Goal: Task Accomplishment & Management: Manage account settings

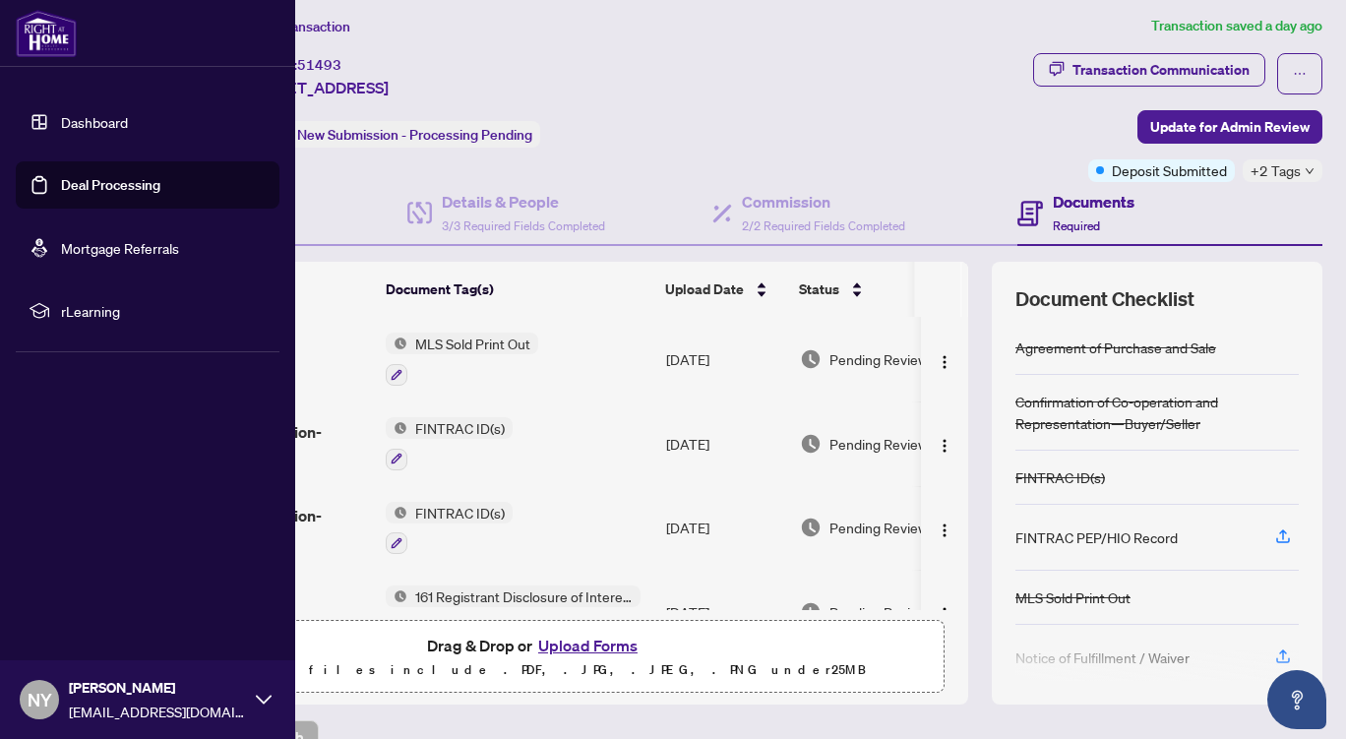
click at [83, 126] on link "Dashboard" at bounding box center [94, 122] width 67 height 18
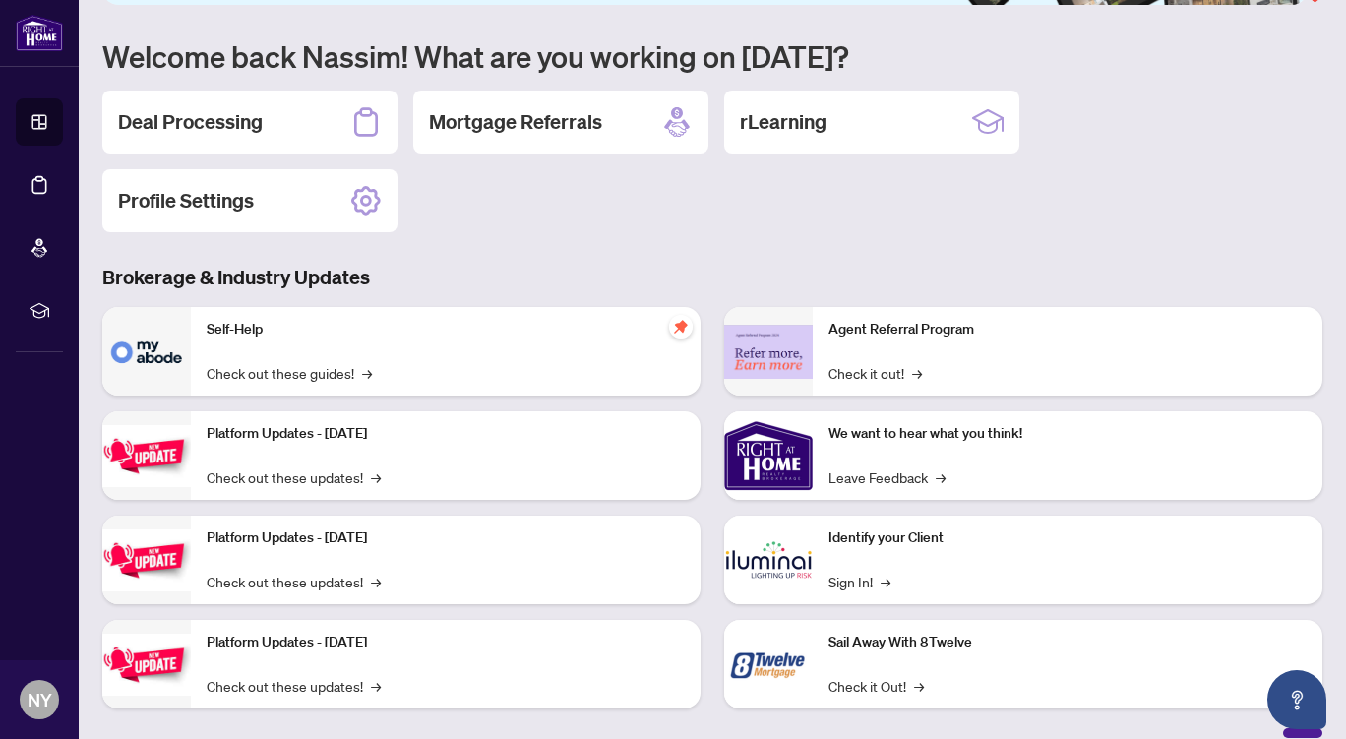
scroll to position [171, 0]
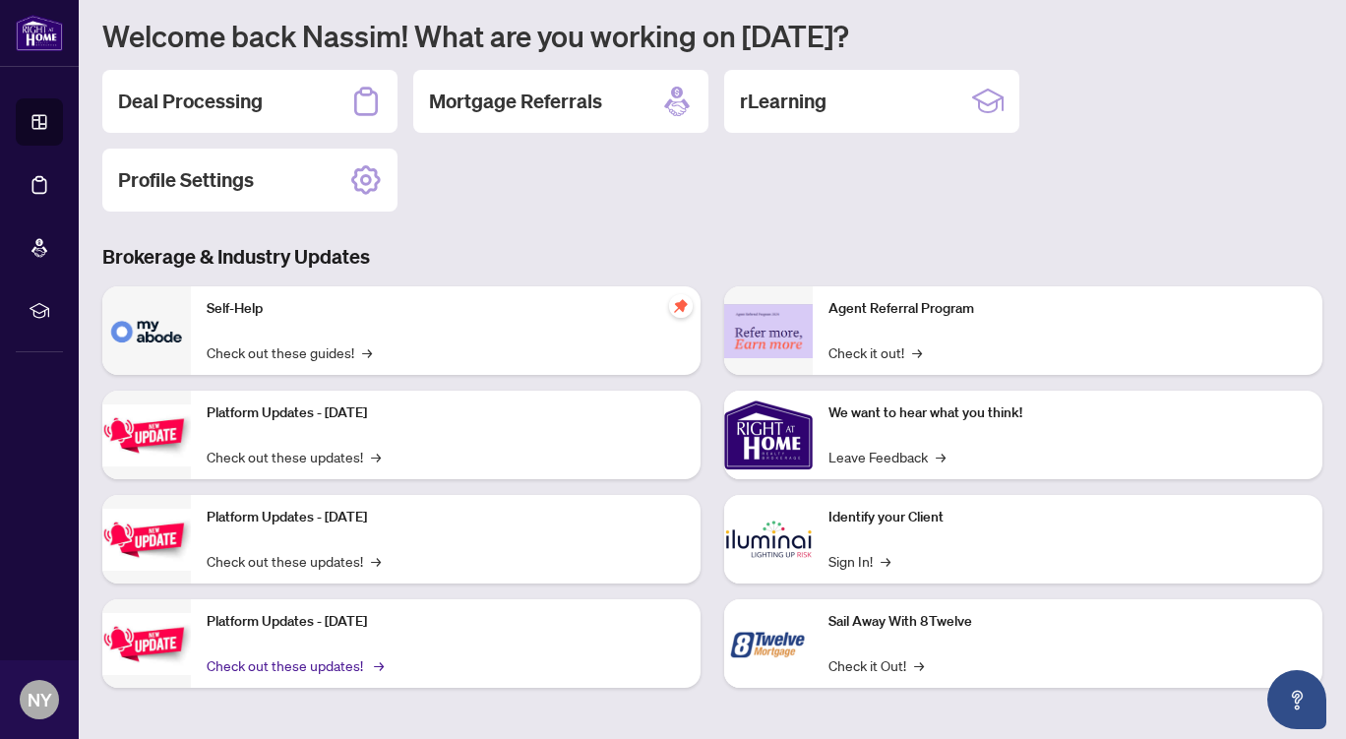
click at [370, 667] on link "Check out these updates! →" at bounding box center [294, 665] width 174 height 22
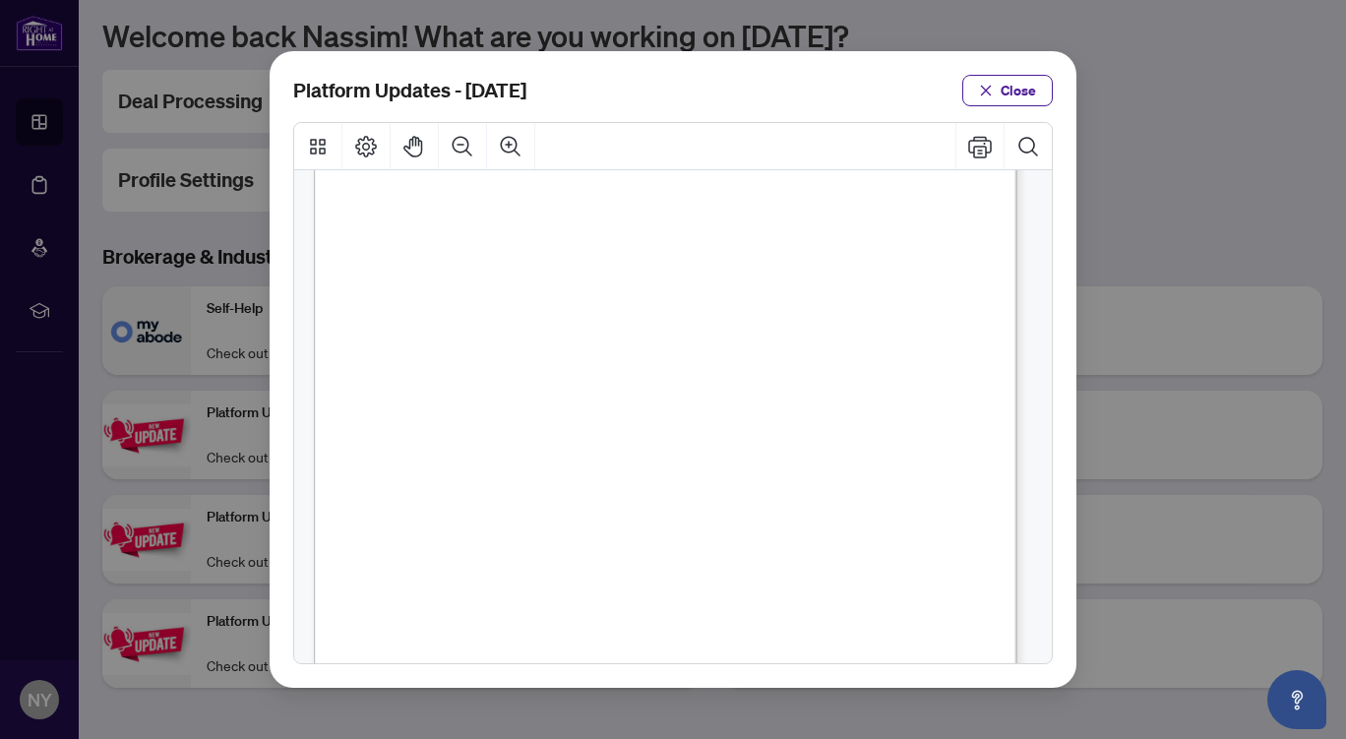
scroll to position [93, 0]
click at [1015, 102] on span "Close" at bounding box center [1018, 90] width 35 height 31
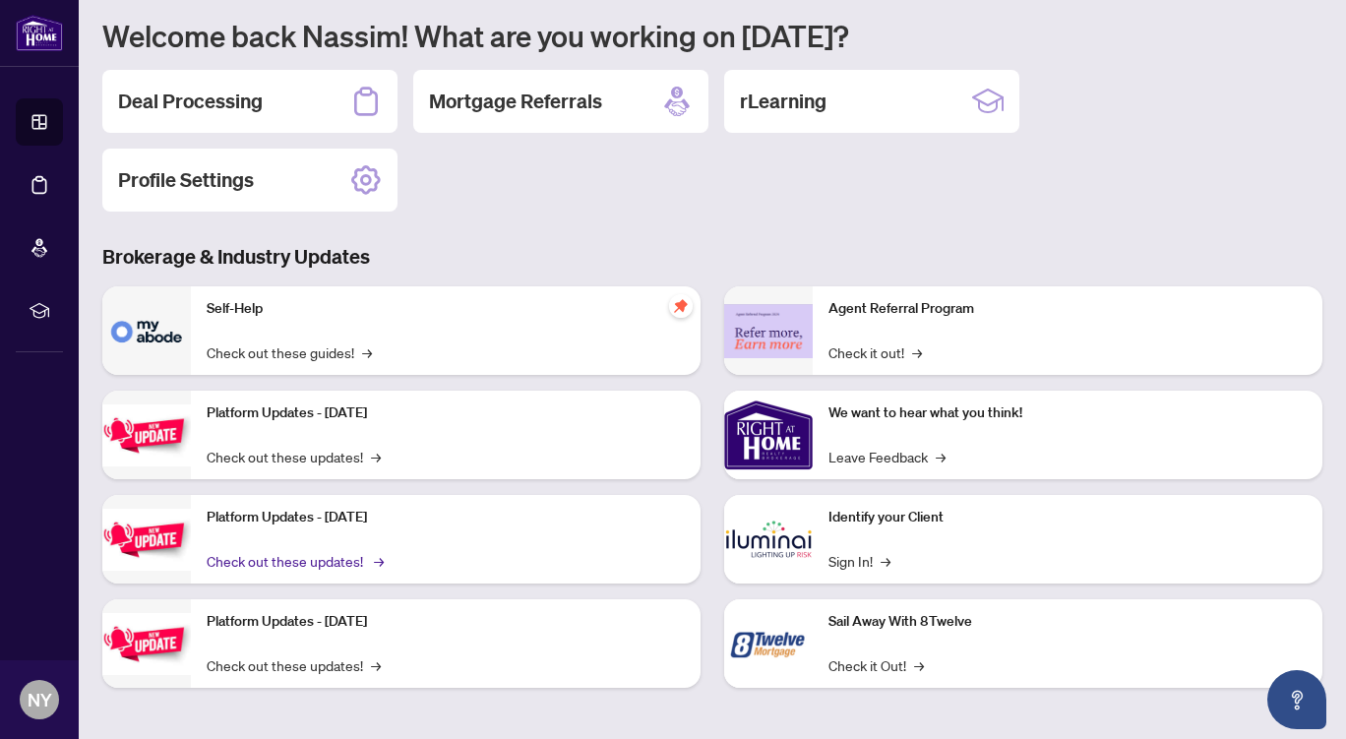
click at [370, 558] on link "Check out these updates! →" at bounding box center [294, 561] width 174 height 22
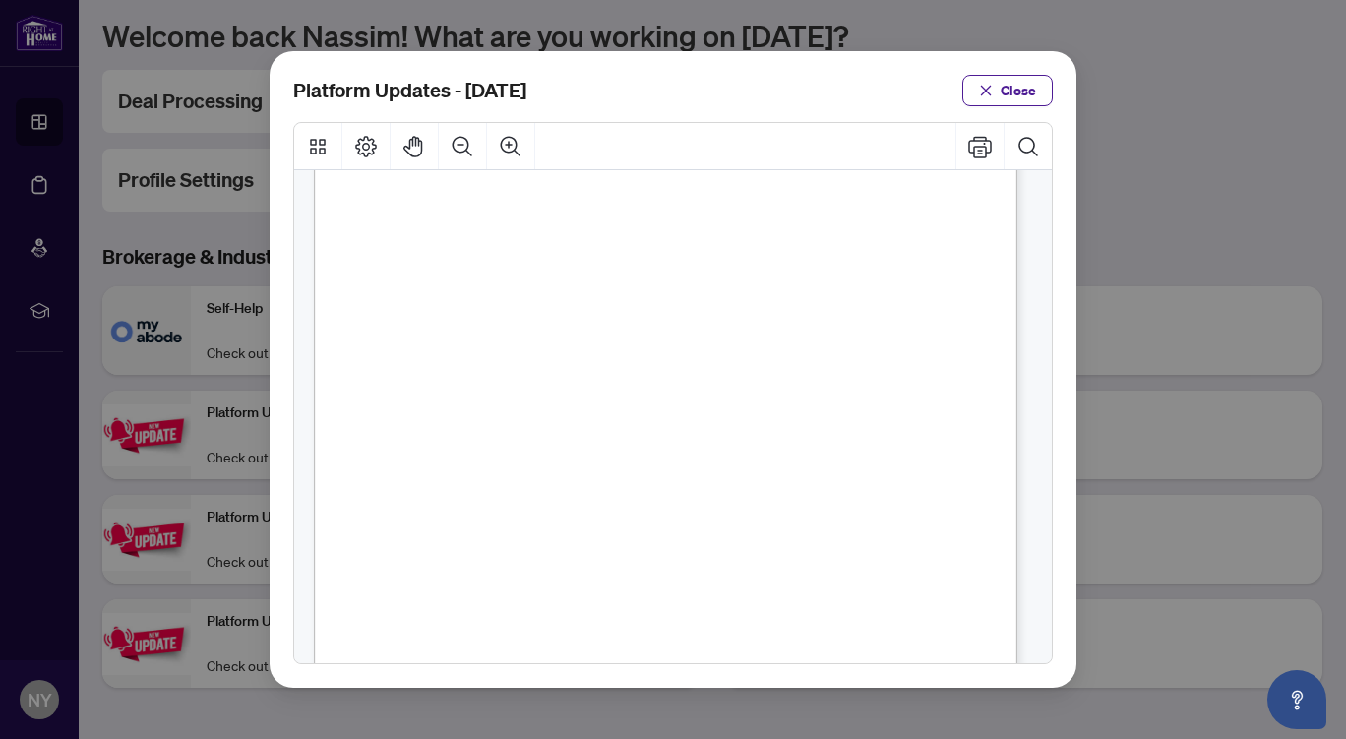
scroll to position [40, 0]
click at [1012, 93] on span "Close" at bounding box center [1018, 90] width 35 height 31
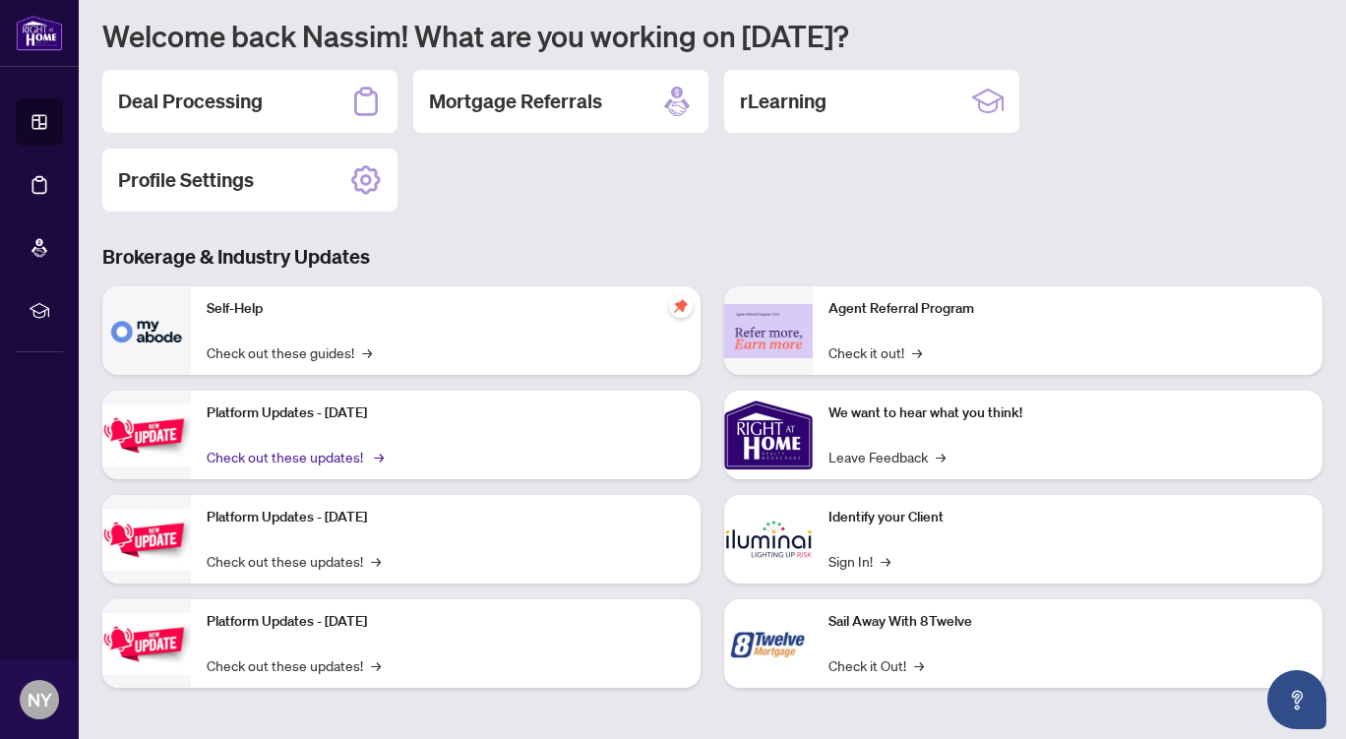
click at [316, 451] on link "Check out these updates! →" at bounding box center [294, 457] width 174 height 22
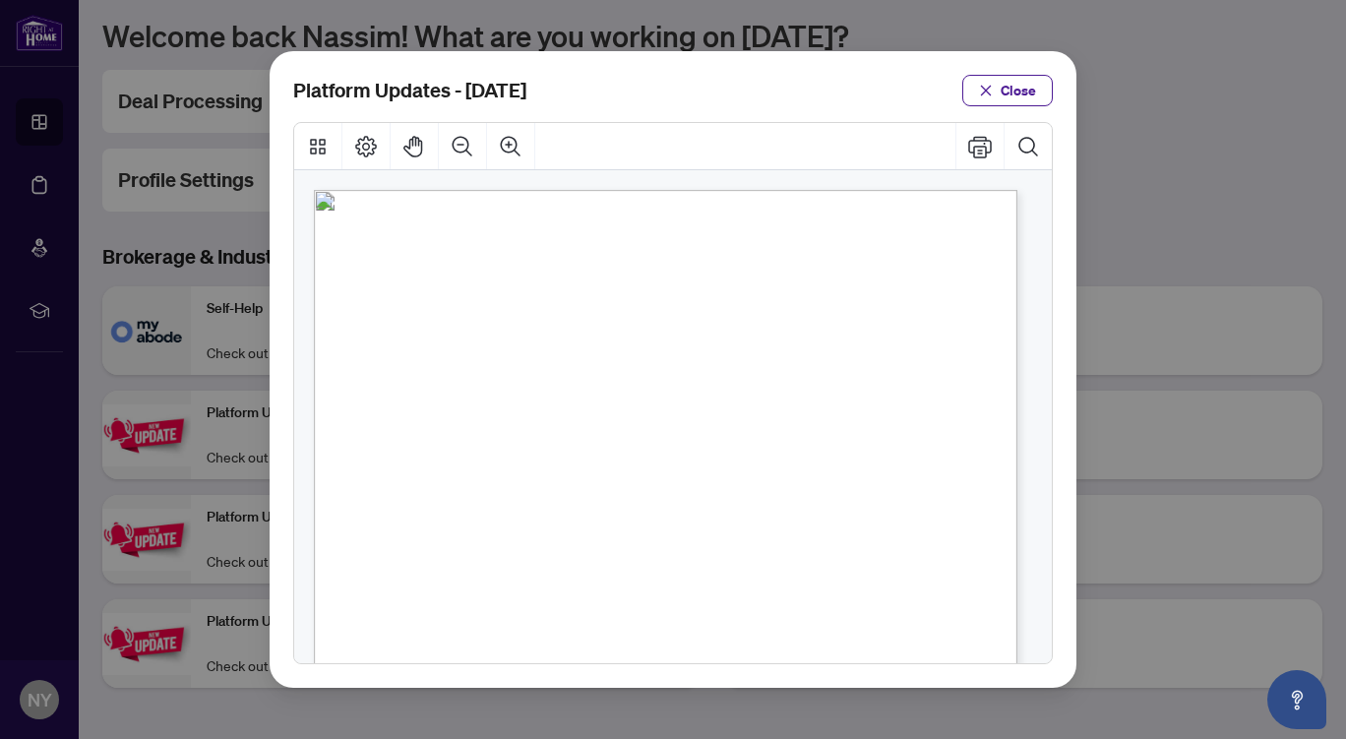
drag, startPoint x: 1036, startPoint y: 260, endPoint x: 1032, endPoint y: 353, distance: 93.6
click at [1032, 353] on div "[PERSON_NAME] We’ve been busy making the platform smoother, smarter, and even e…" at bounding box center [675, 655] width 723 height 930
click at [1021, 93] on span "Close" at bounding box center [1018, 90] width 35 height 31
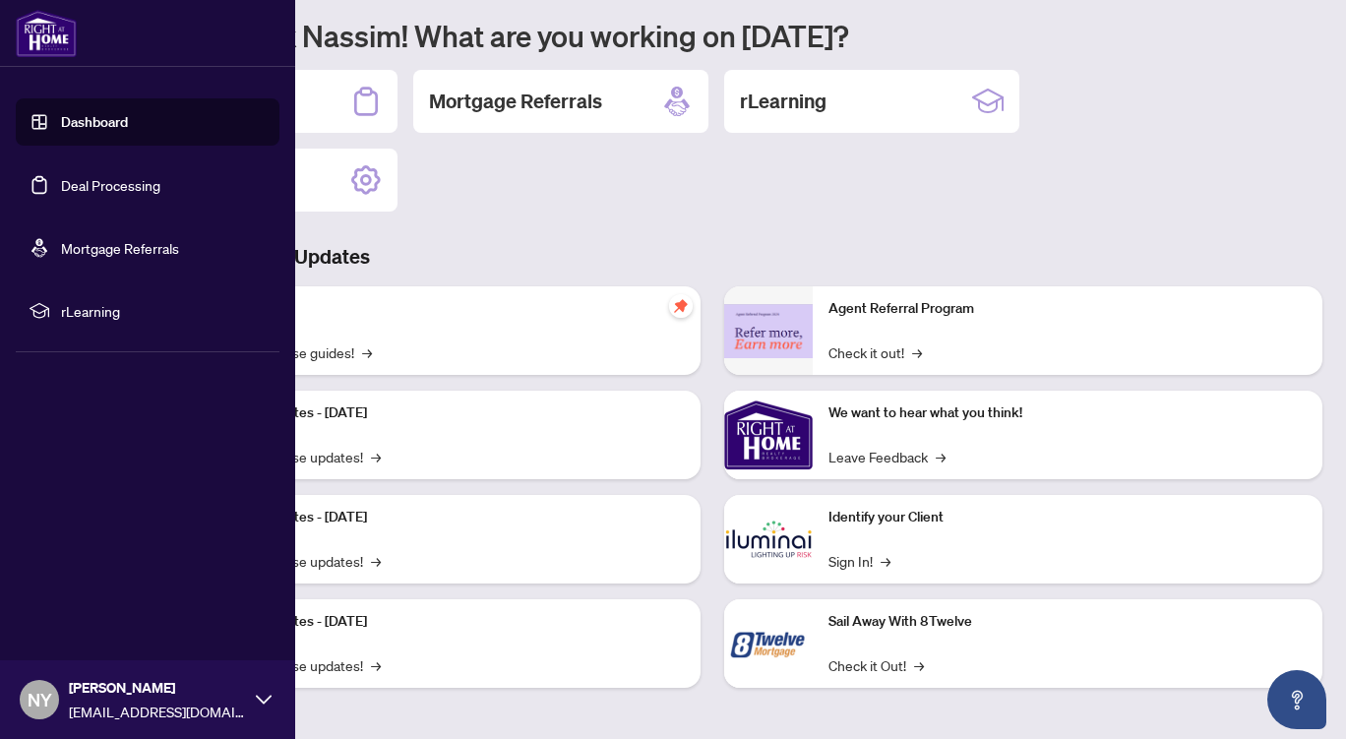
click at [81, 123] on link "Dashboard" at bounding box center [94, 122] width 67 height 18
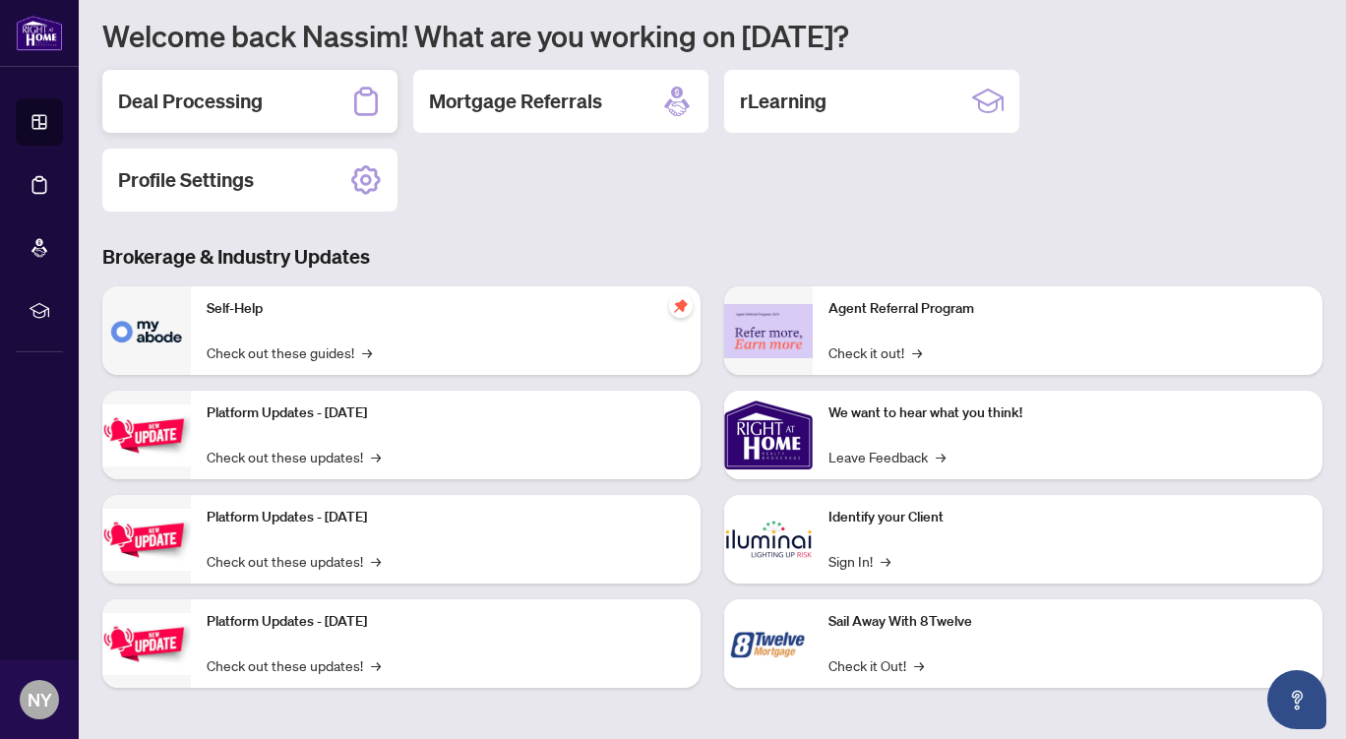
click at [239, 105] on h2 "Deal Processing" at bounding box center [190, 102] width 145 height 28
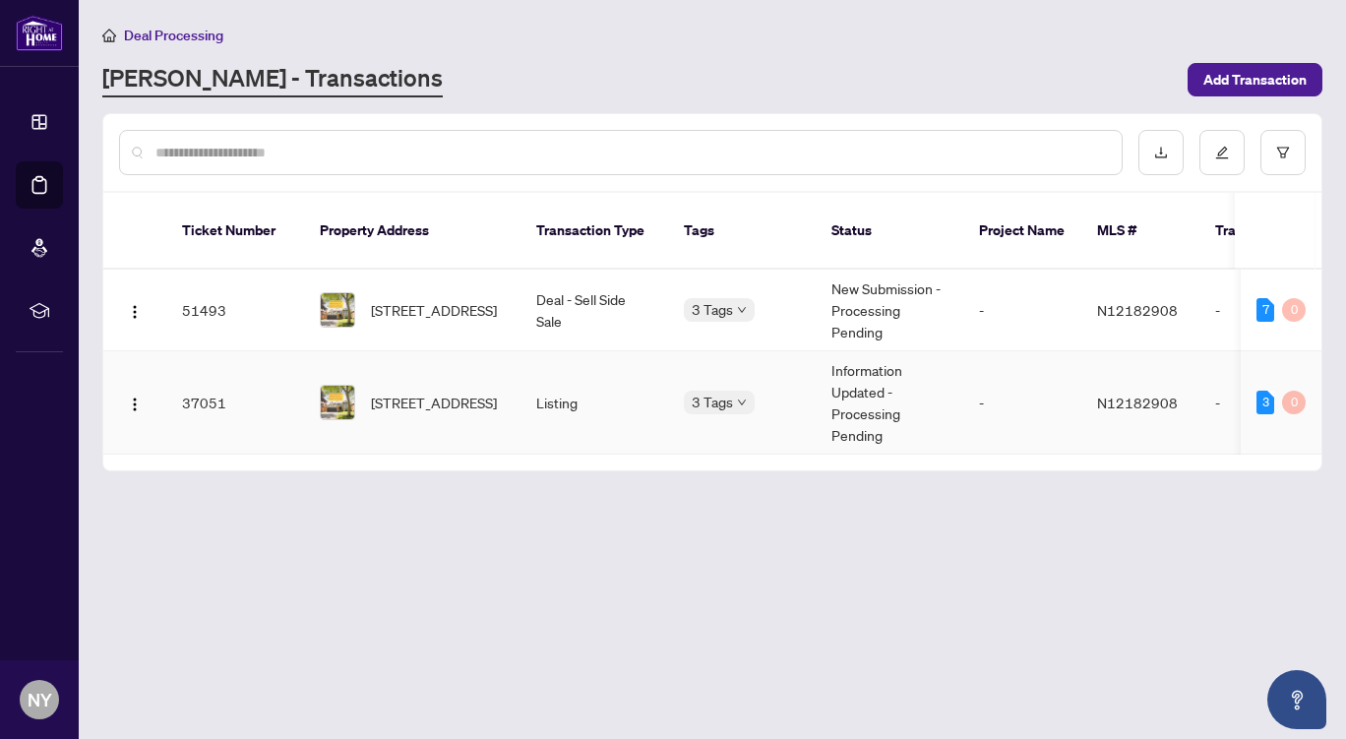
click at [1266, 391] on div "3" at bounding box center [1266, 403] width 18 height 24
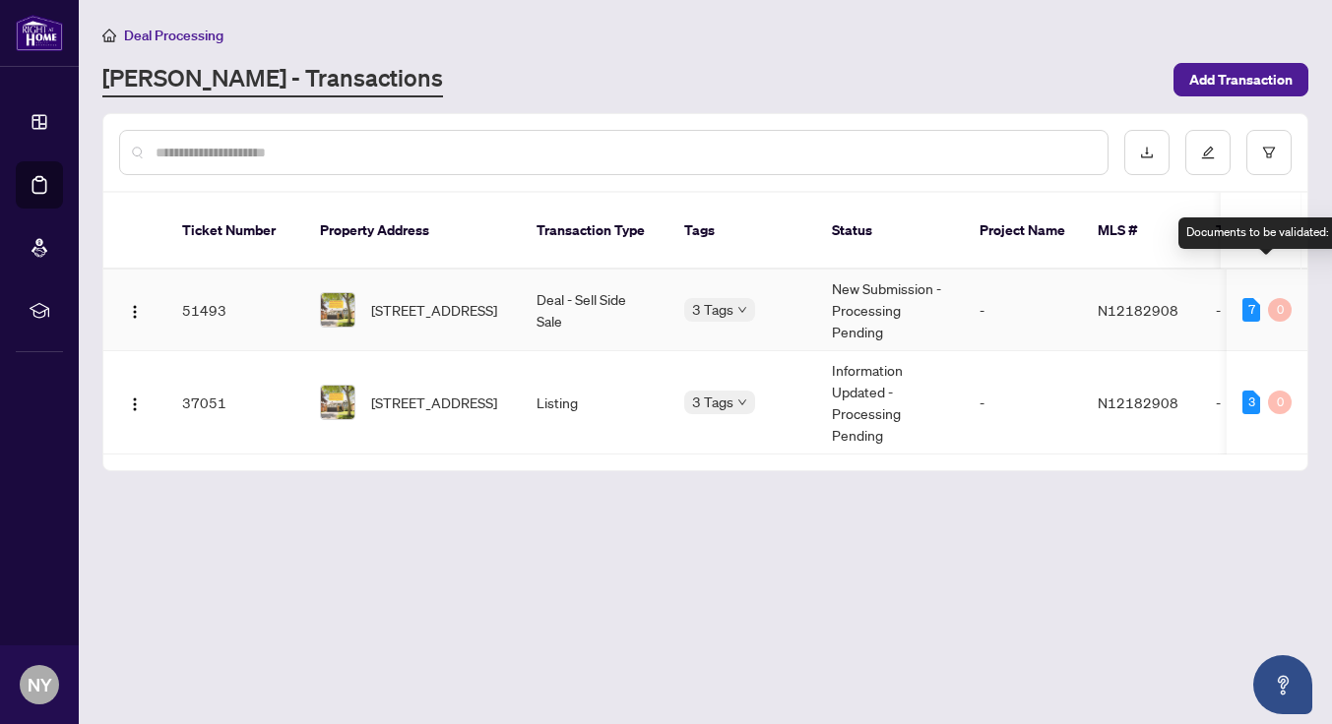
click at [1260, 298] on div "7 0" at bounding box center [1266, 310] width 49 height 24
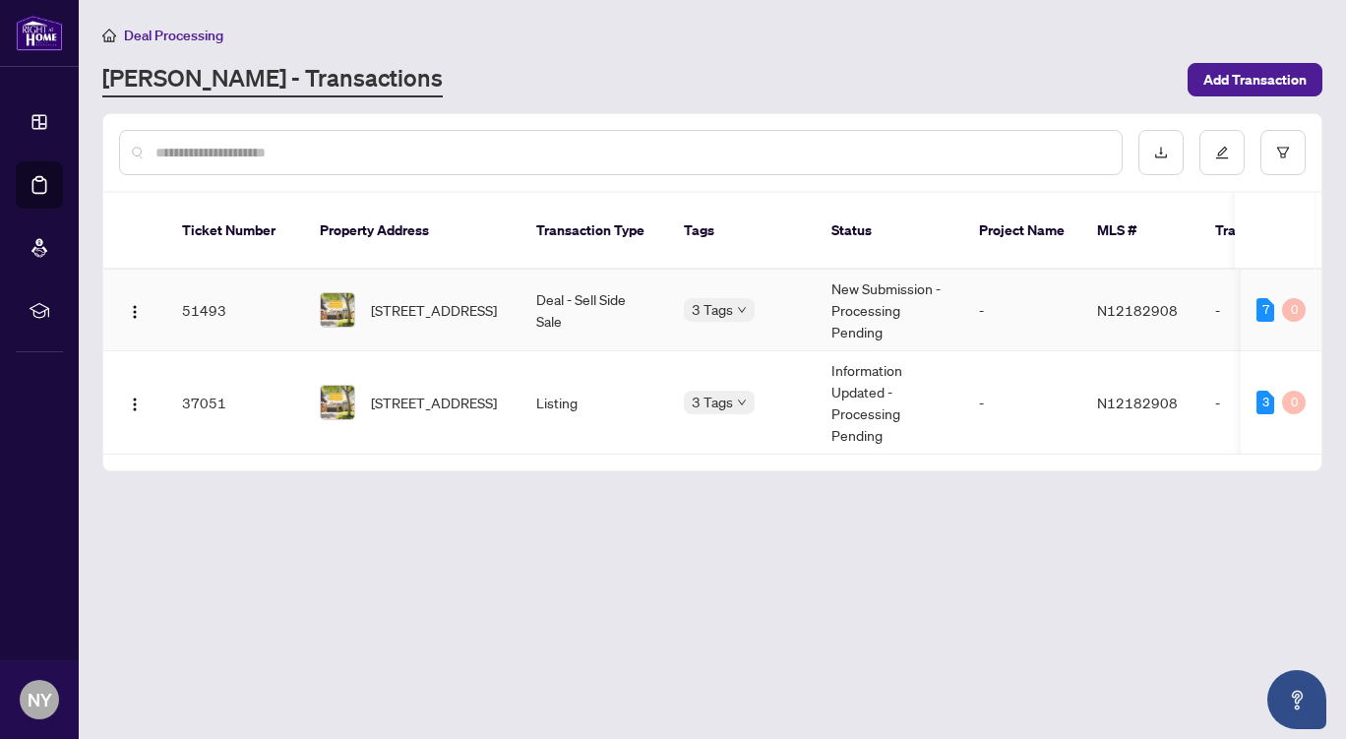
click at [1260, 298] on div "7 0" at bounding box center [1281, 310] width 49 height 24
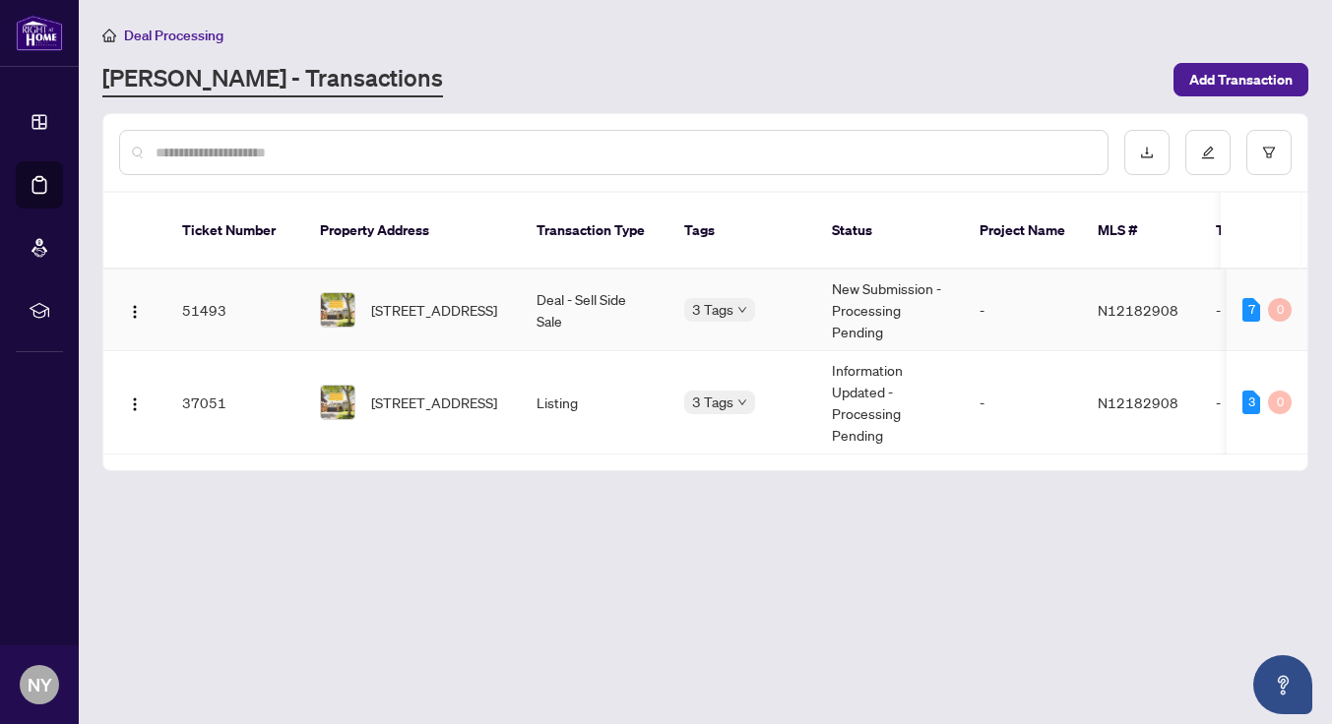
click at [1260, 298] on div "7 0" at bounding box center [1266, 310] width 49 height 24
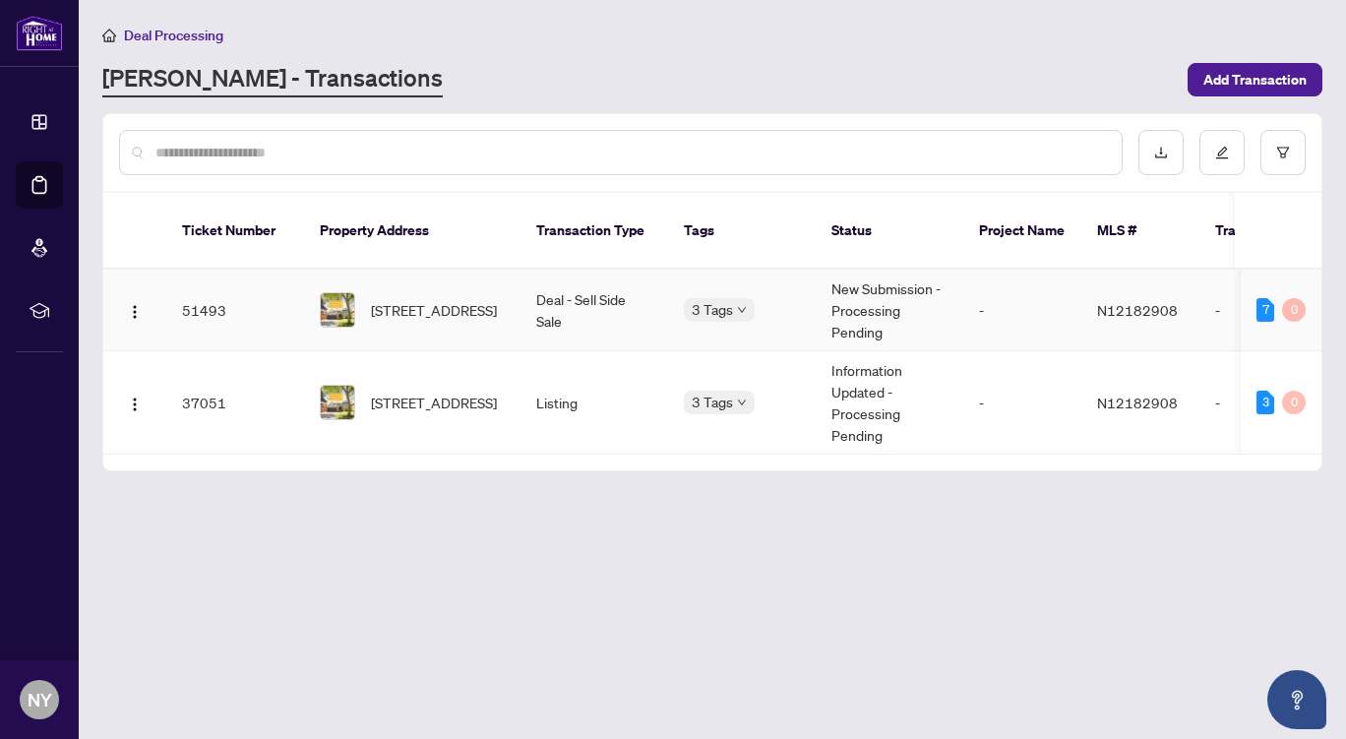
click at [1260, 298] on div "7" at bounding box center [1266, 310] width 18 height 24
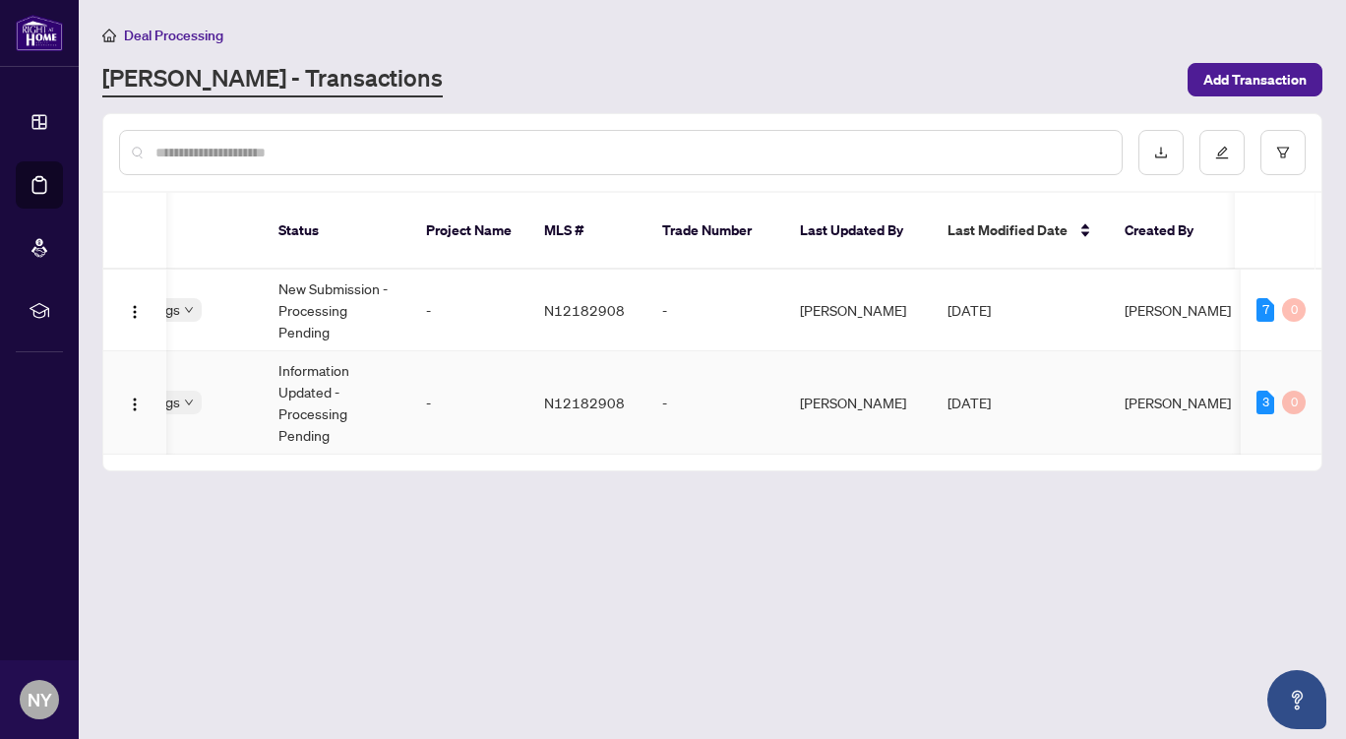
drag, startPoint x: 1224, startPoint y: 426, endPoint x: 1261, endPoint y: 439, distance: 38.6
click at [1261, 439] on div "Ticket Number Property Address Transaction Type Tags Status Project Name MLS # …" at bounding box center [712, 332] width 1218 height 278
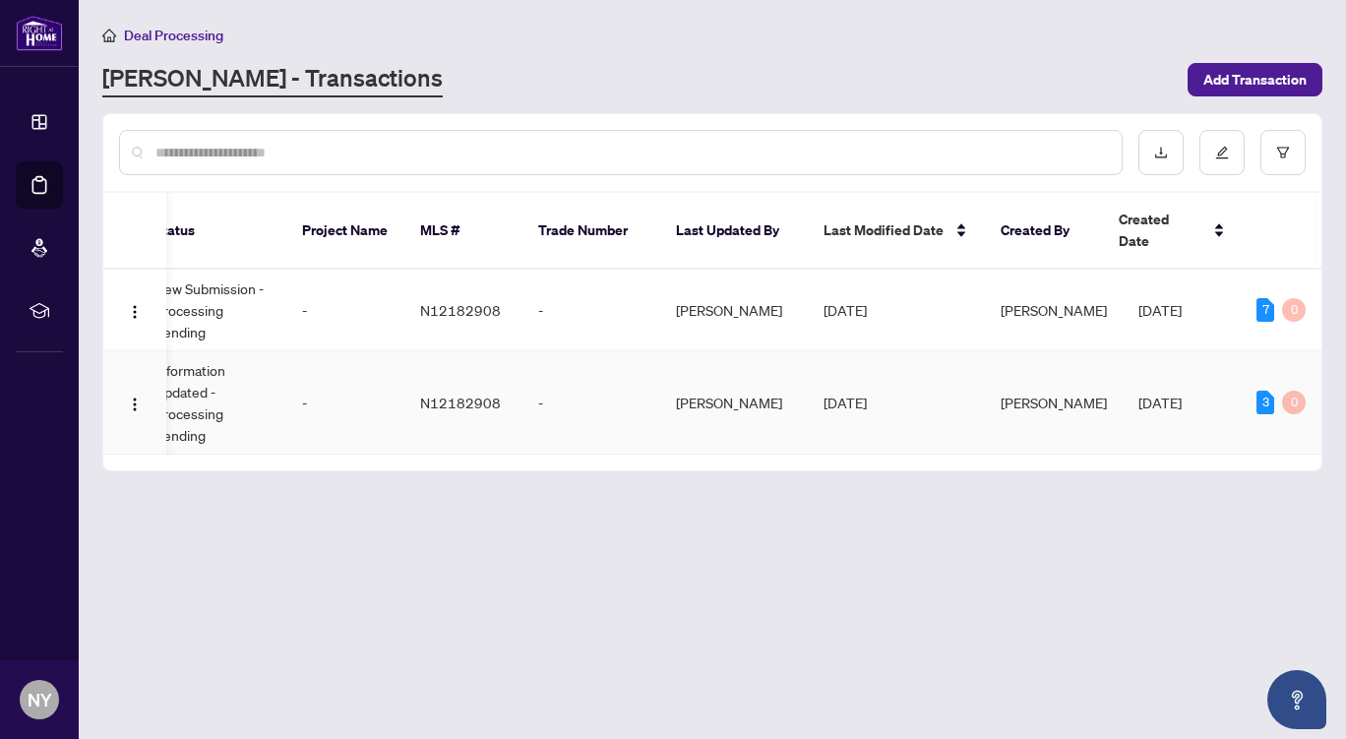
drag, startPoint x: 1264, startPoint y: 376, endPoint x: 414, endPoint y: 379, distance: 849.3
click at [414, 379] on td "N12182908" at bounding box center [463, 402] width 118 height 103
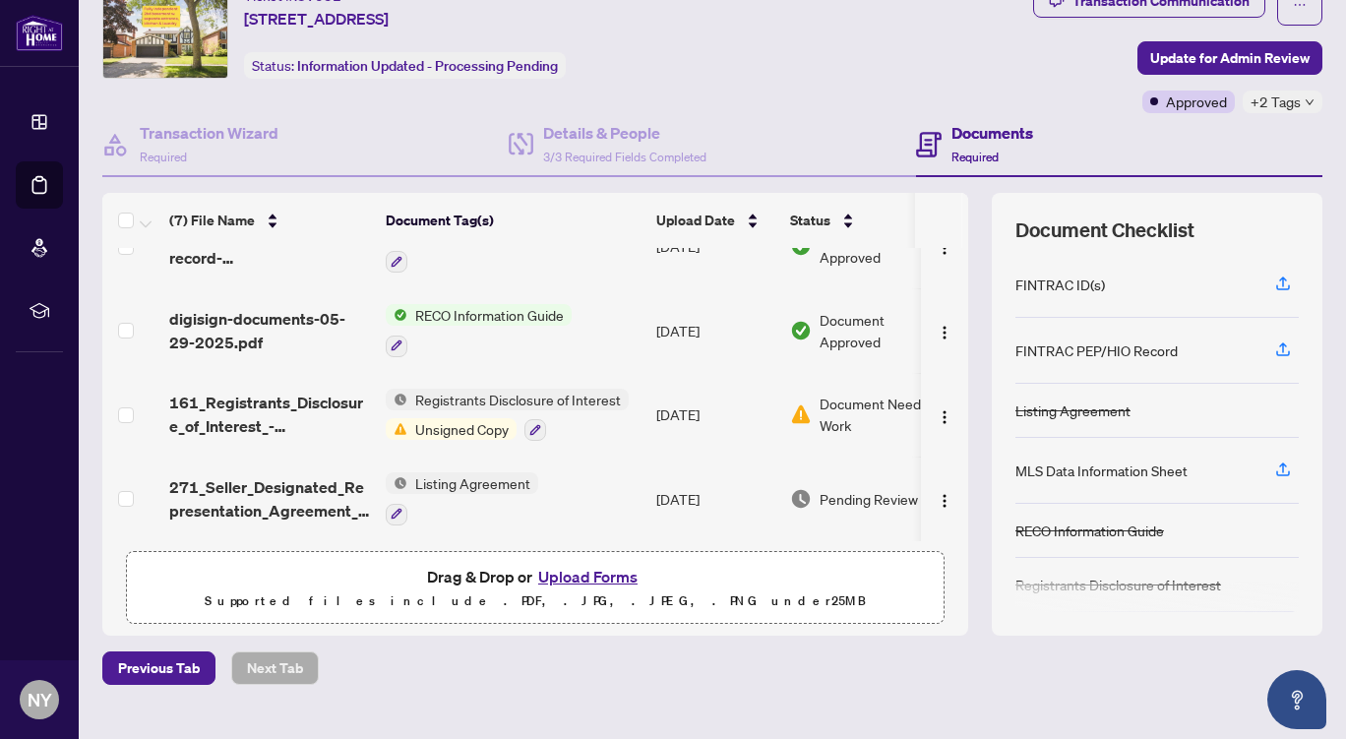
drag, startPoint x: 946, startPoint y: 456, endPoint x: 958, endPoint y: 392, distance: 65.1
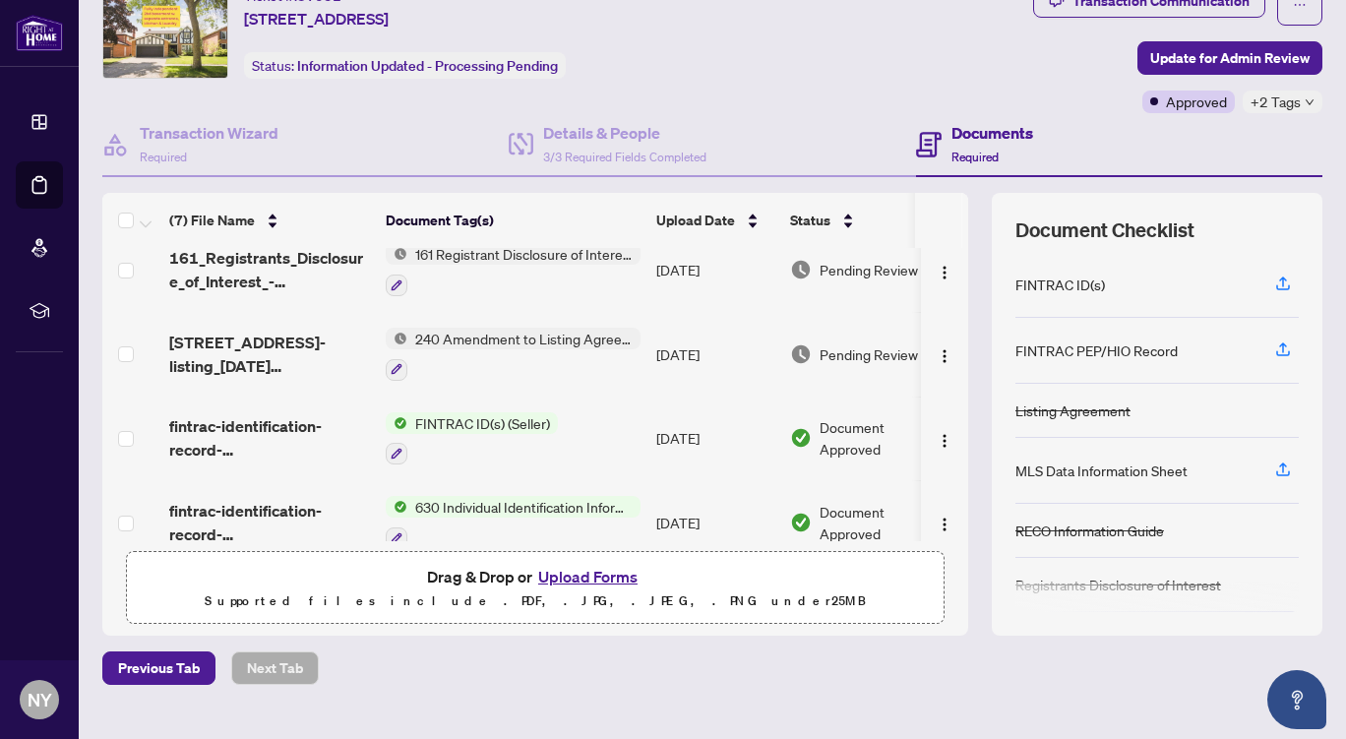
scroll to position [27, 0]
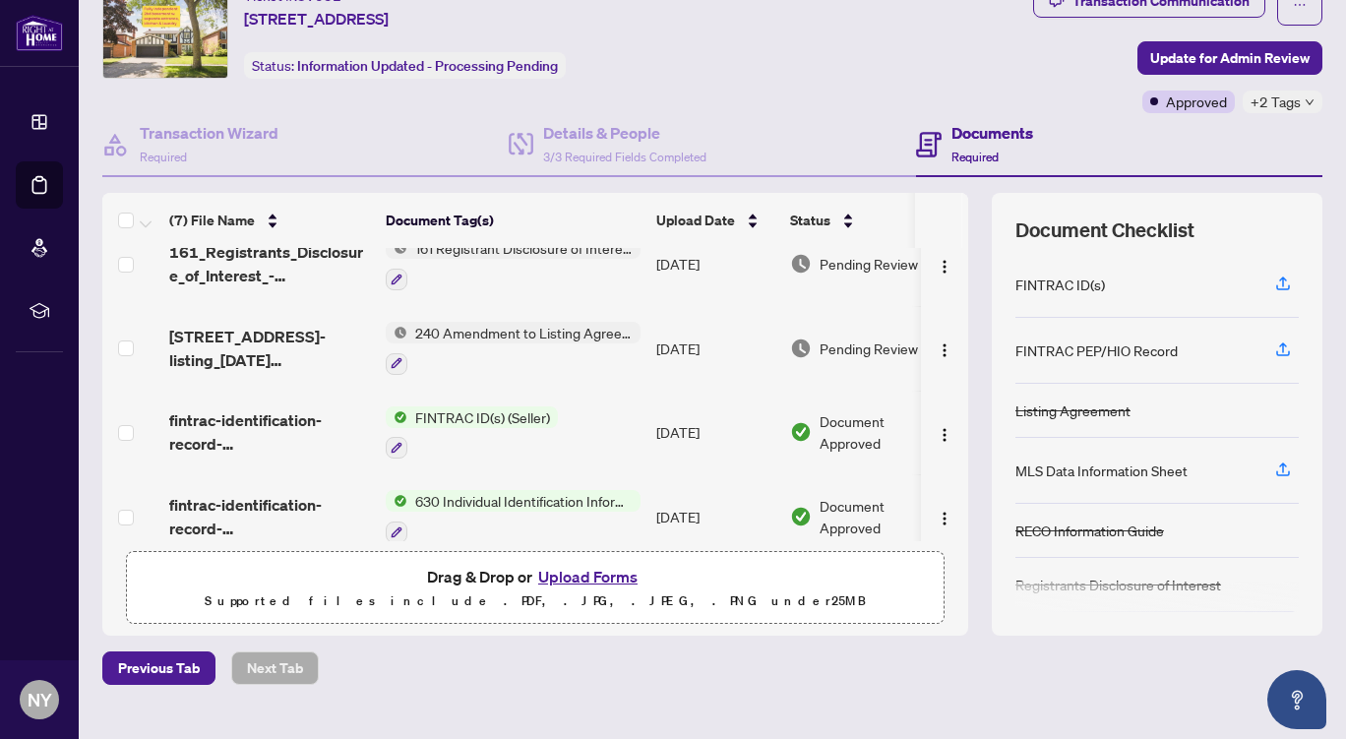
drag, startPoint x: 1108, startPoint y: 349, endPoint x: 1167, endPoint y: 347, distance: 59.1
click at [1167, 347] on div "FINTRAC PEP/HIO Record" at bounding box center [1157, 351] width 283 height 66
drag, startPoint x: 1167, startPoint y: 347, endPoint x: 1000, endPoint y: 347, distance: 167.3
click at [1016, 347] on div "FINTRAC PEP/HIO Record" at bounding box center [1157, 351] width 283 height 66
copy div "FINTRAC PEP/HIO Record"
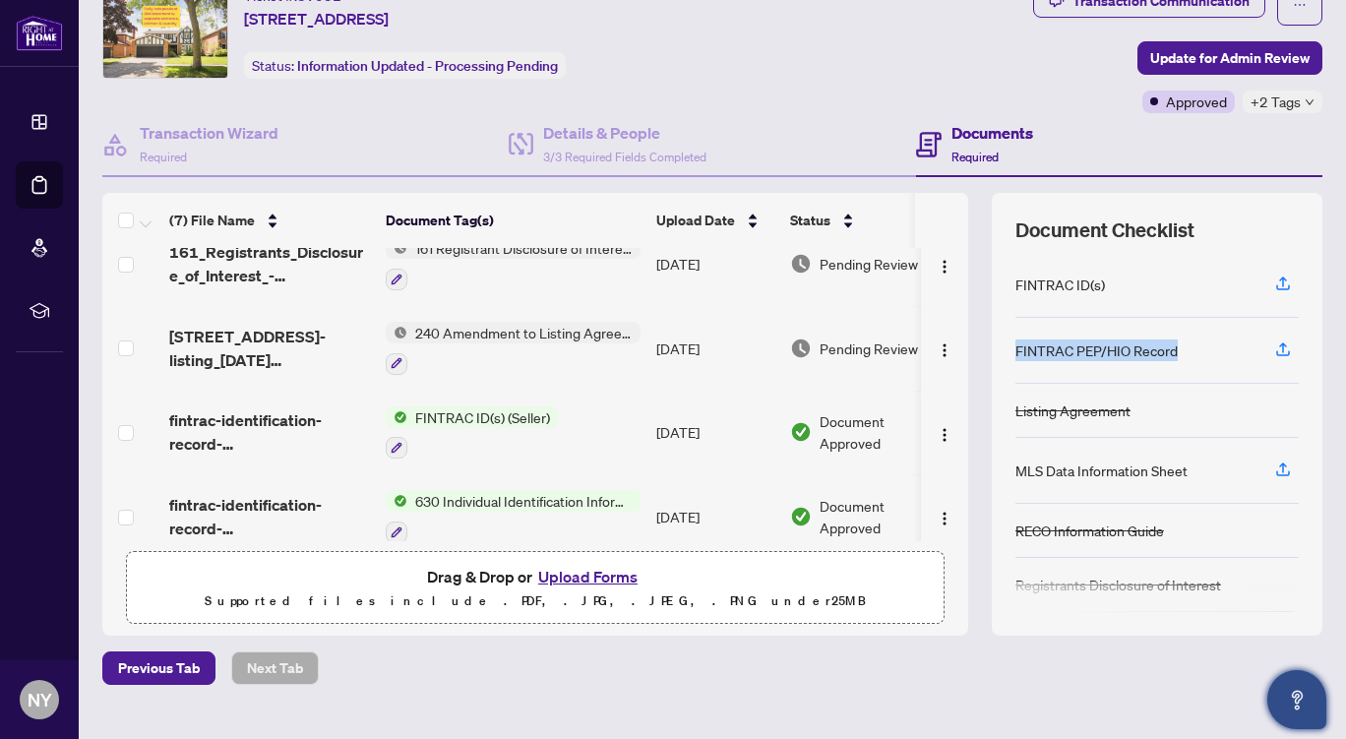
click at [1302, 701] on icon "Open asap" at bounding box center [1297, 700] width 25 height 25
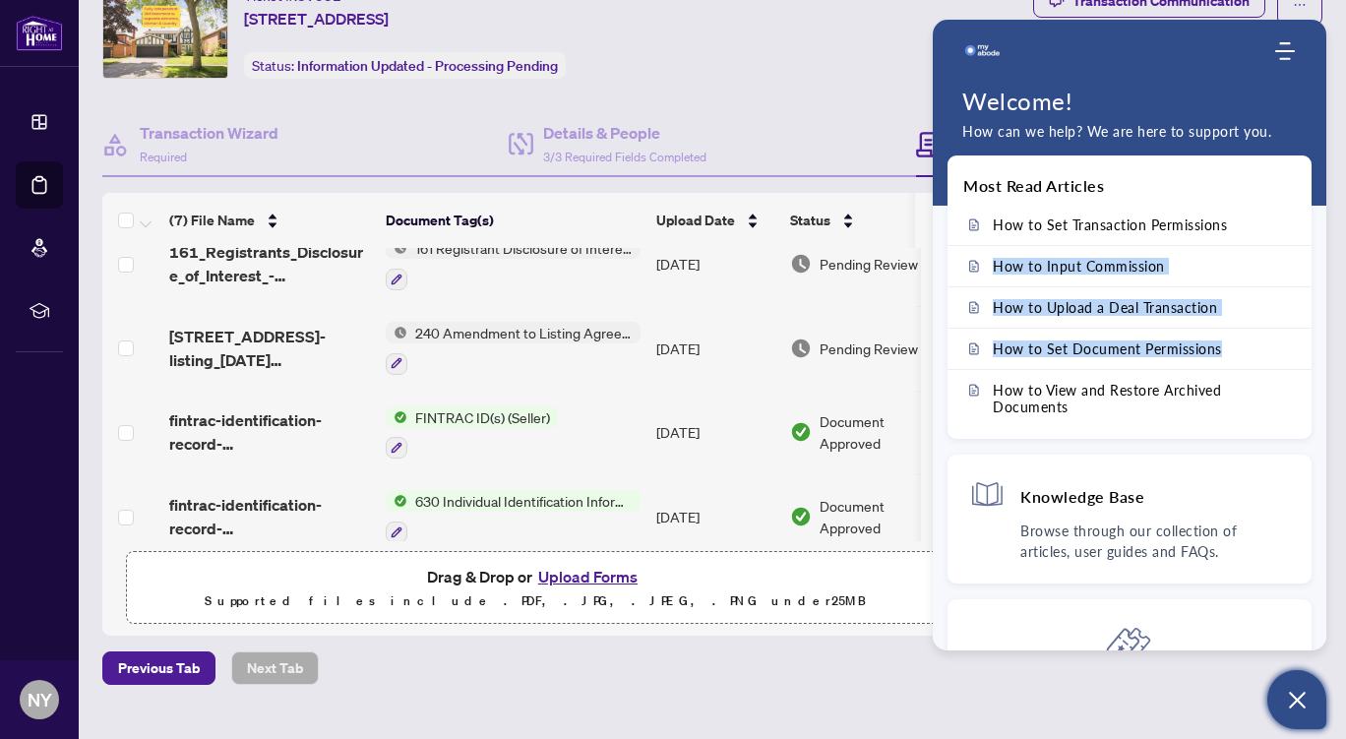
drag, startPoint x: 1318, startPoint y: 233, endPoint x: 1318, endPoint y: 339, distance: 105.3
click at [1318, 339] on div "Most Read Articles How to Set Transaction Permissions How to Input Commission H…" at bounding box center [1130, 402] width 394 height 495
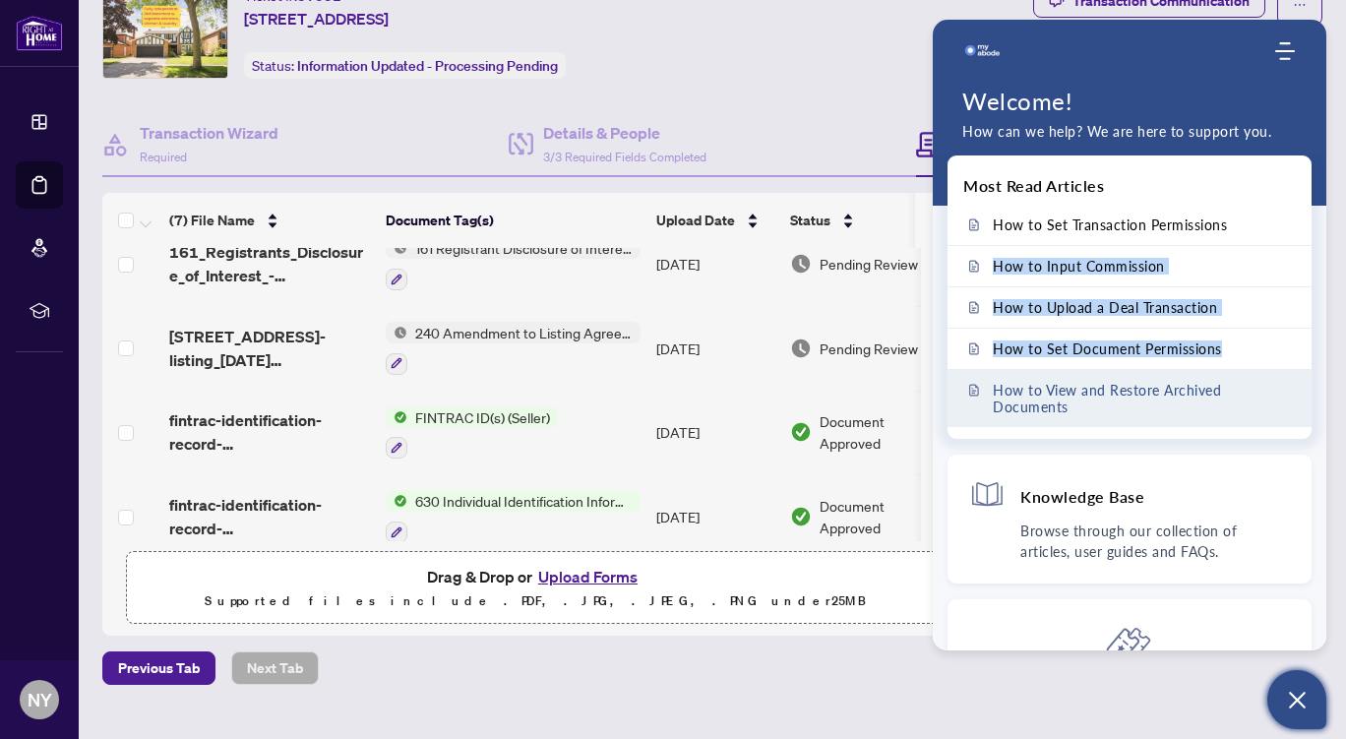
click at [1290, 372] on link "How to View and Restore Archived Documents" at bounding box center [1130, 398] width 364 height 57
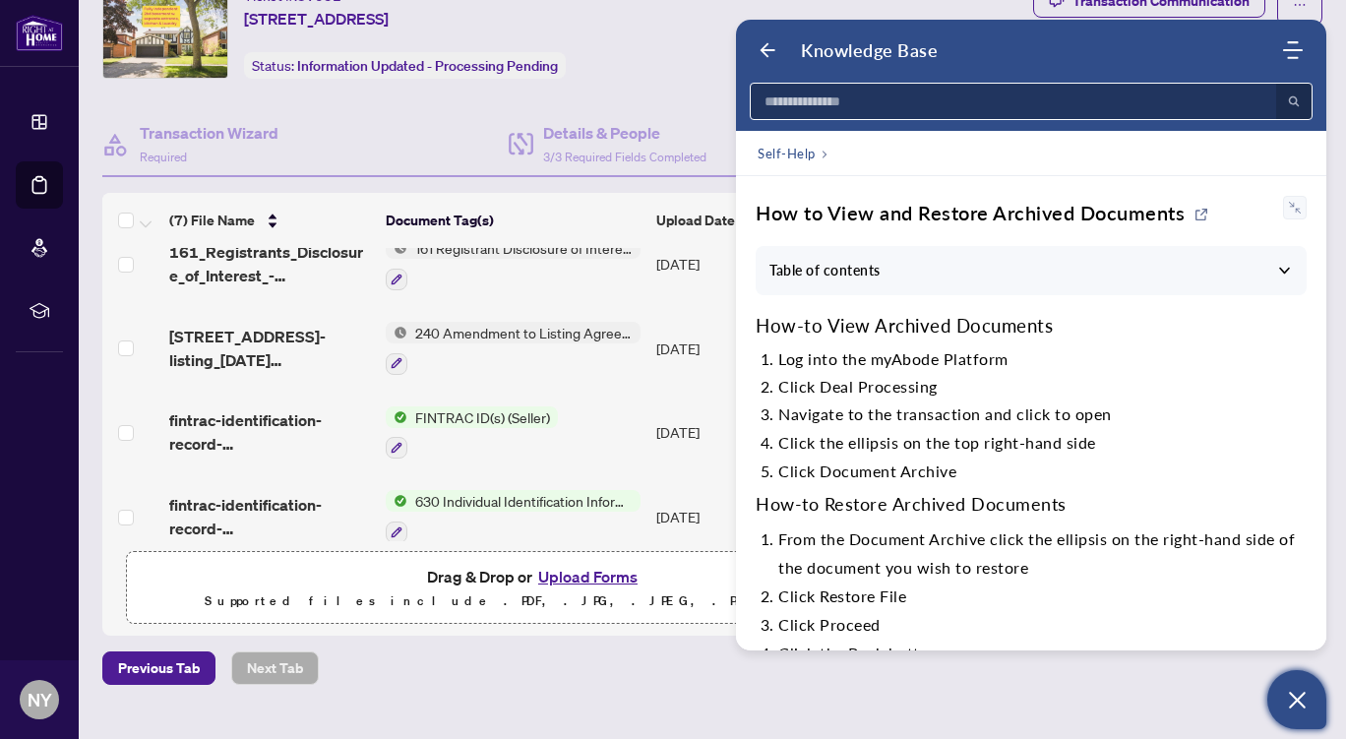
click at [913, 102] on input at bounding box center [1008, 101] width 514 height 35
paste input "**********"
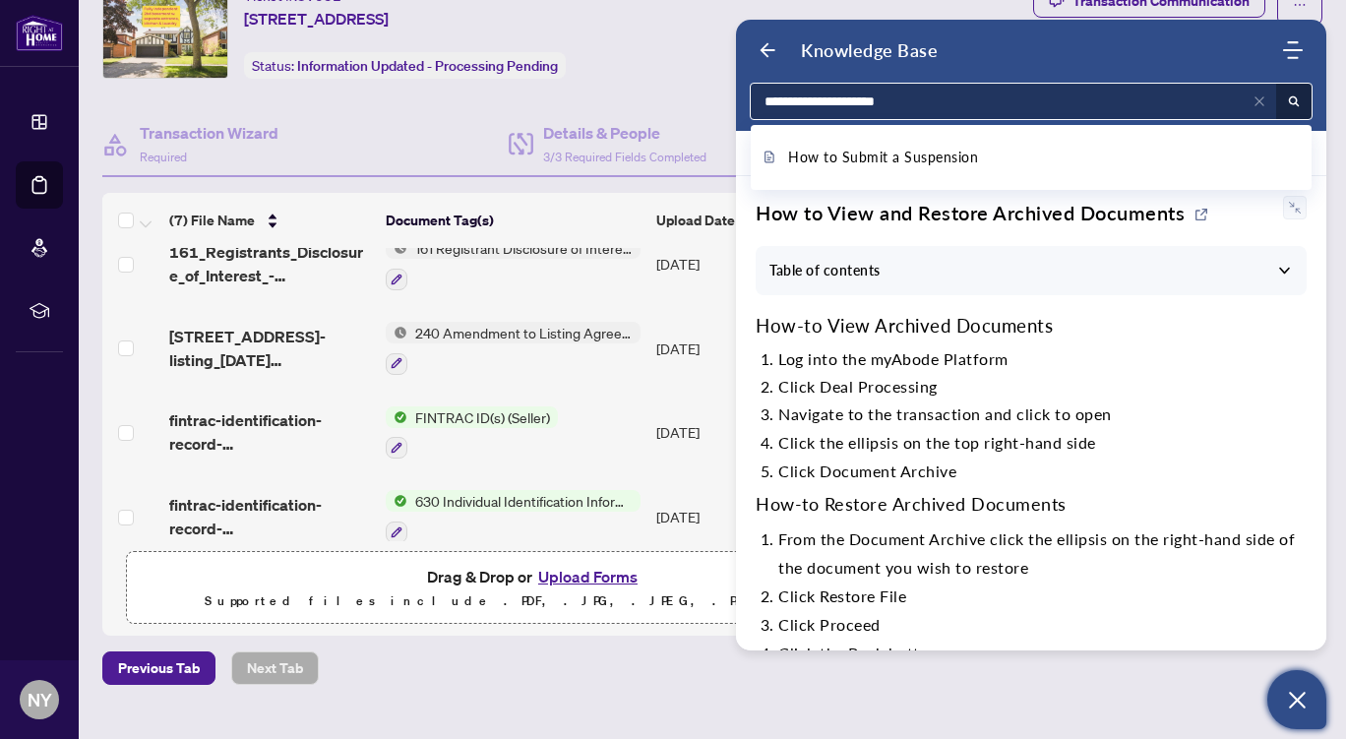
drag, startPoint x: 954, startPoint y: 104, endPoint x: 756, endPoint y: 108, distance: 197.9
click at [756, 108] on input "**********" at bounding box center [996, 101] width 490 height 35
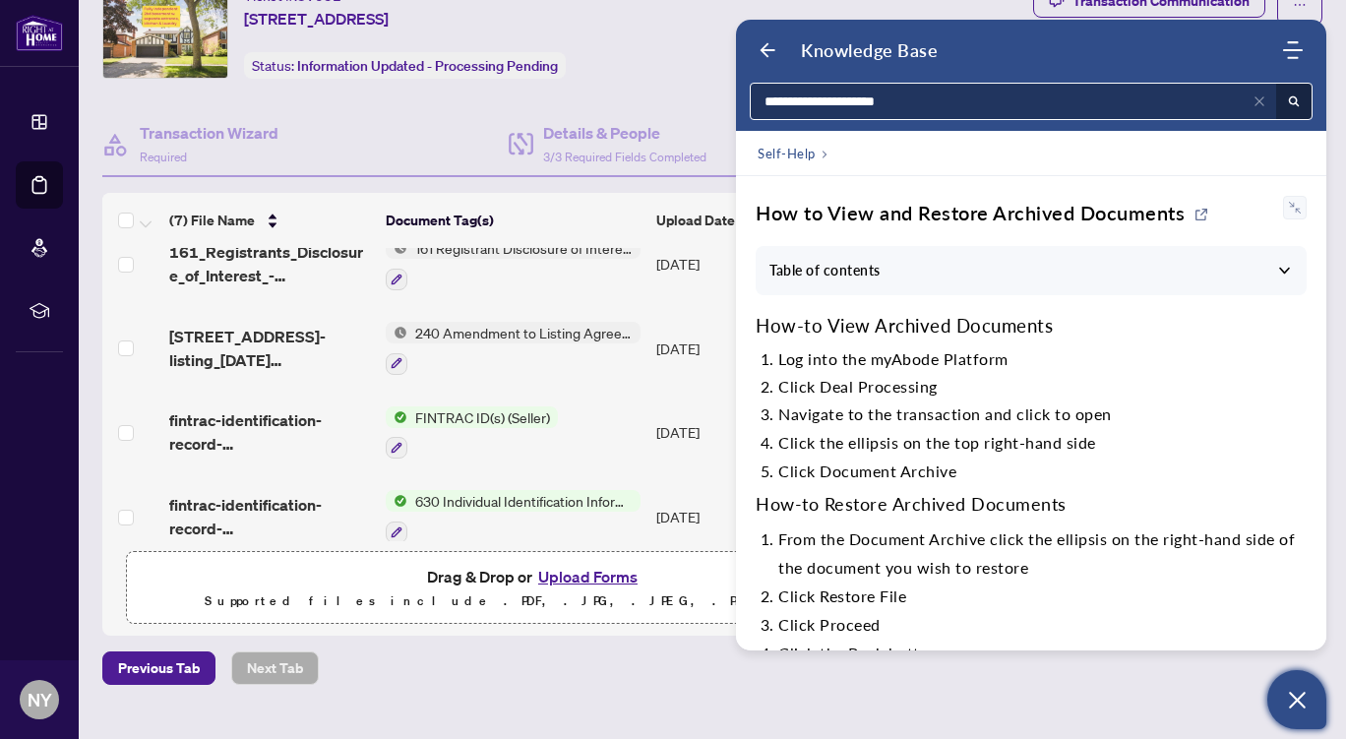
type input "**********"
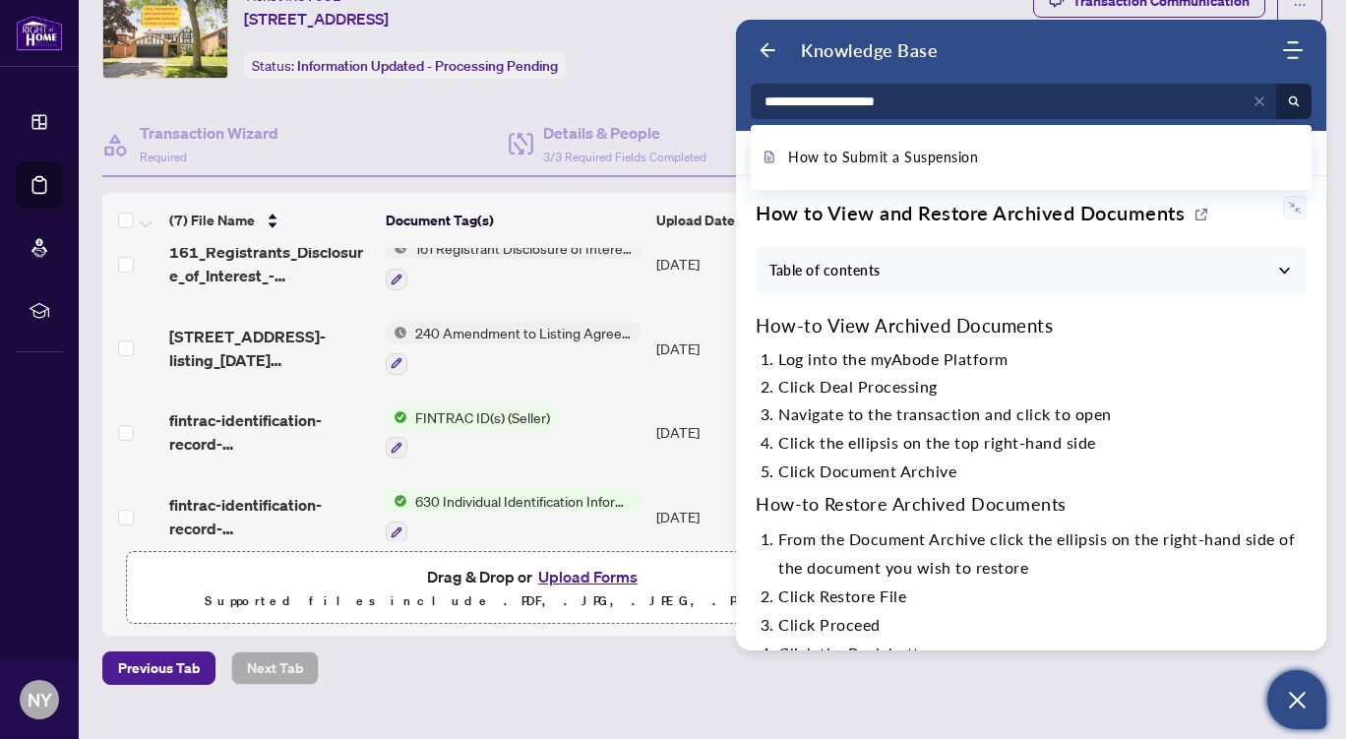
click at [689, 44] on div "Ticket #: 37051 [STREET_ADDRESS] Status: Information Updated - Processing Pendi…" at bounding box center [563, 31] width 923 height 94
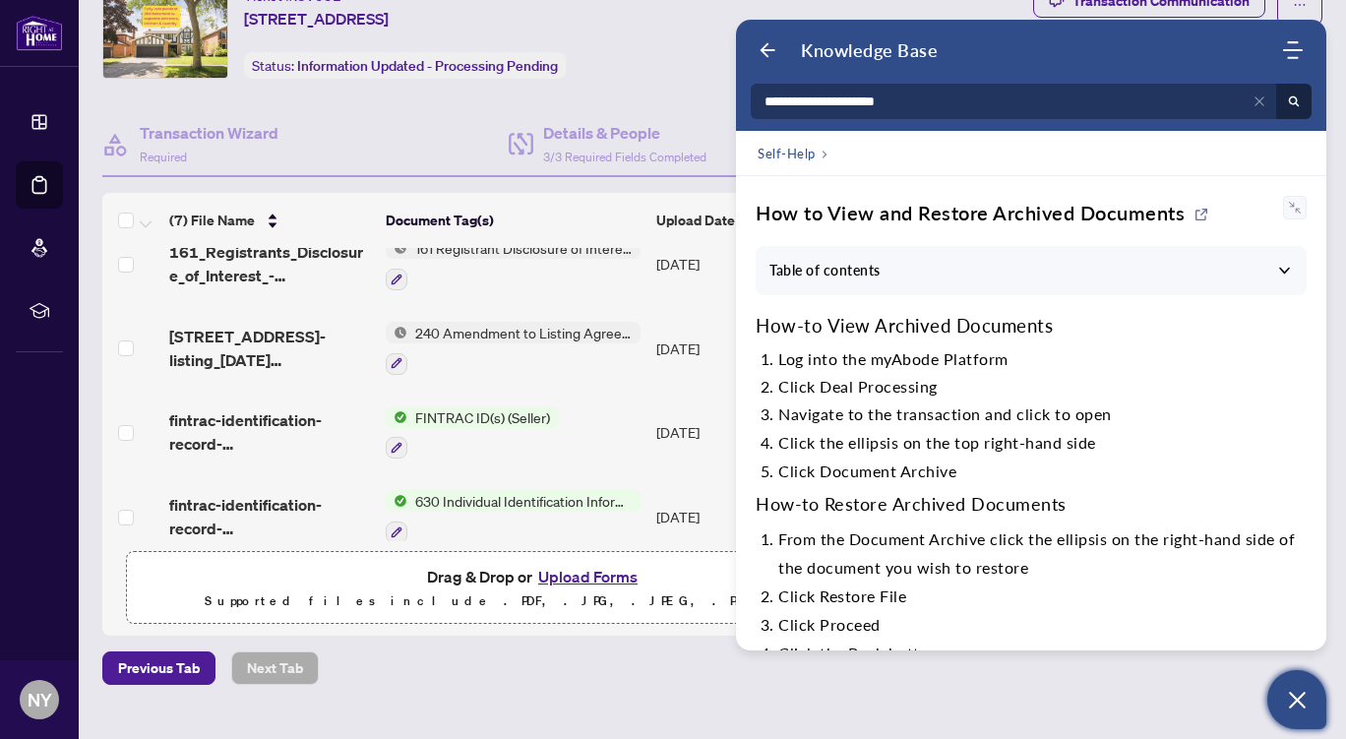
click at [682, 37] on div "Ticket #: 37051 [STREET_ADDRESS] Status: Information Updated - Processing Pendi…" at bounding box center [563, 31] width 923 height 94
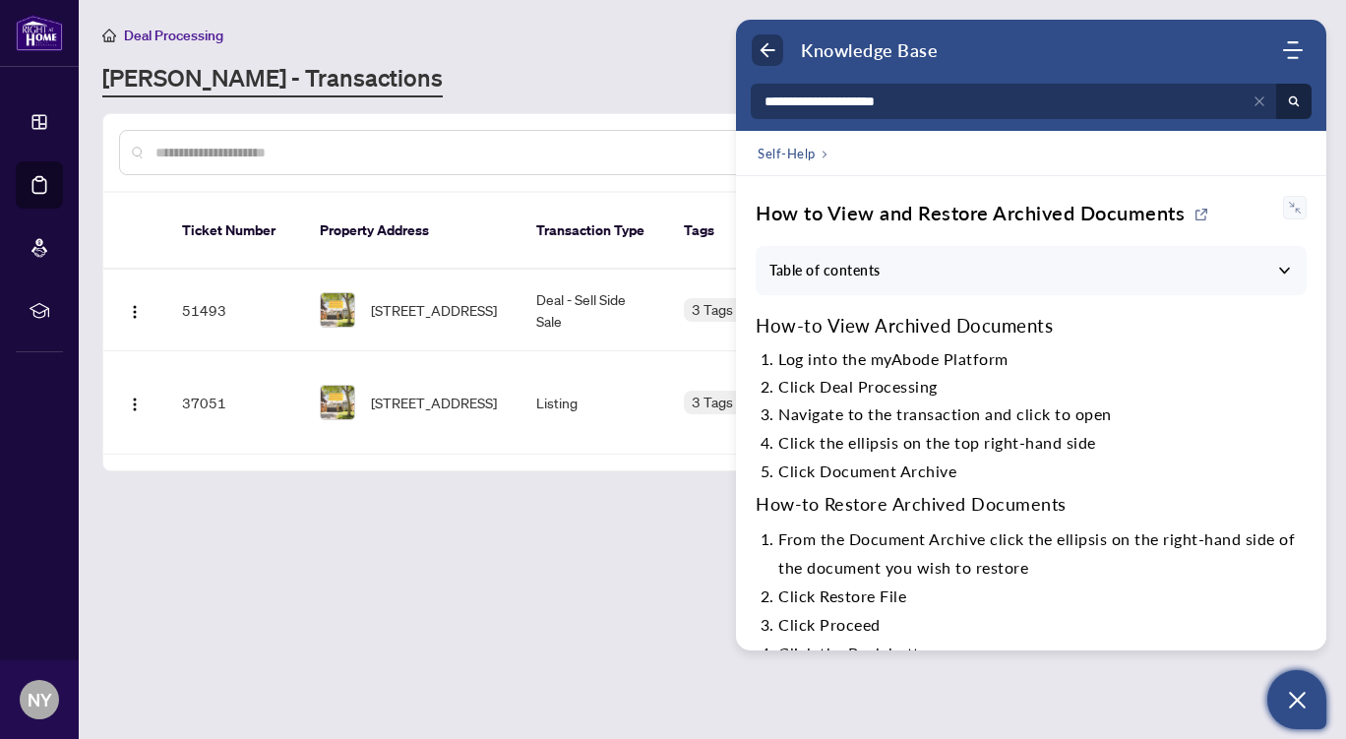
click at [775, 47] on icon "Back" at bounding box center [768, 50] width 20 height 20
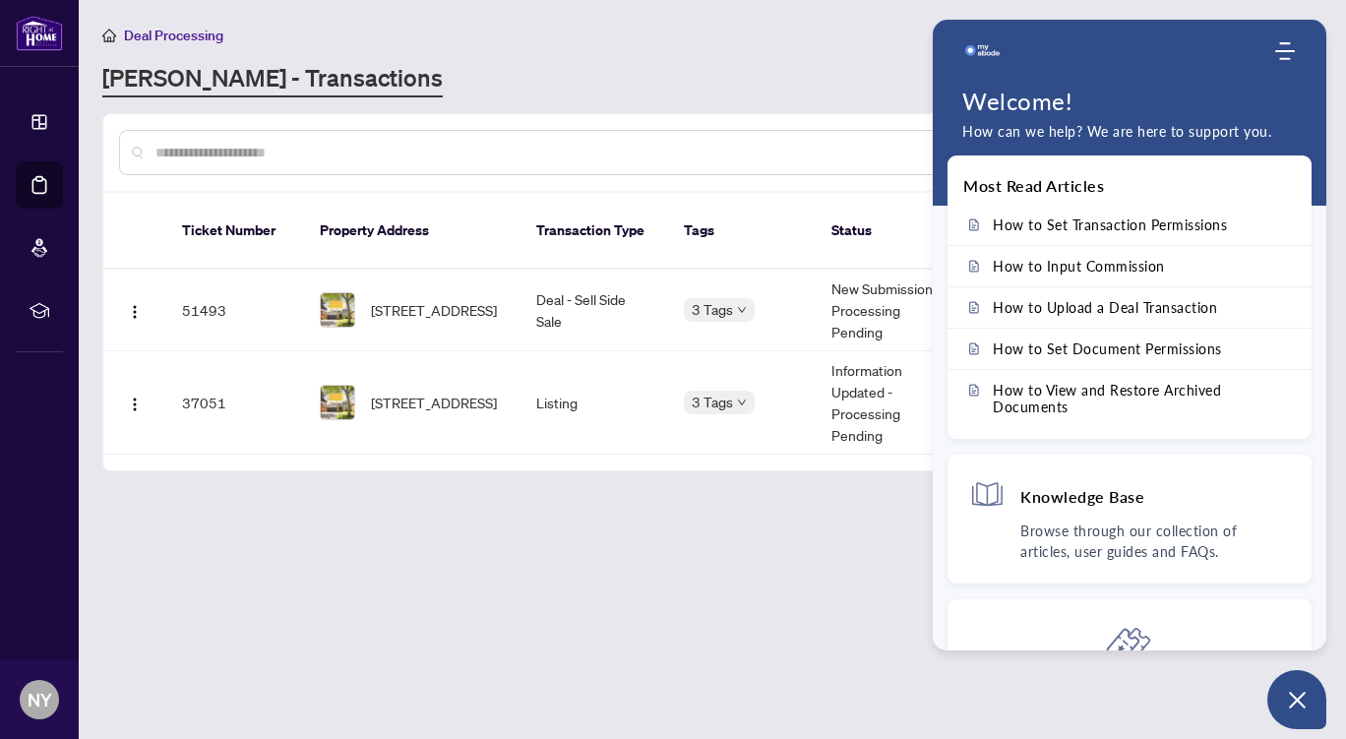
drag, startPoint x: 1297, startPoint y: 705, endPoint x: 325, endPoint y: 288, distance: 1057.7
click at [325, 293] on img at bounding box center [337, 309] width 33 height 33
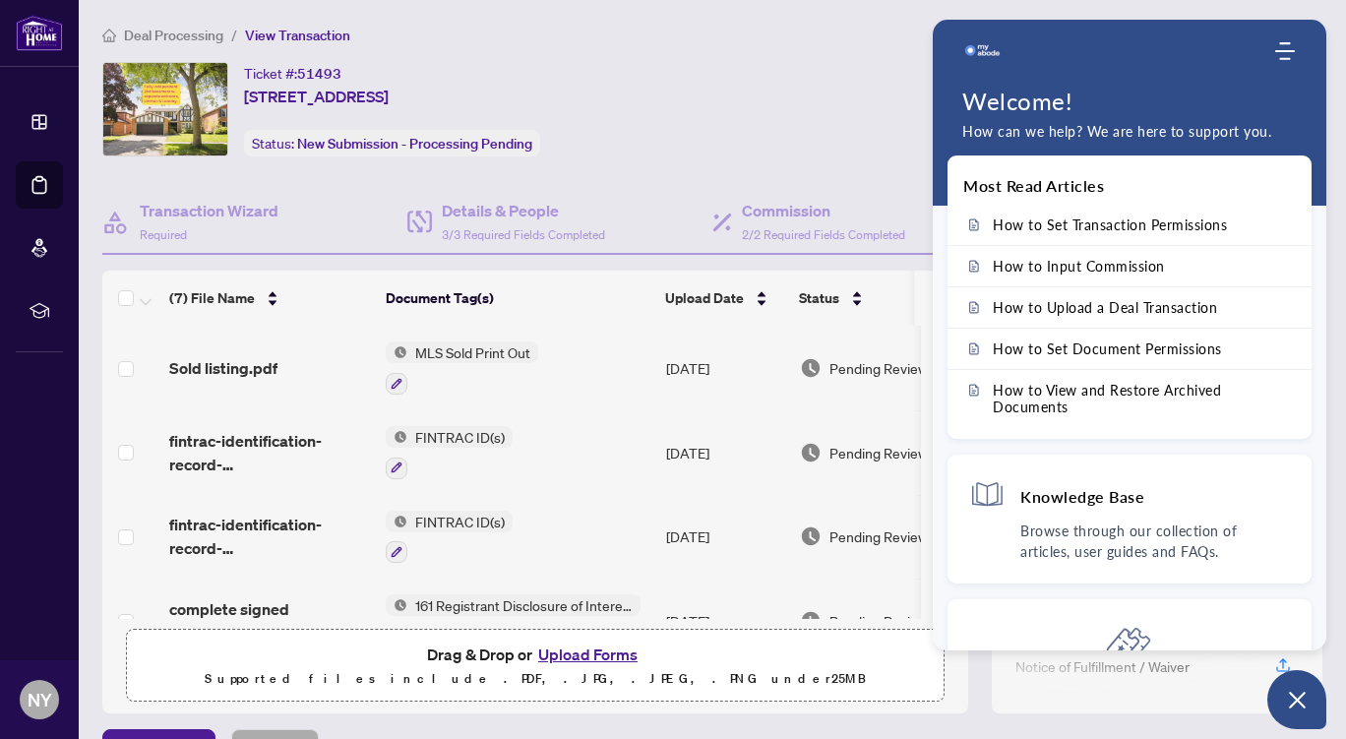
click at [736, 43] on ol "Deal Processing / View Transaction" at bounding box center [622, 35] width 1041 height 23
drag, startPoint x: 1289, startPoint y: 702, endPoint x: 1310, endPoint y: 694, distance: 22.1
click at [1310, 694] on button "Open asap" at bounding box center [1297, 699] width 59 height 59
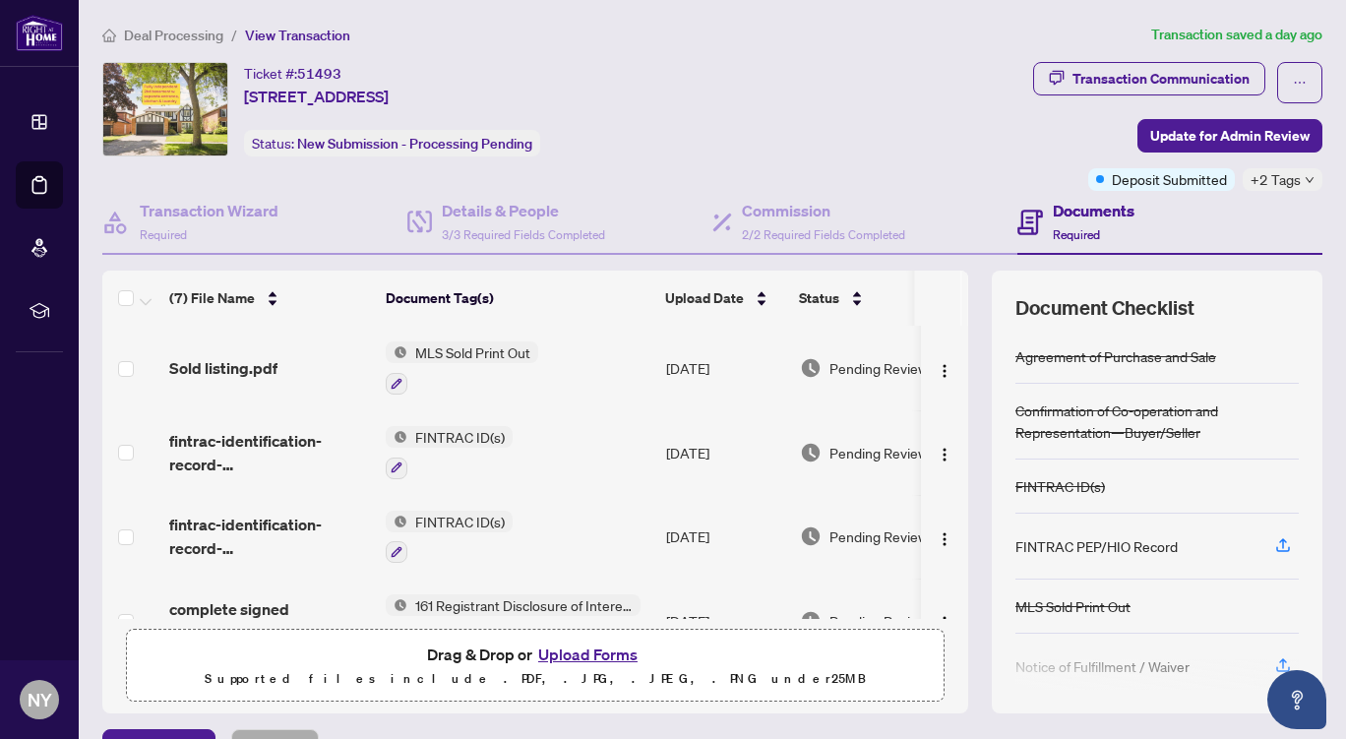
click at [1011, 86] on div "Ticket #: 51493 [STREET_ADDRESS] Status: New Submission - Processing Pending" at bounding box center [563, 109] width 923 height 94
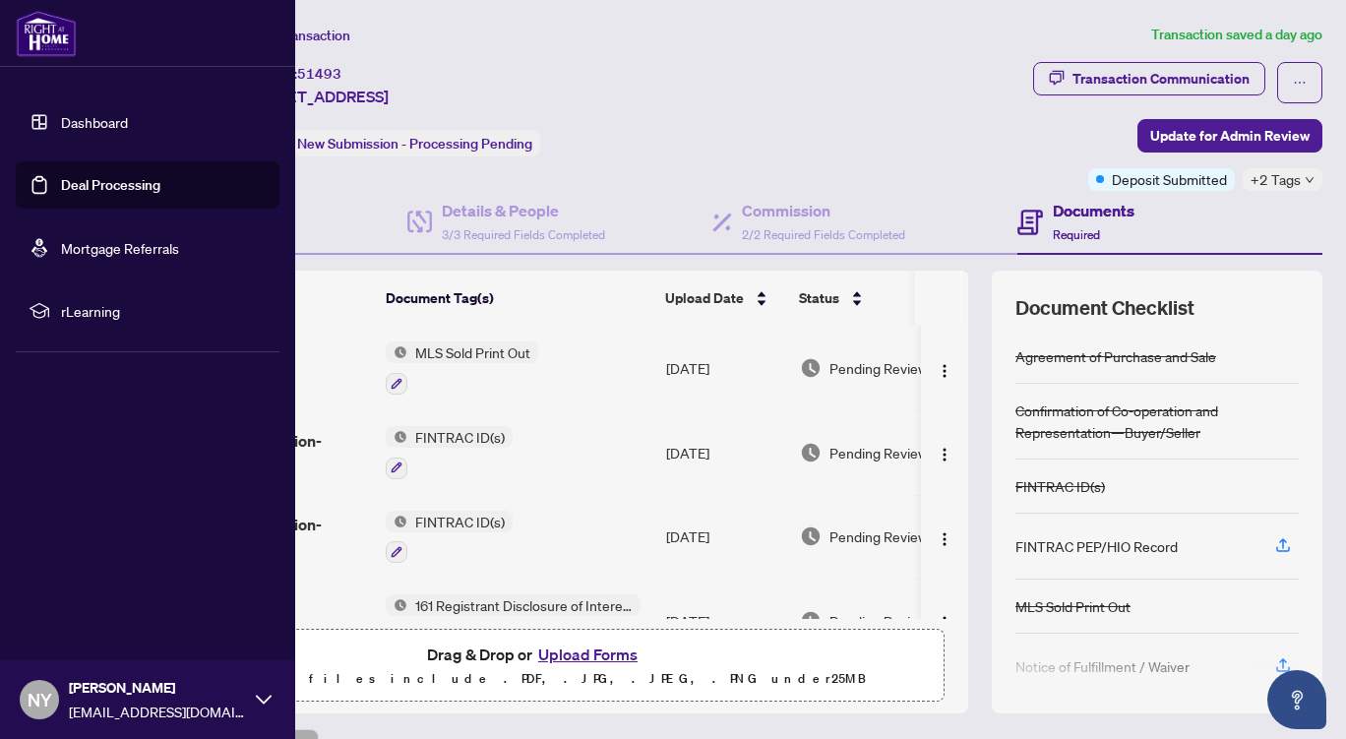
click at [61, 121] on link "Dashboard" at bounding box center [94, 122] width 67 height 18
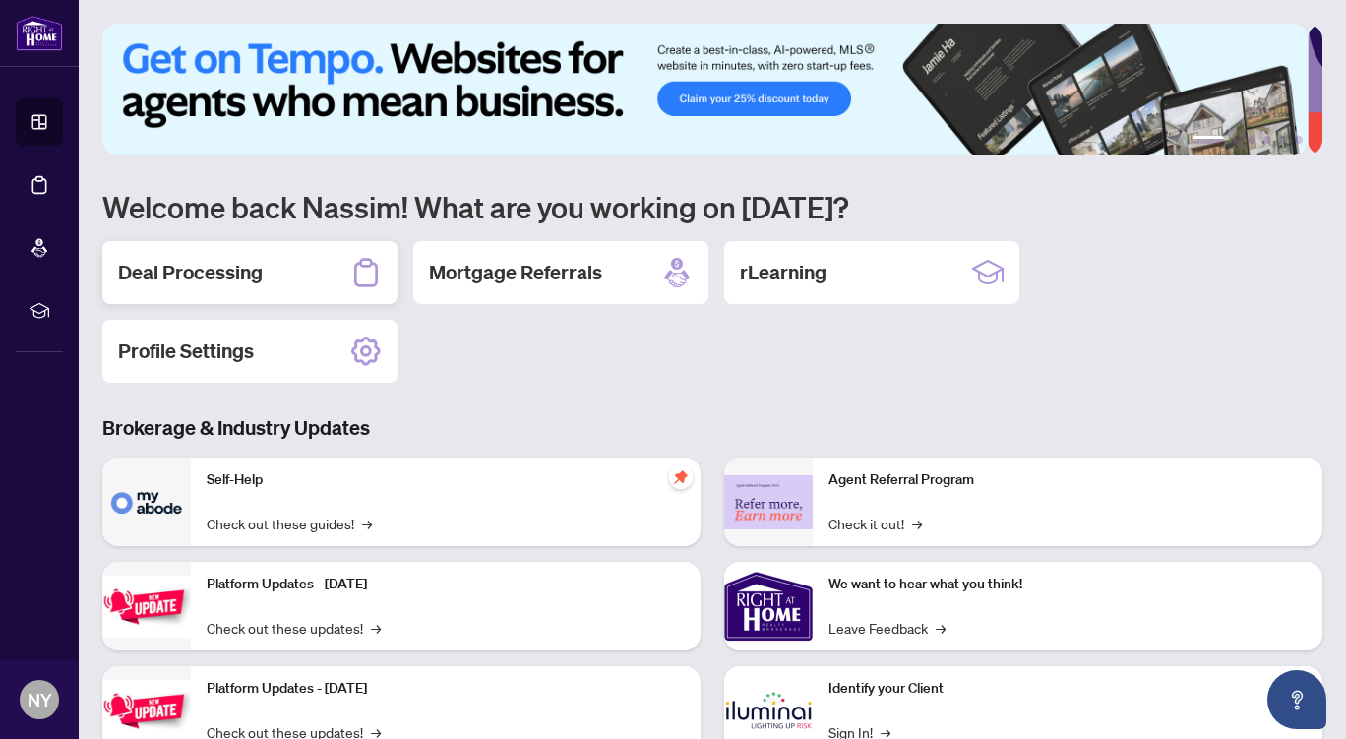
click at [252, 265] on h2 "Deal Processing" at bounding box center [190, 273] width 145 height 28
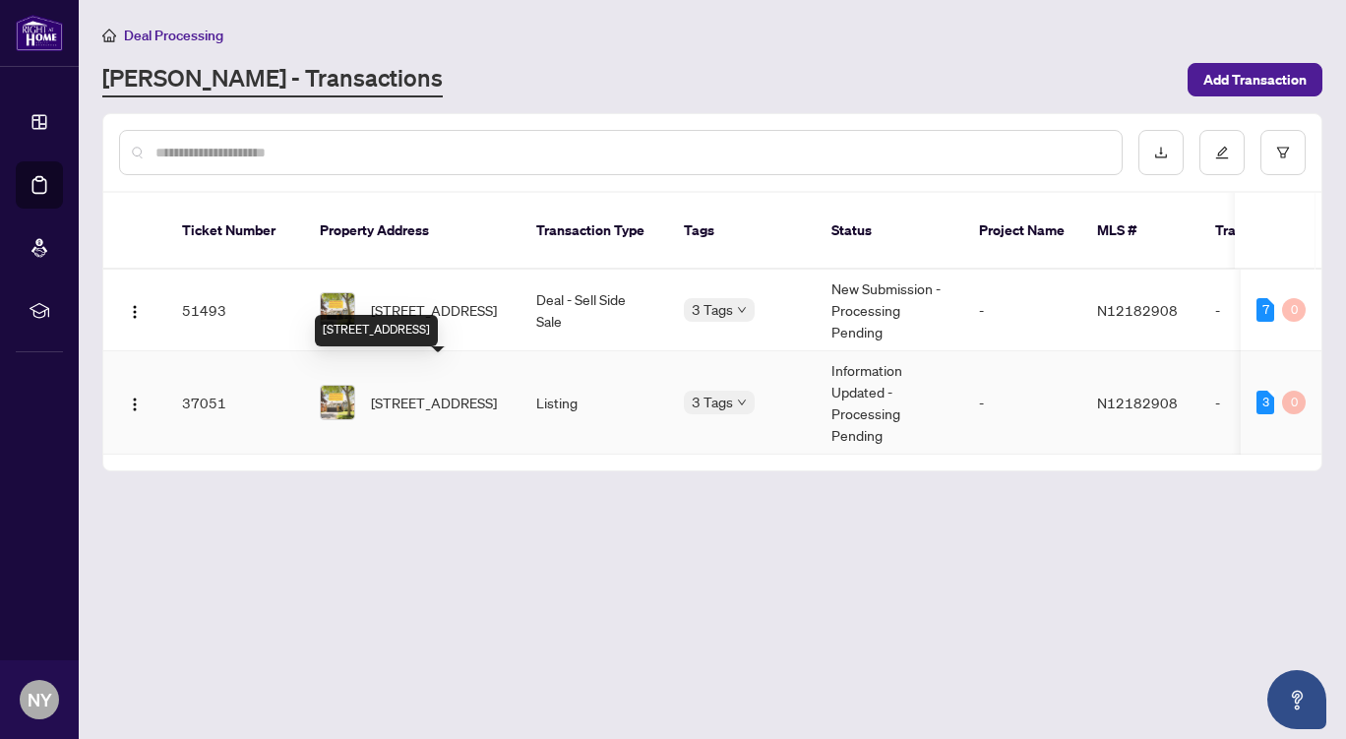
click at [427, 392] on span "[STREET_ADDRESS]" at bounding box center [434, 403] width 126 height 22
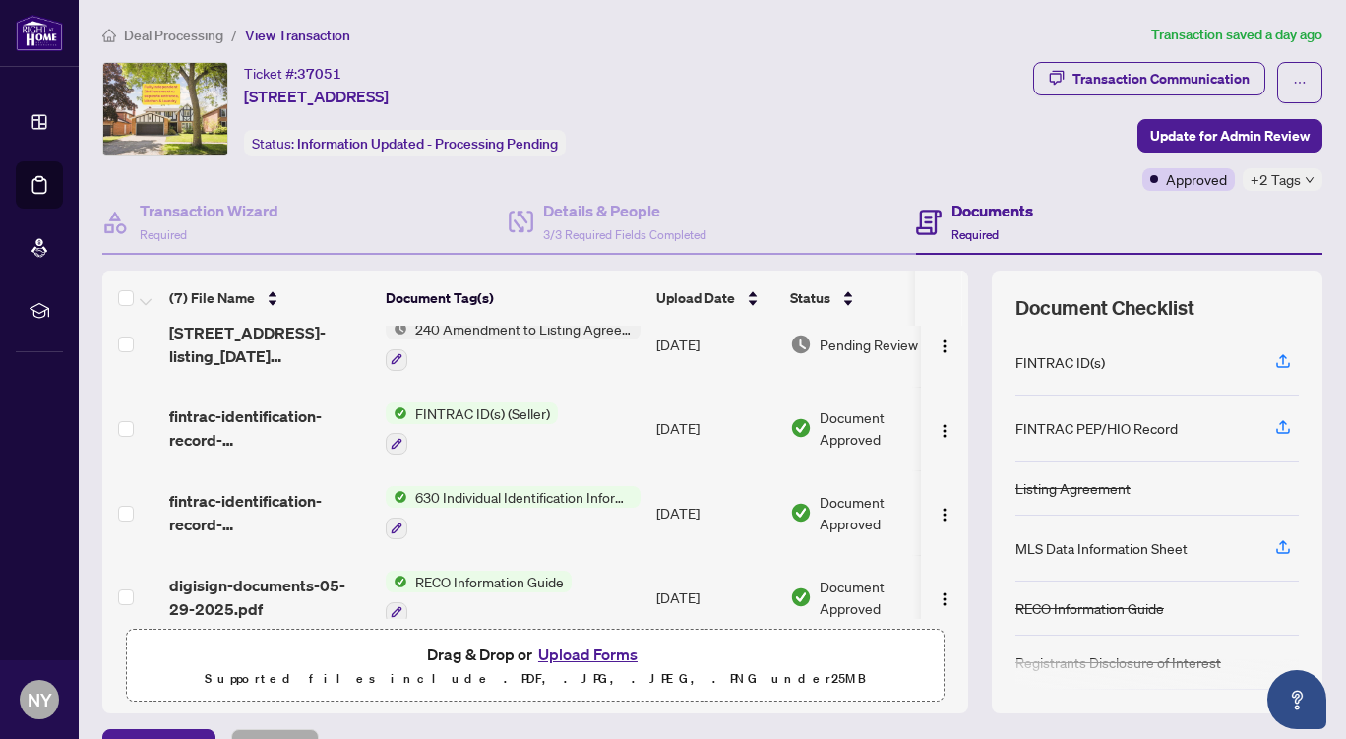
scroll to position [154, 0]
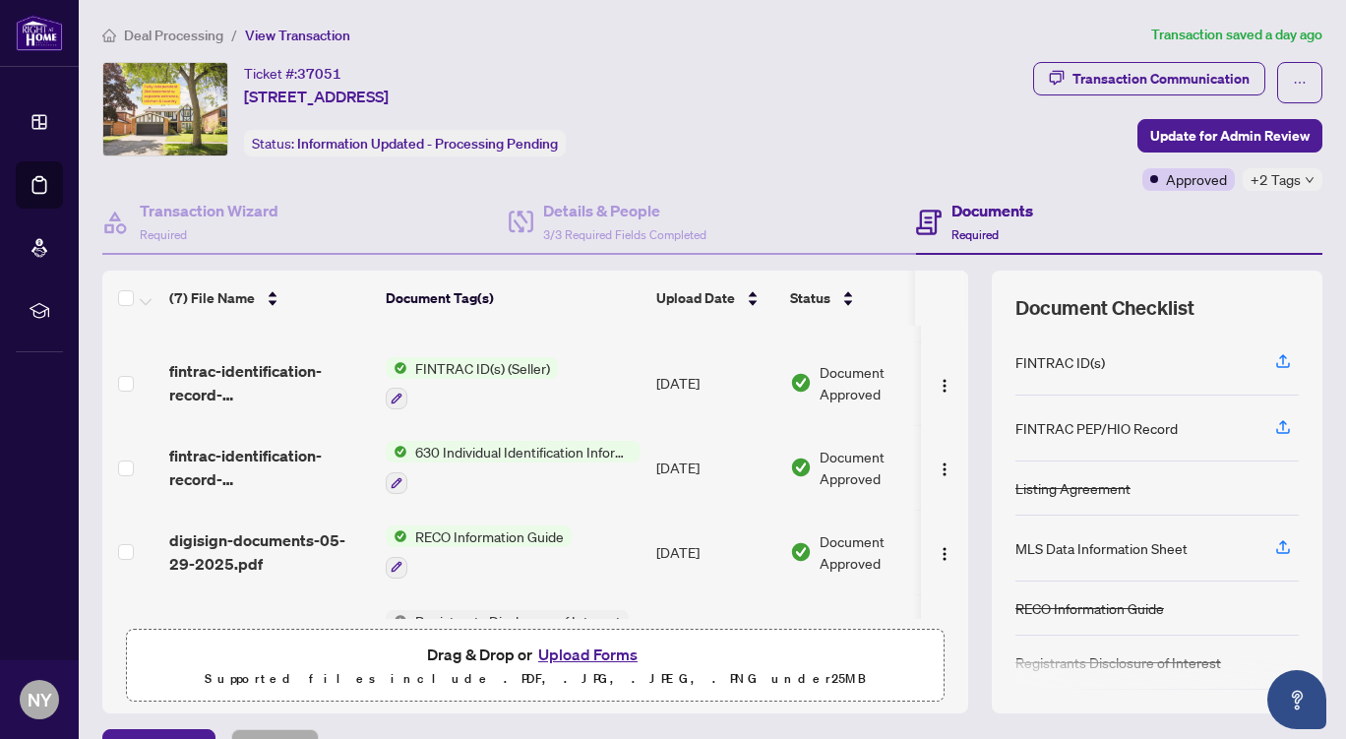
click at [496, 449] on span "630 Individual Identification Information Record" at bounding box center [523, 452] width 233 height 22
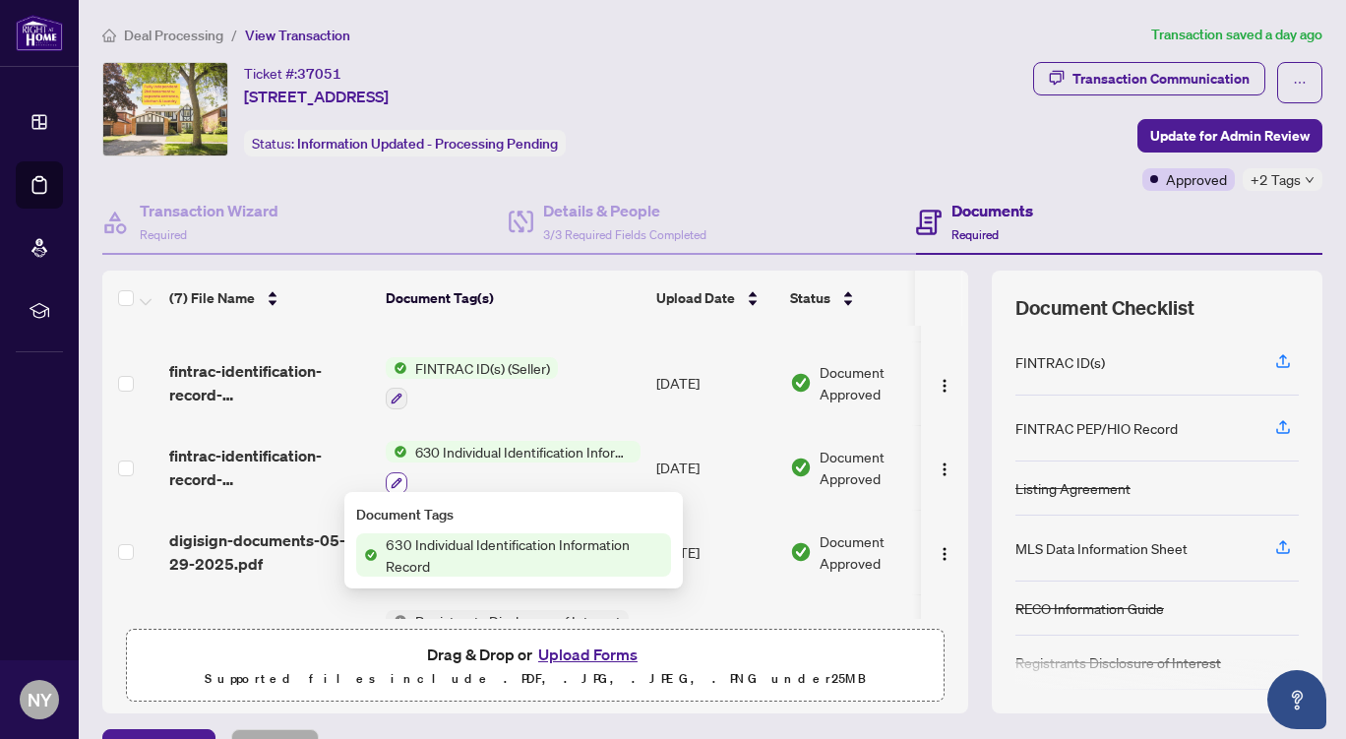
click at [397, 481] on icon "button" at bounding box center [397, 483] width 12 height 12
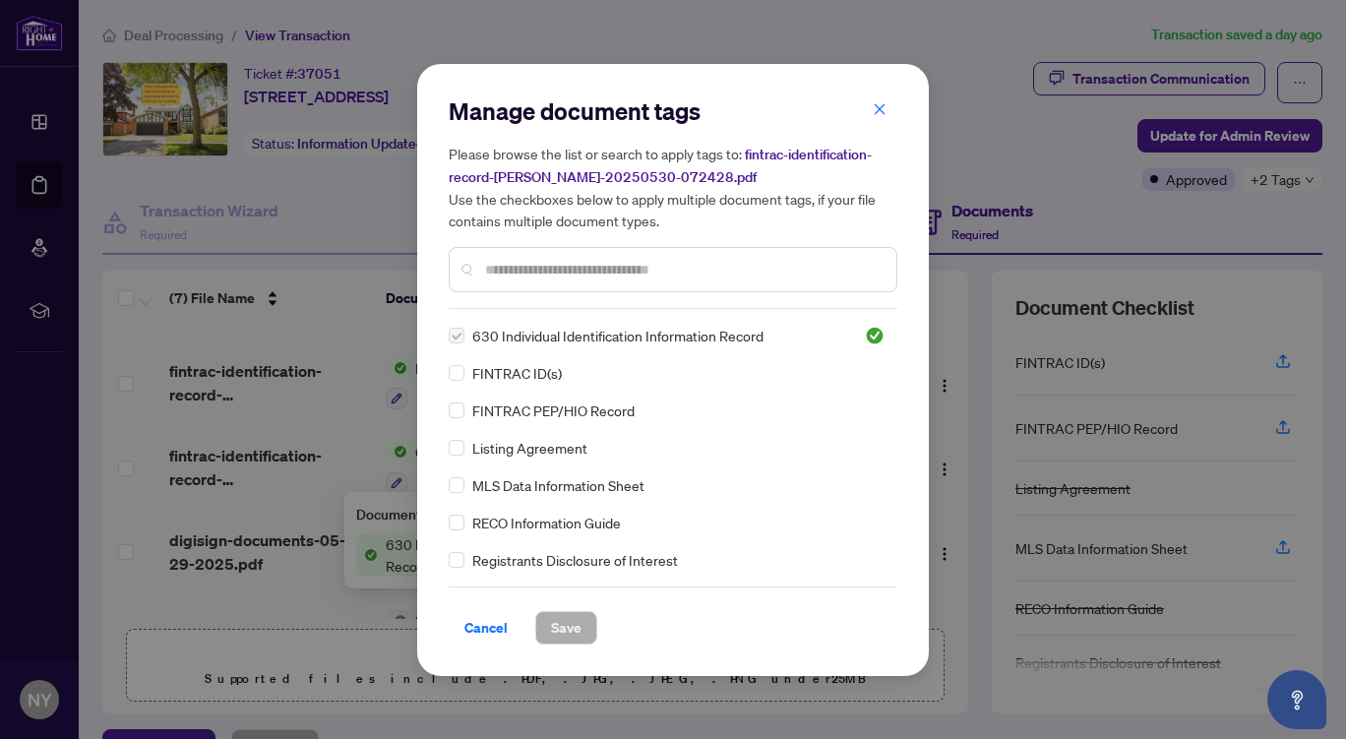
click at [225, 470] on div "Manage document tags Please browse the list or search to apply tags to: fintrac…" at bounding box center [673, 369] width 1346 height 739
drag, startPoint x: 889, startPoint y: 123, endPoint x: 877, endPoint y: 114, distance: 14.8
click at [877, 114] on icon "close" at bounding box center [880, 109] width 11 height 11
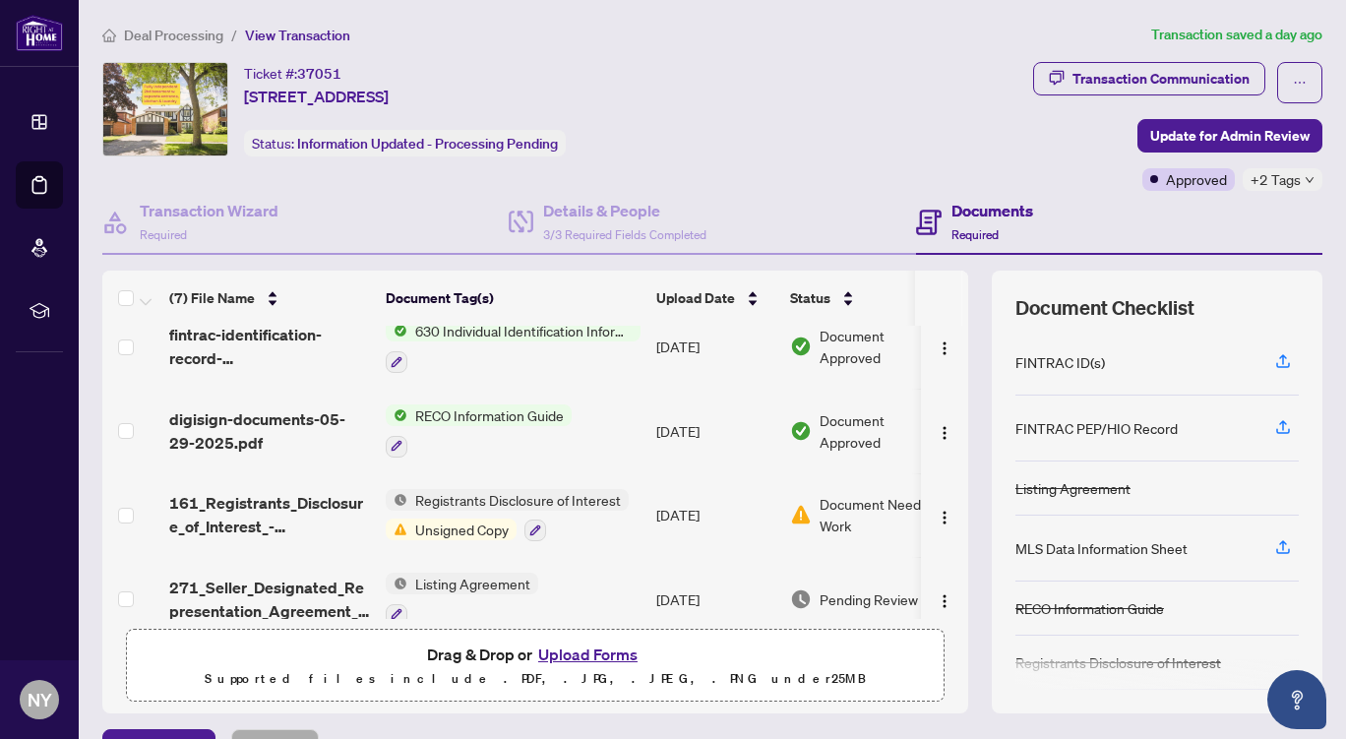
scroll to position [297, 0]
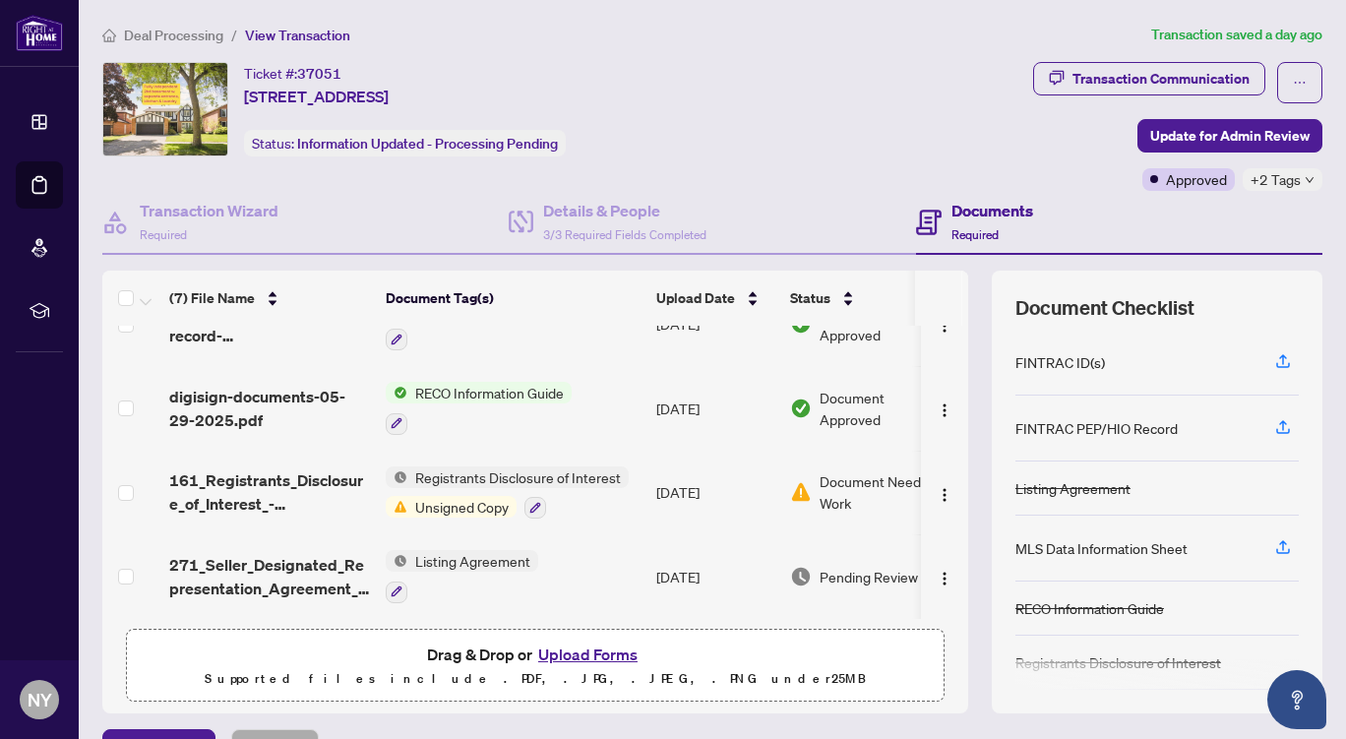
click at [571, 653] on button "Upload Forms" at bounding box center [587, 655] width 111 height 26
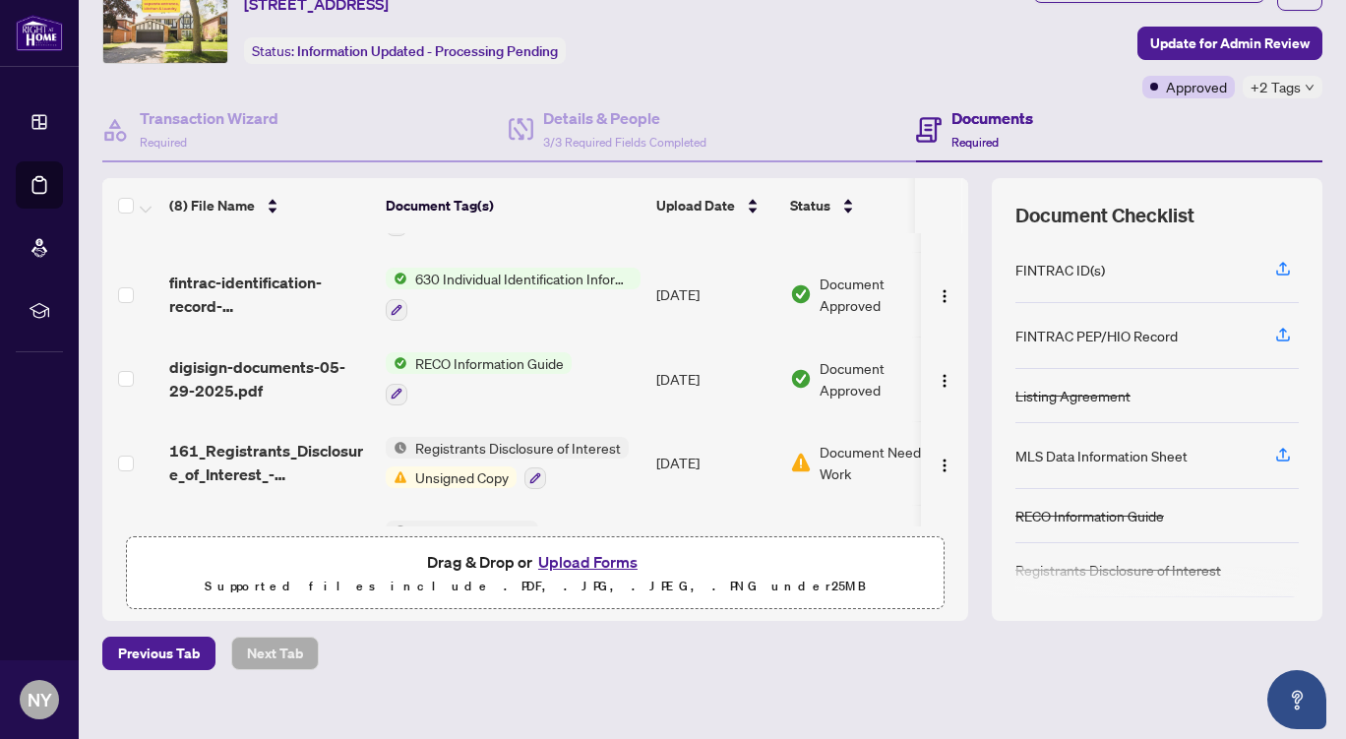
scroll to position [101, 0]
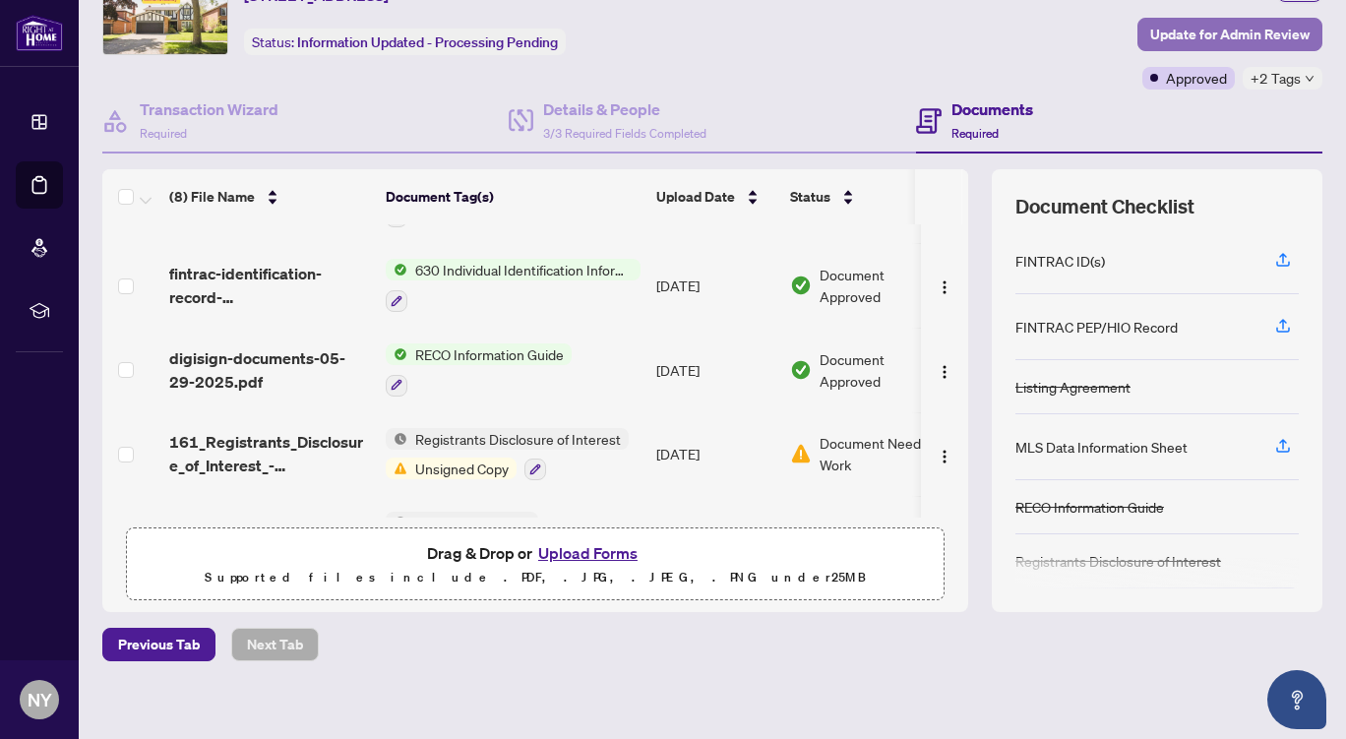
click at [1234, 30] on span "Update for Admin Review" at bounding box center [1229, 34] width 159 height 31
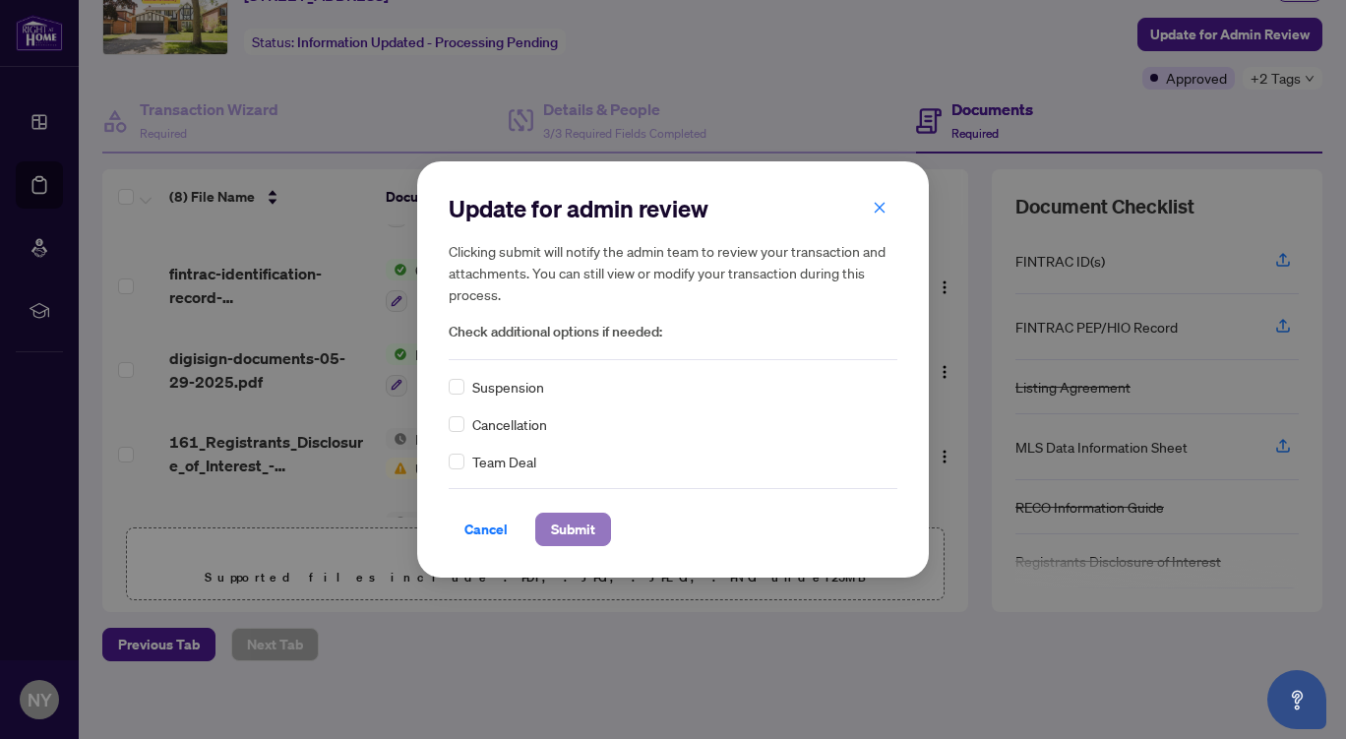
click at [579, 524] on span "Submit" at bounding box center [573, 529] width 44 height 31
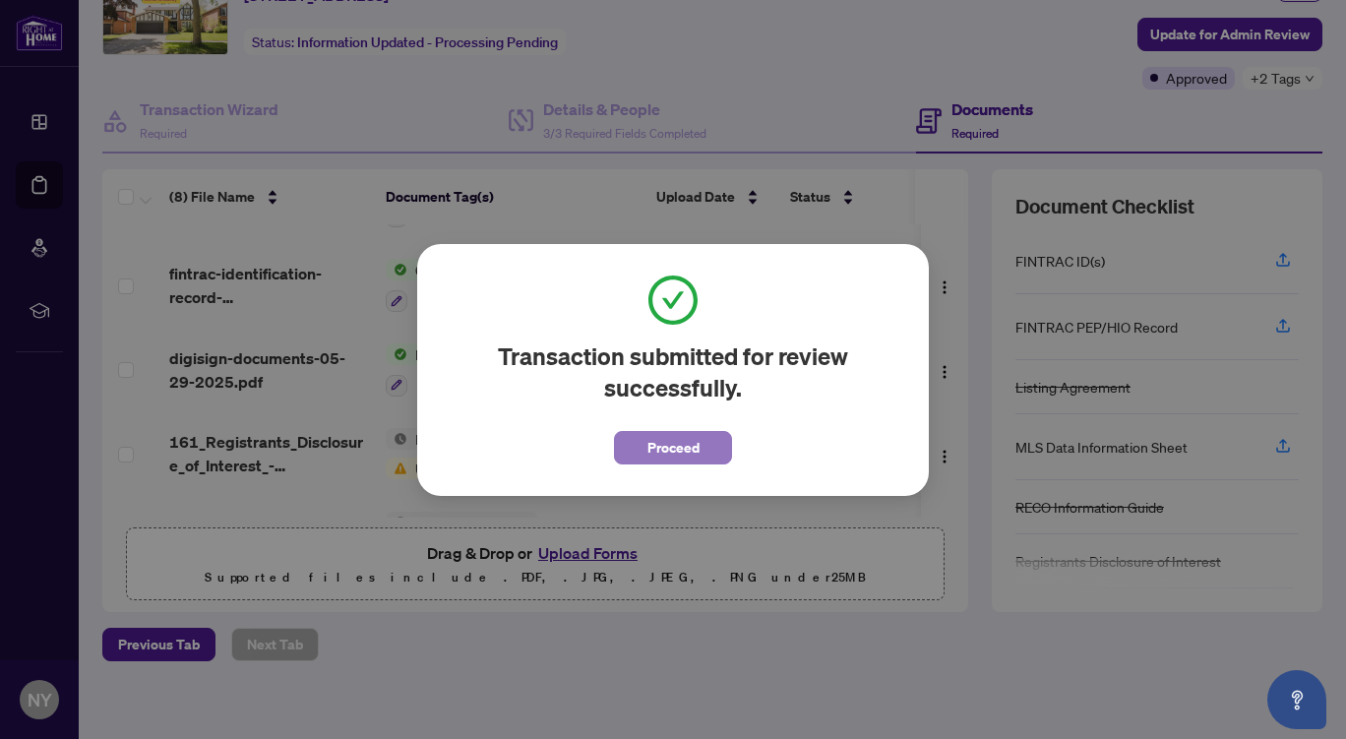
click at [665, 447] on span "Proceed" at bounding box center [674, 447] width 52 height 31
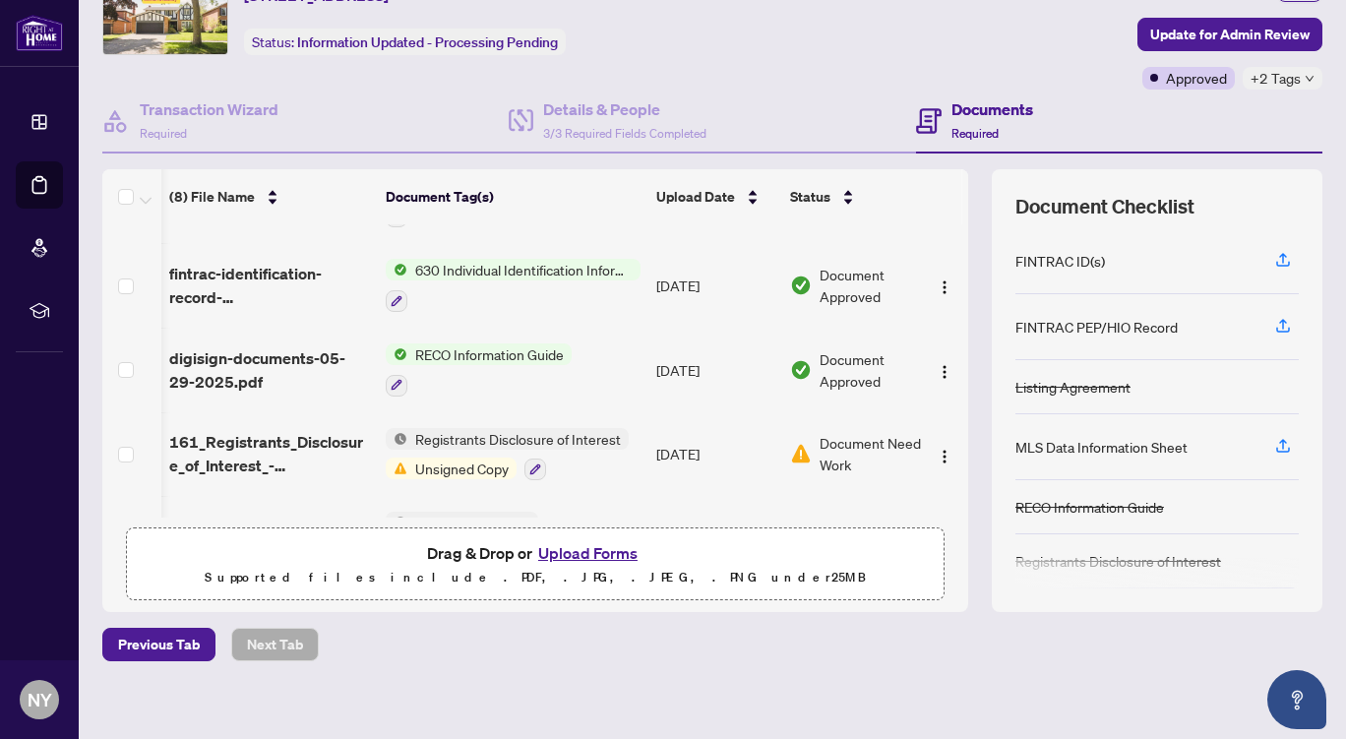
scroll to position [0, 49]
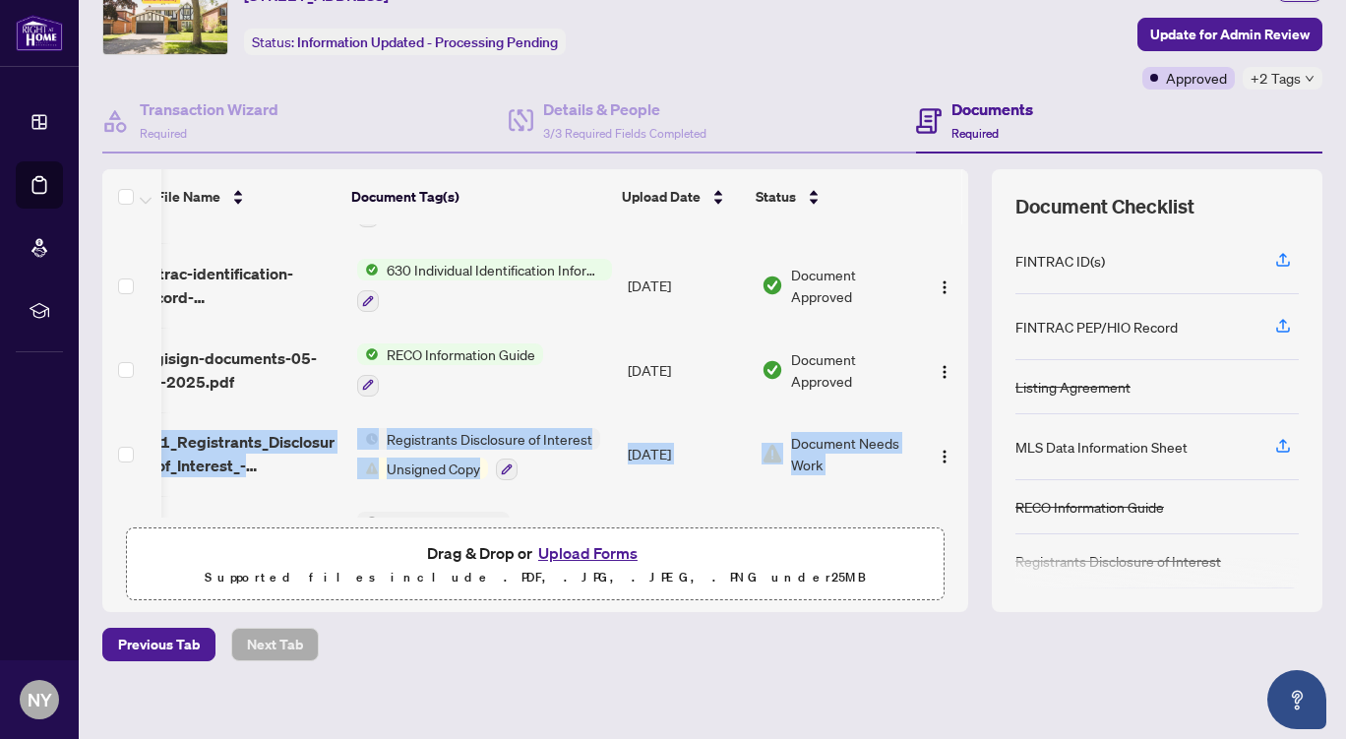
drag, startPoint x: 974, startPoint y: 367, endPoint x: 948, endPoint y: 457, distance: 93.4
click at [948, 457] on div "MLS data sheet.pdf Add a Document Tag [DATE] Pending Review 161_Registrants_Dis…" at bounding box center [535, 370] width 866 height 293
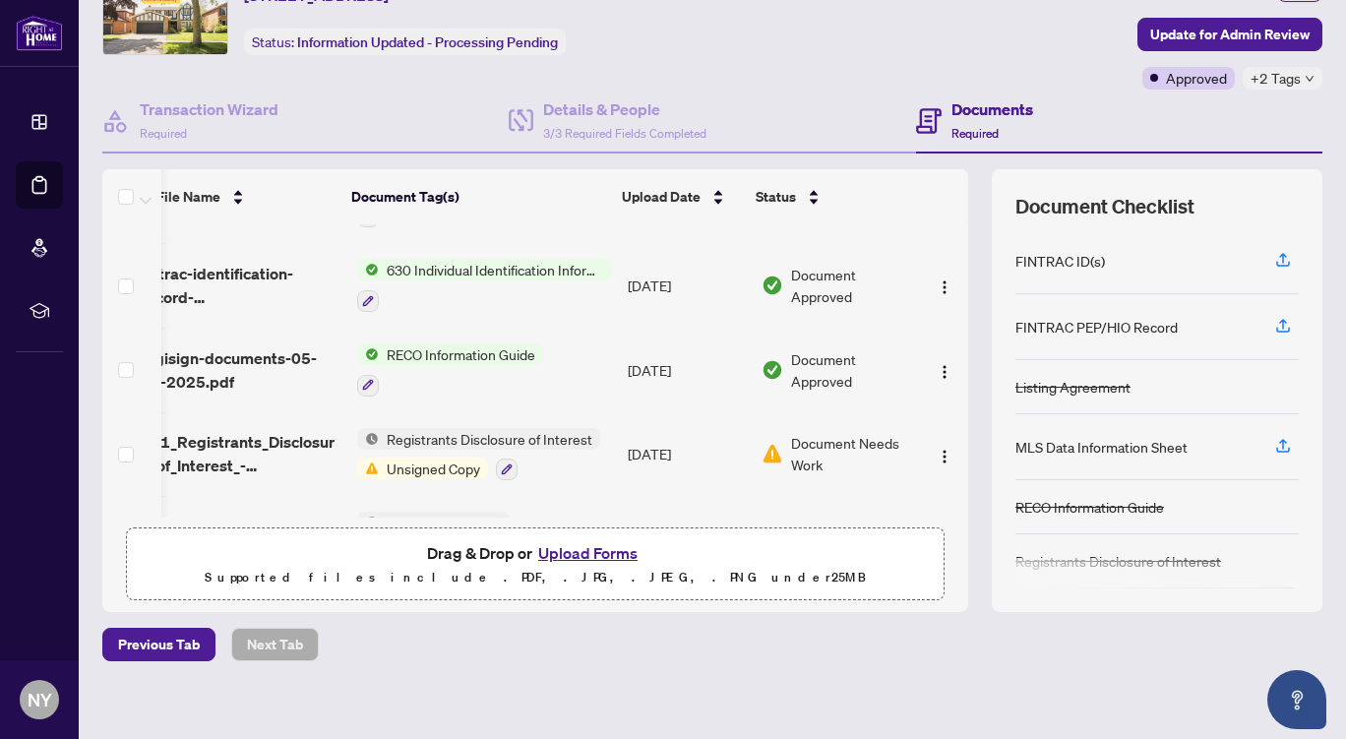
drag, startPoint x: 1286, startPoint y: 82, endPoint x: 1295, endPoint y: 77, distance: 10.1
click at [1305, 77] on icon "down" at bounding box center [1310, 79] width 10 height 10
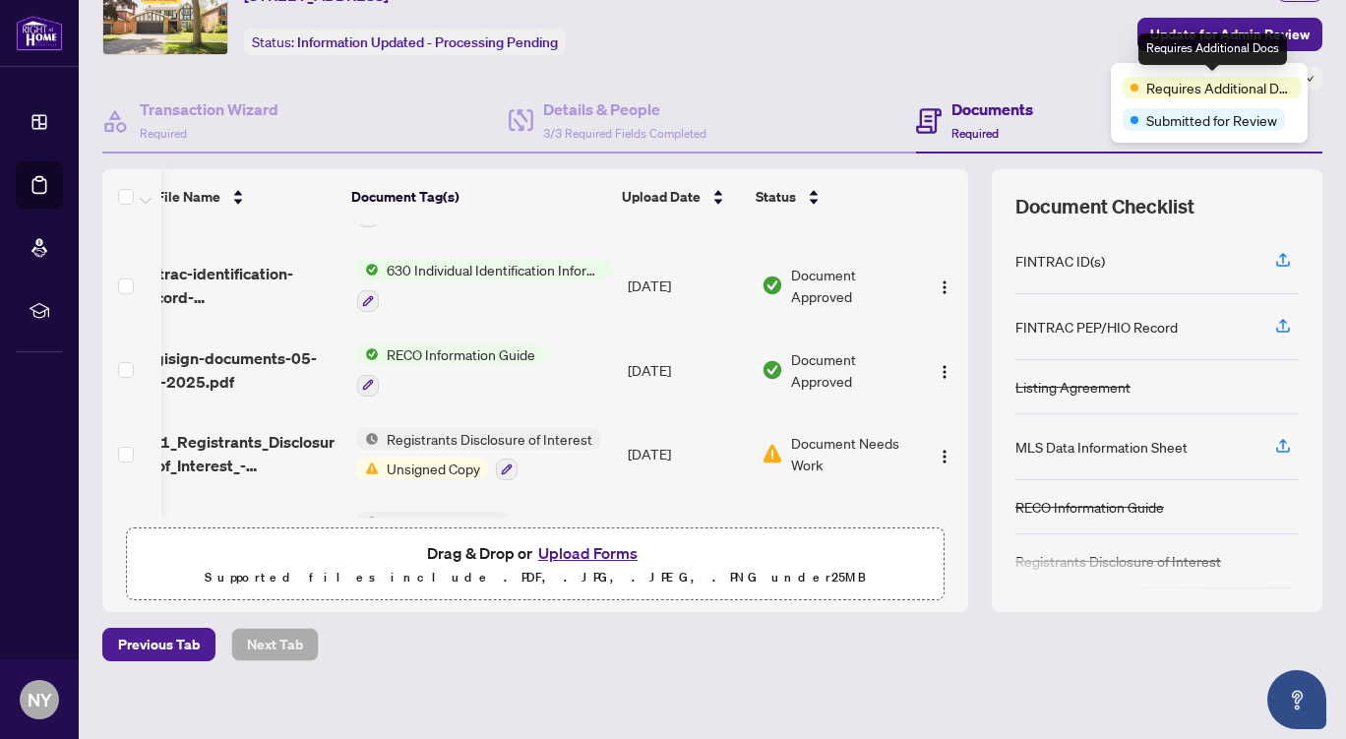
click at [1223, 95] on span "Requires Additional Docs" at bounding box center [1221, 88] width 148 height 22
click at [1244, 87] on span "Requires Additional Docs" at bounding box center [1221, 88] width 148 height 22
click at [1164, 94] on span "Requires Additional Docs" at bounding box center [1221, 88] width 148 height 22
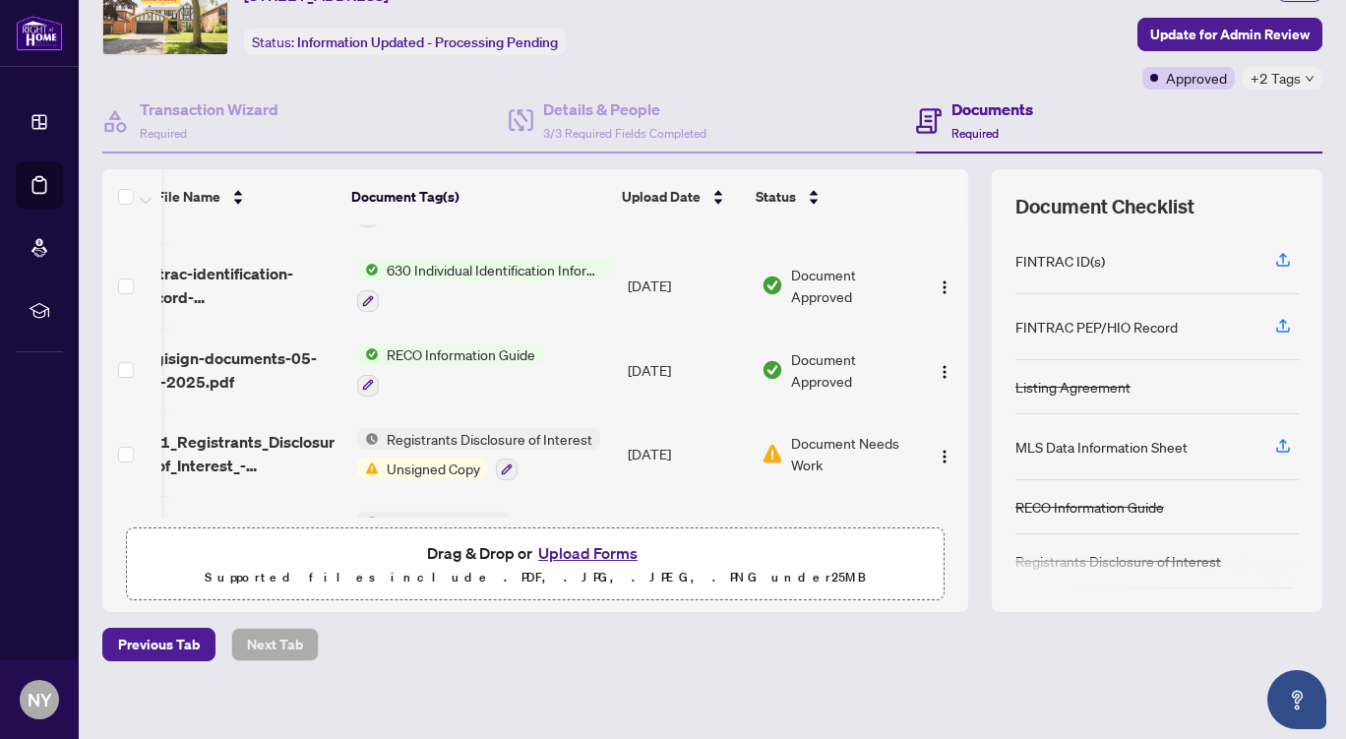
click at [1043, 43] on div "Transaction Communication Update for Admin Review Approved +2 Tags" at bounding box center [1177, 25] width 289 height 129
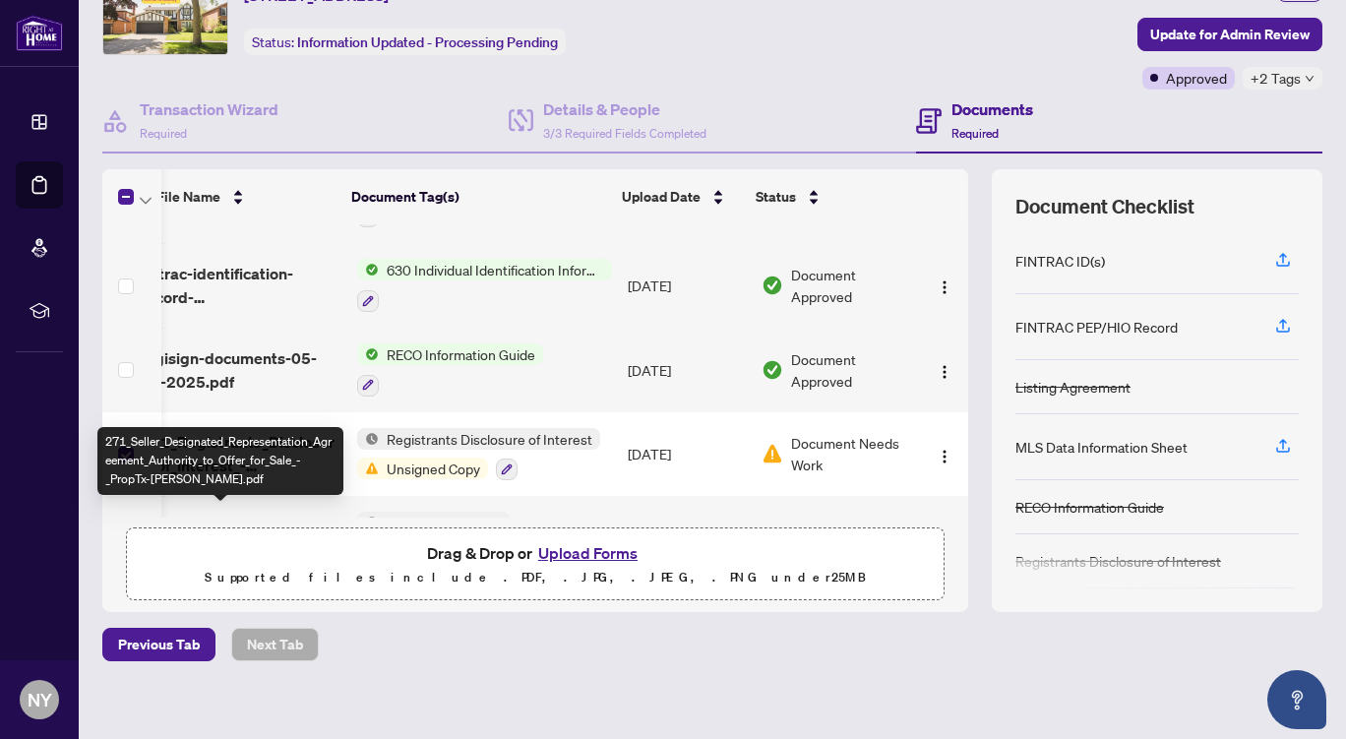
scroll to position [0, 0]
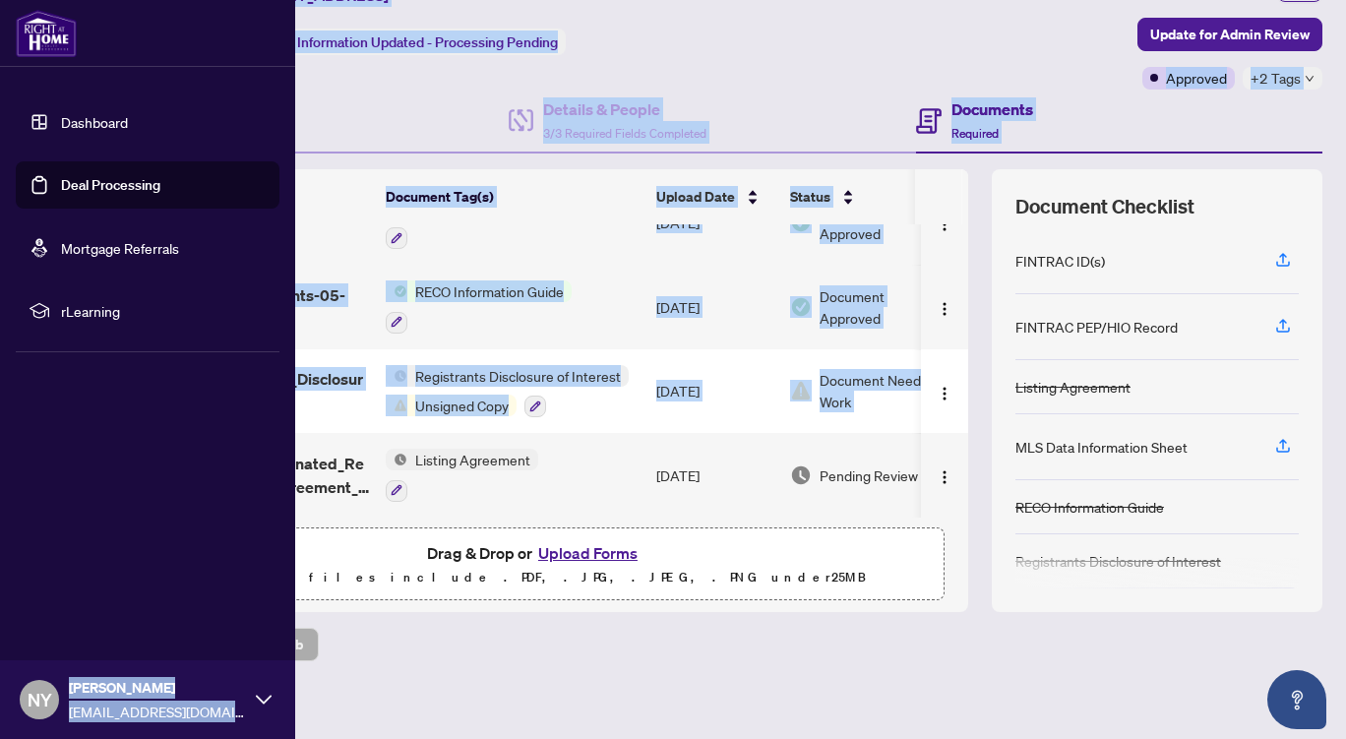
drag, startPoint x: 203, startPoint y: 510, endPoint x: 53, endPoint y: 523, distance: 150.1
click at [53, 523] on div "Dashboard Deal Processing Mortgage Referrals rLearning NY [PERSON_NAME] [EMAIL_…" at bounding box center [673, 369] width 1346 height 739
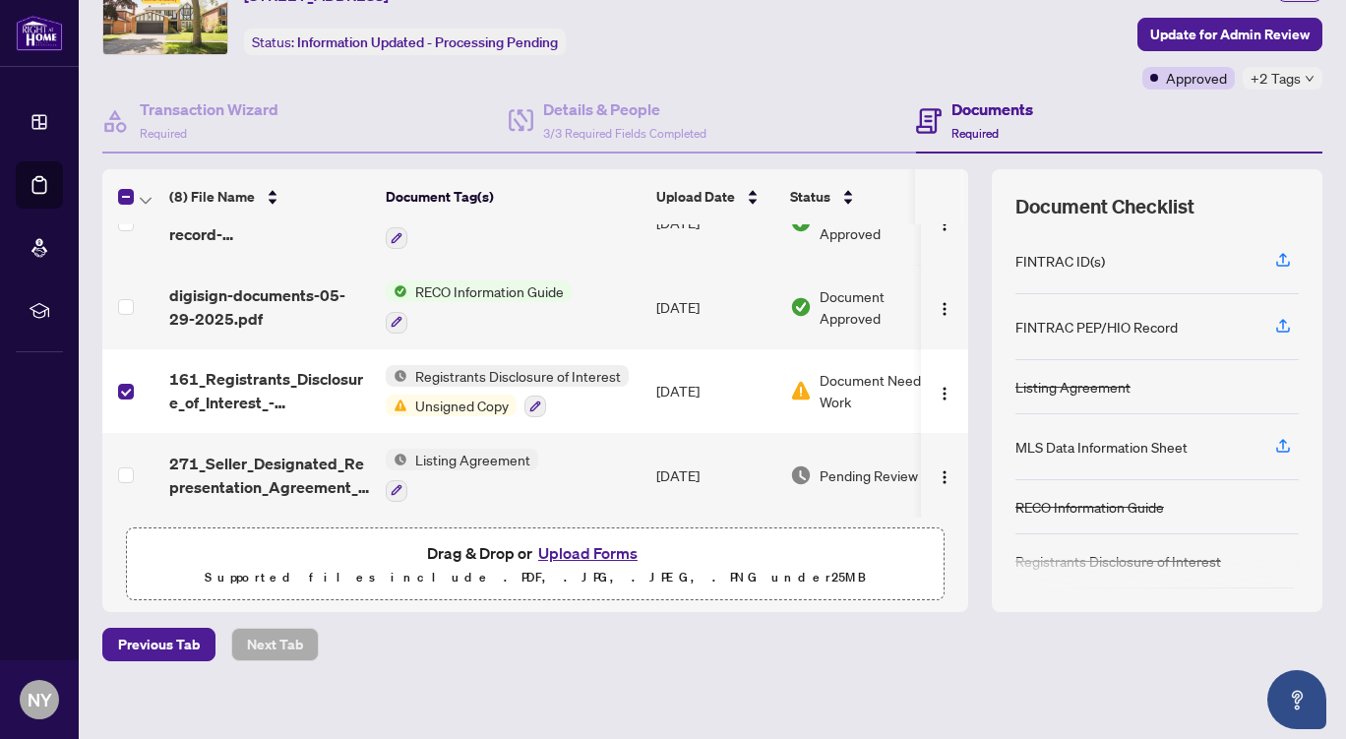
click at [896, 639] on div "Previous Tab Next Tab" at bounding box center [712, 644] width 1220 height 33
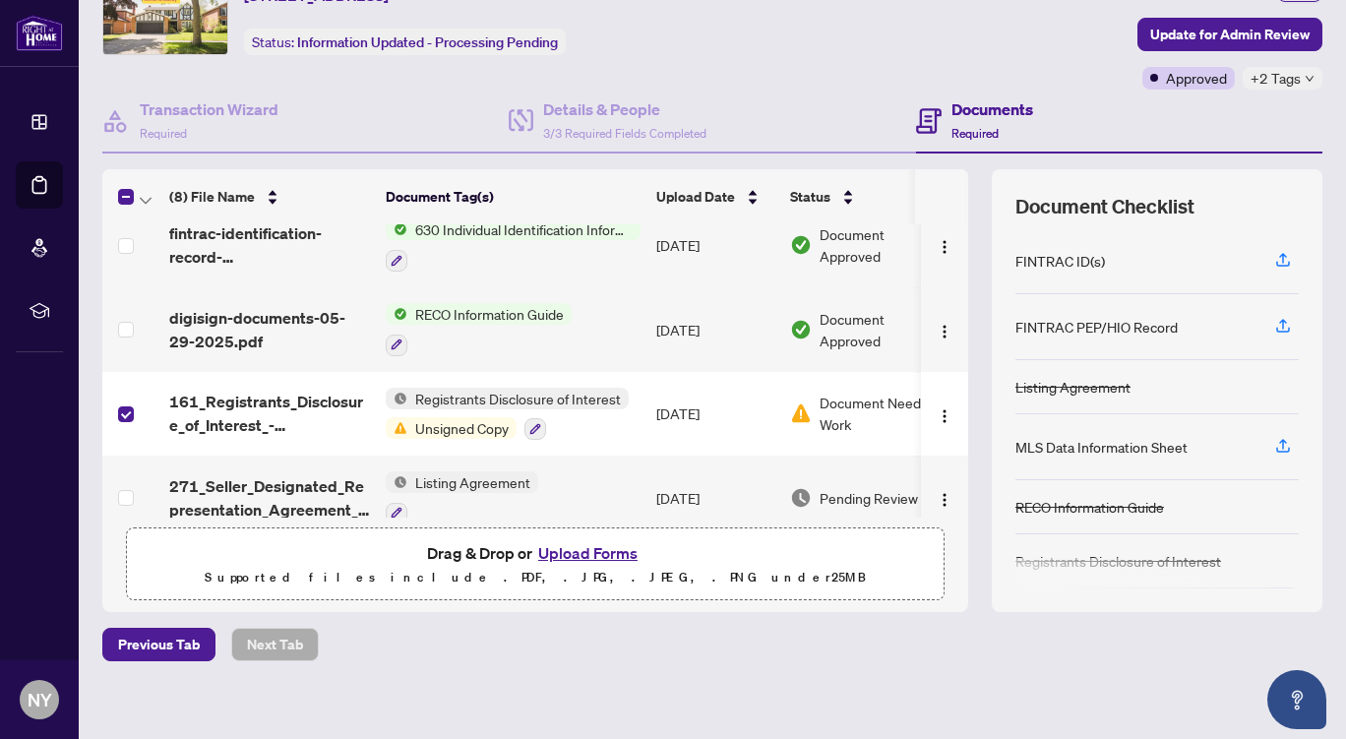
scroll to position [360, 0]
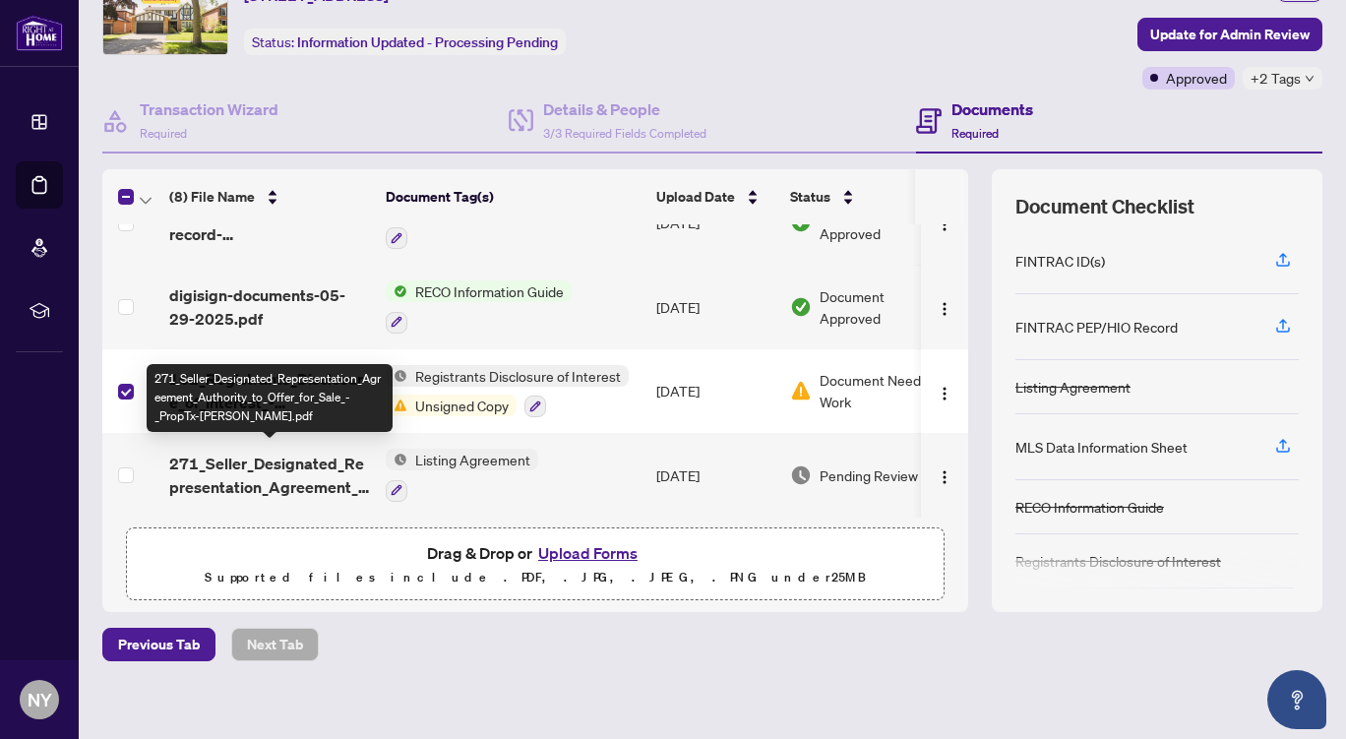
click at [268, 479] on span "271_Seller_Designated_Representation_Agreement_Authority_to_Offer_for_Sale_-_Pr…" at bounding box center [269, 475] width 201 height 47
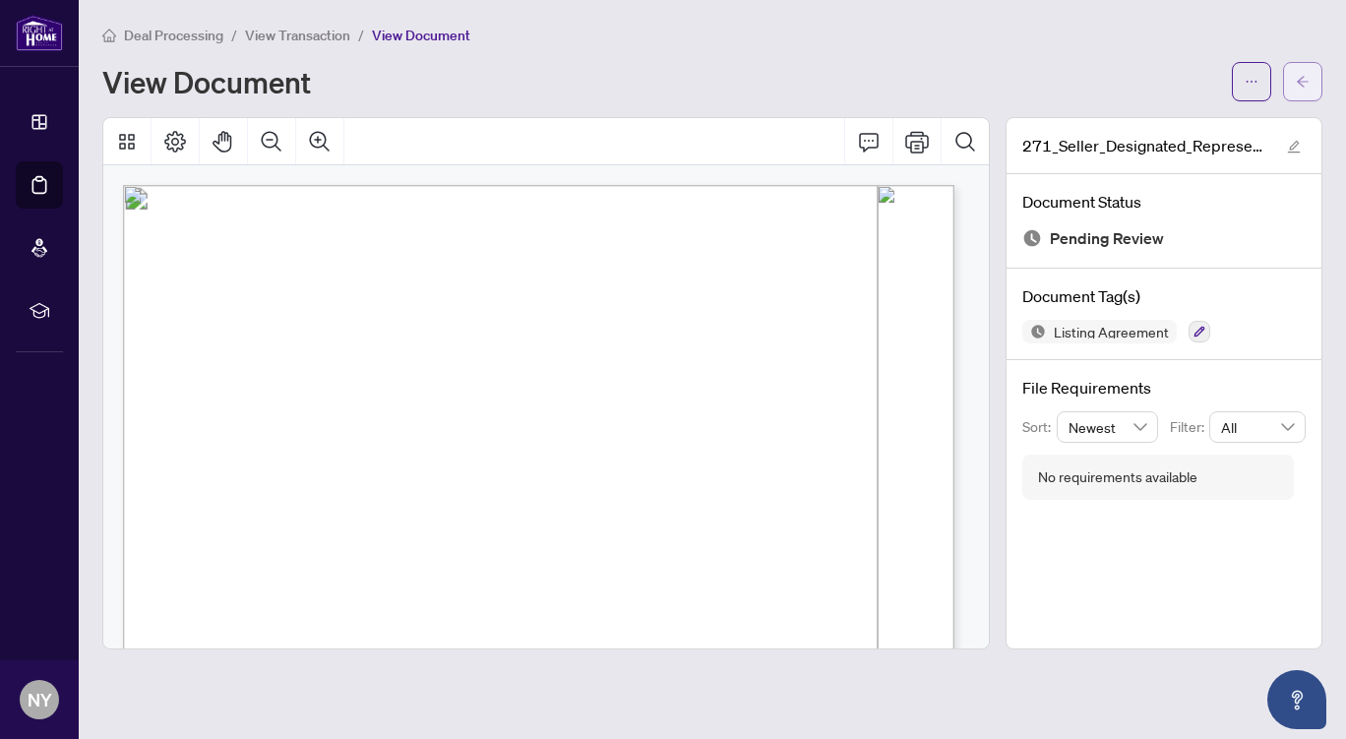
click at [1296, 89] on span "button" at bounding box center [1303, 81] width 14 height 31
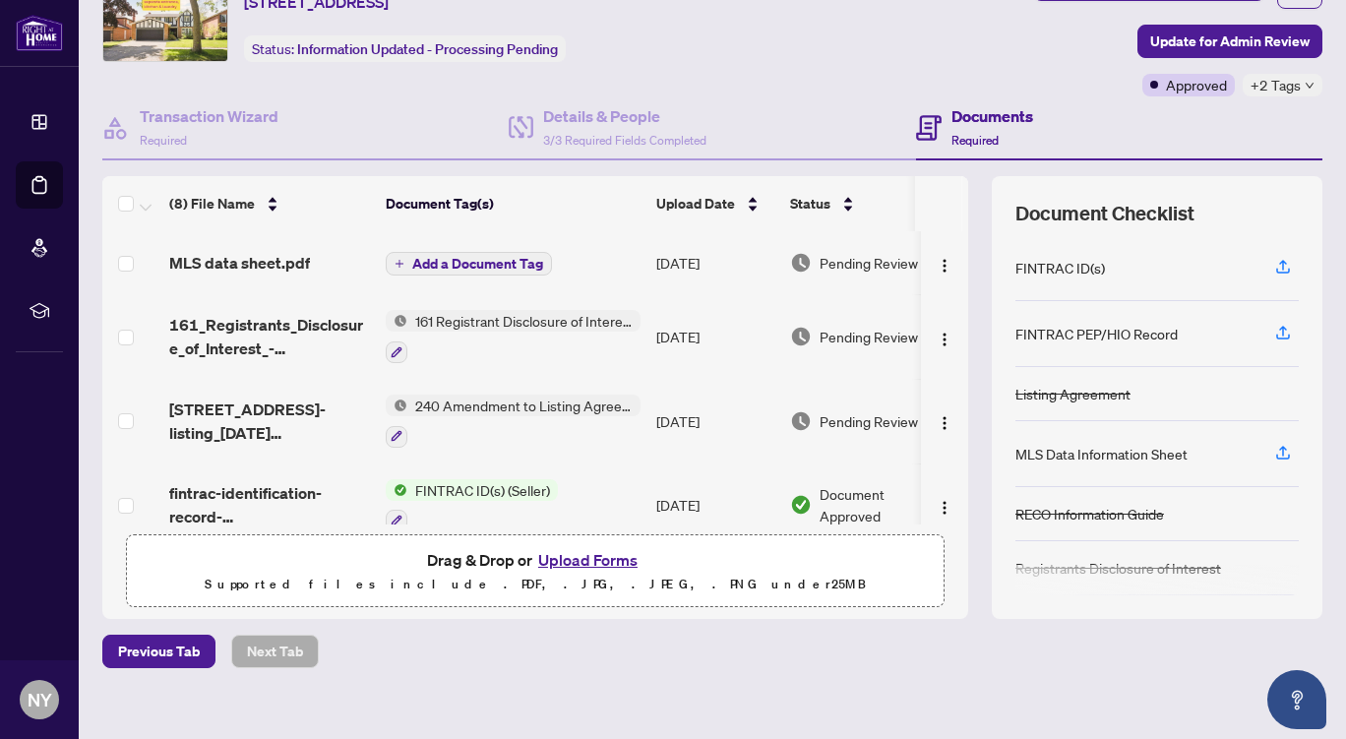
scroll to position [96, 0]
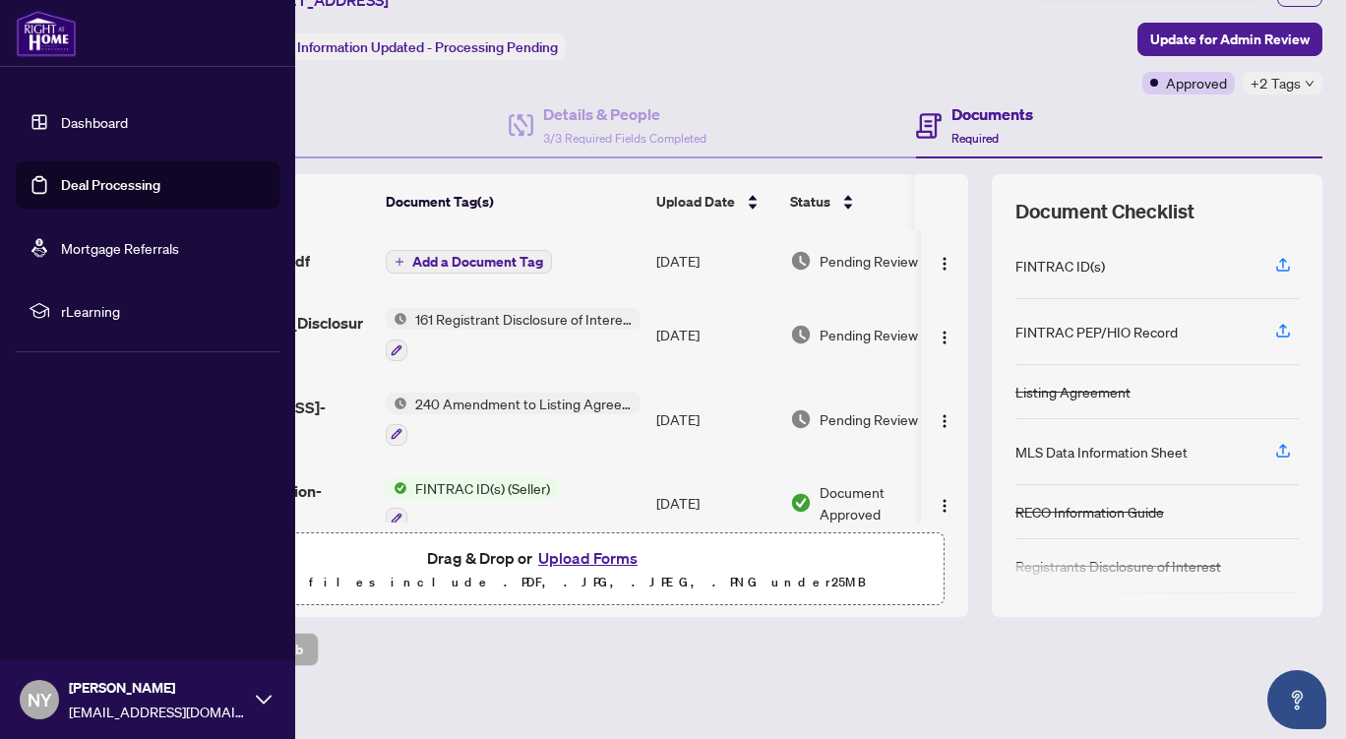
drag, startPoint x: 945, startPoint y: 346, endPoint x: 39, endPoint y: 249, distance: 910.7
click at [39, 249] on li "Mortgage Referrals" at bounding box center [148, 247] width 264 height 47
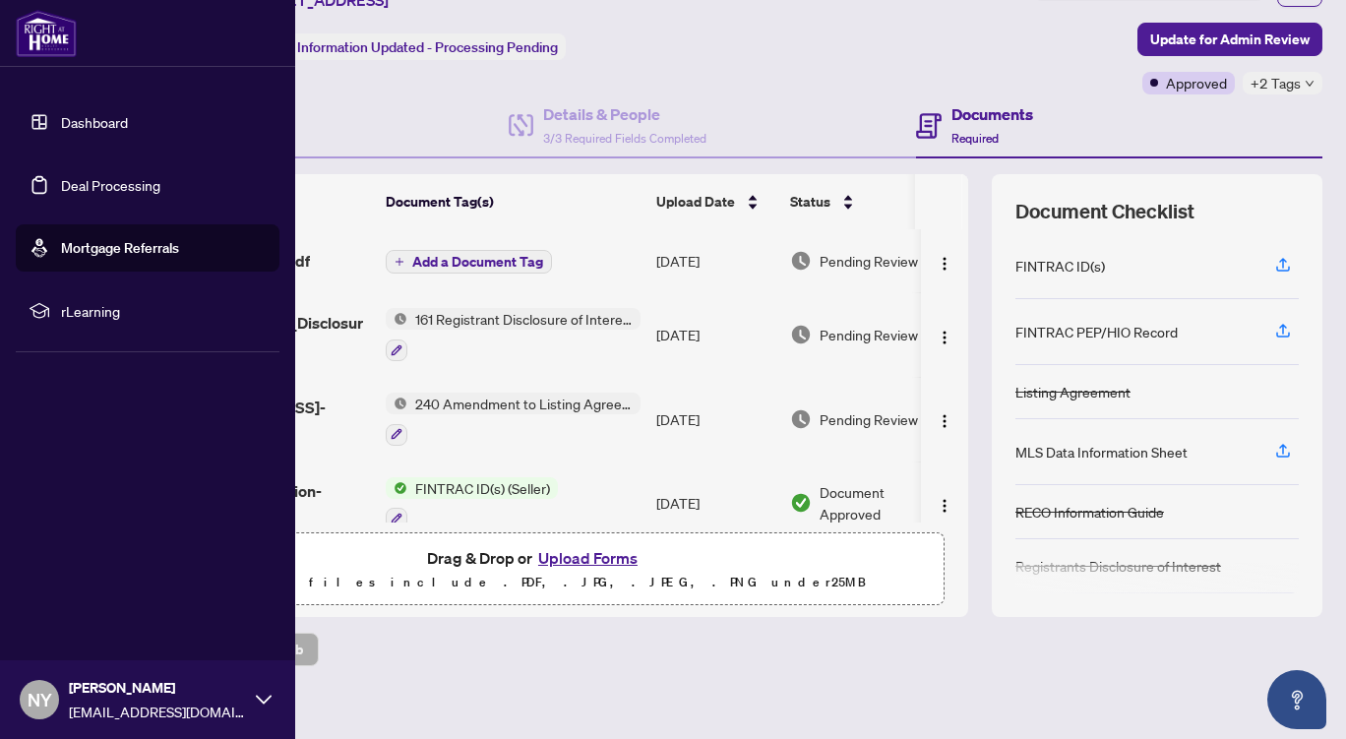
click at [72, 128] on link "Dashboard" at bounding box center [94, 122] width 67 height 18
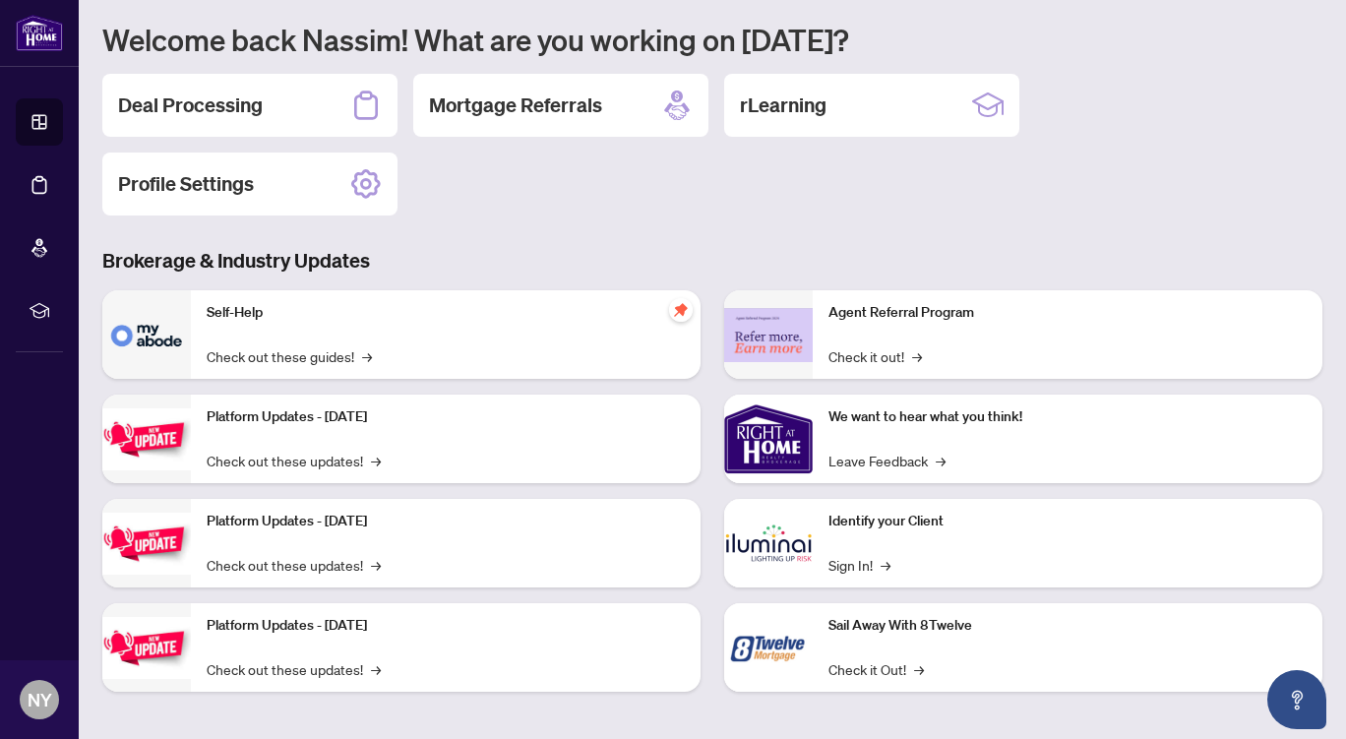
scroll to position [171, 0]
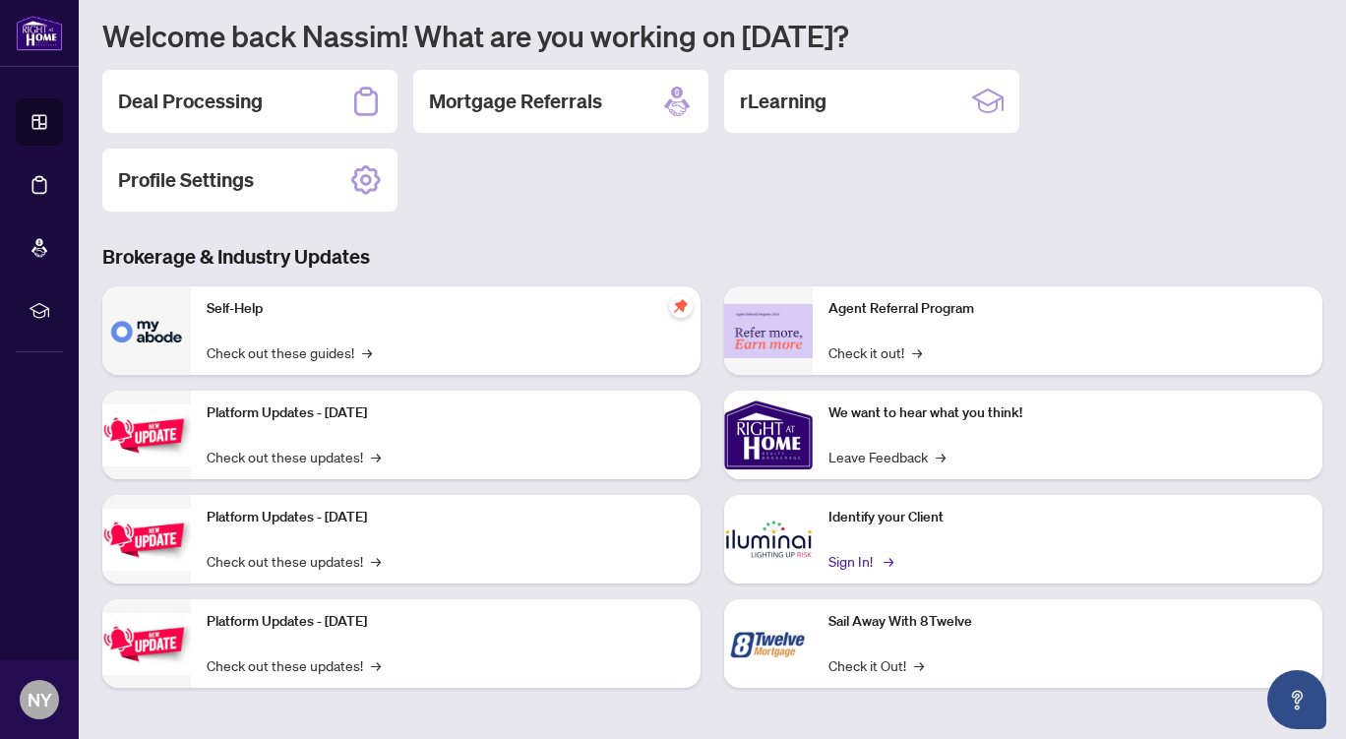
click at [848, 558] on link "Sign In! →" at bounding box center [860, 561] width 62 height 22
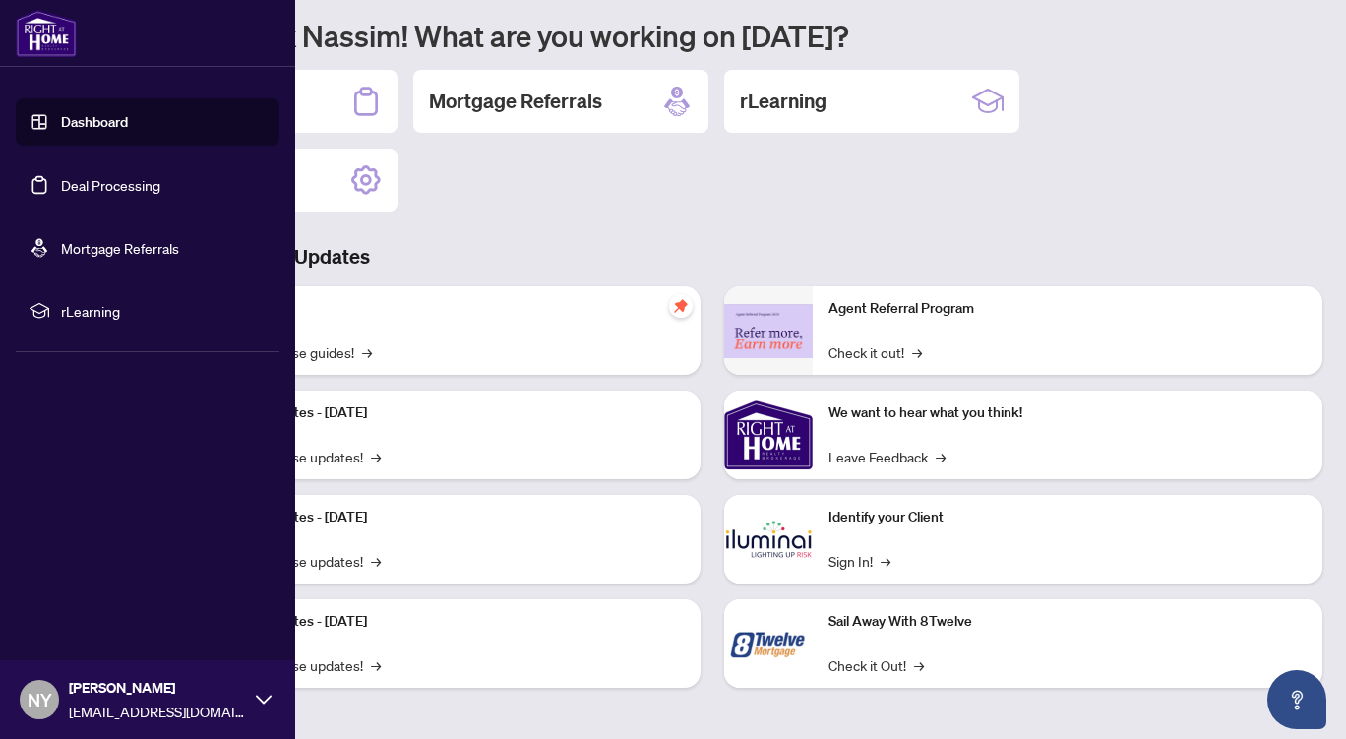
click at [113, 131] on link "Dashboard" at bounding box center [94, 122] width 67 height 18
click at [110, 127] on link "Dashboard" at bounding box center [94, 122] width 67 height 18
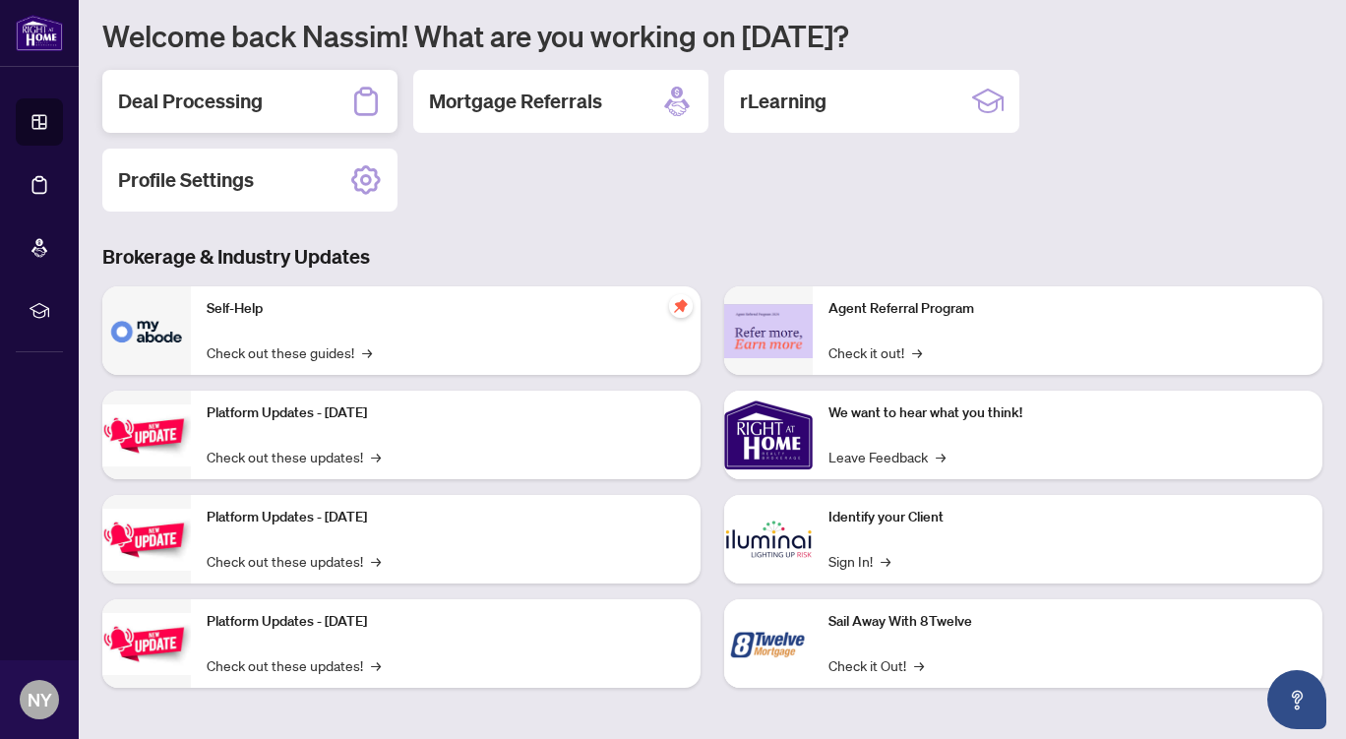
click at [334, 87] on div "Deal Processing" at bounding box center [249, 101] width 295 height 63
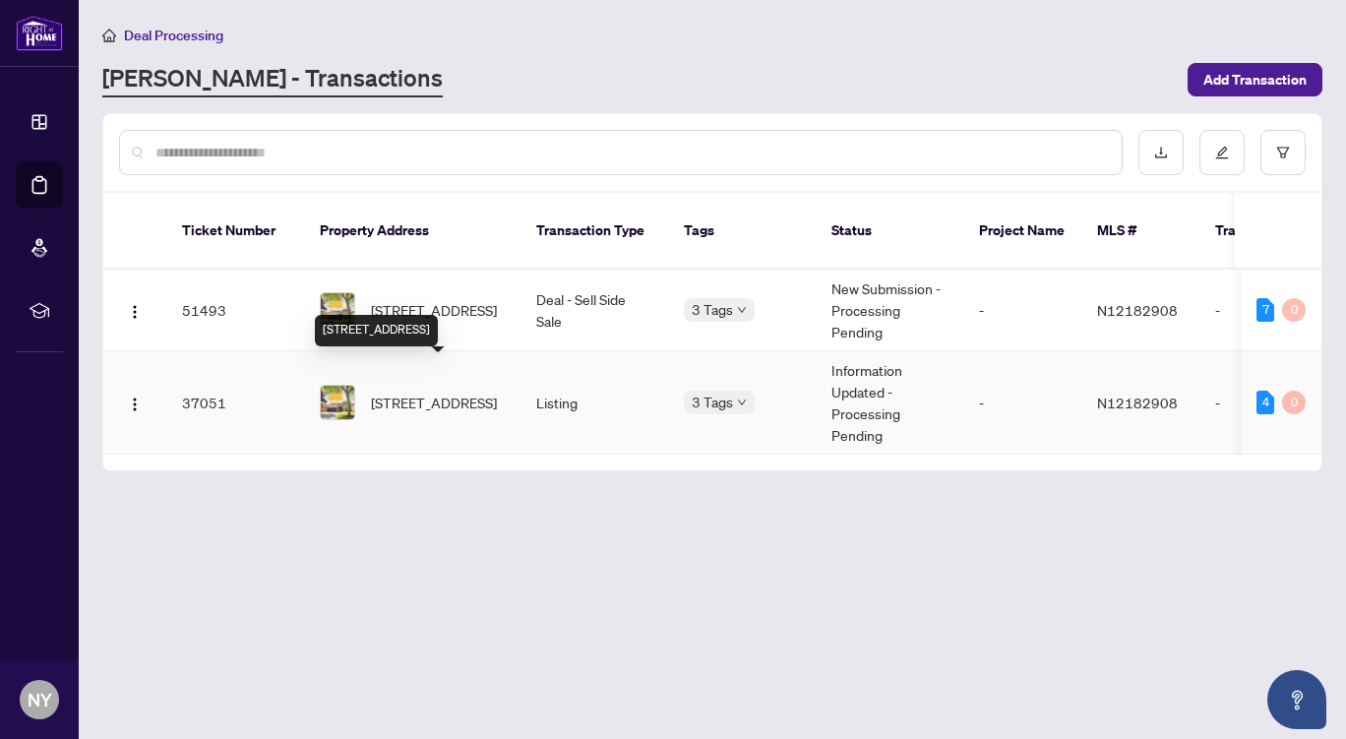
click at [430, 392] on span "[STREET_ADDRESS]" at bounding box center [434, 403] width 126 height 22
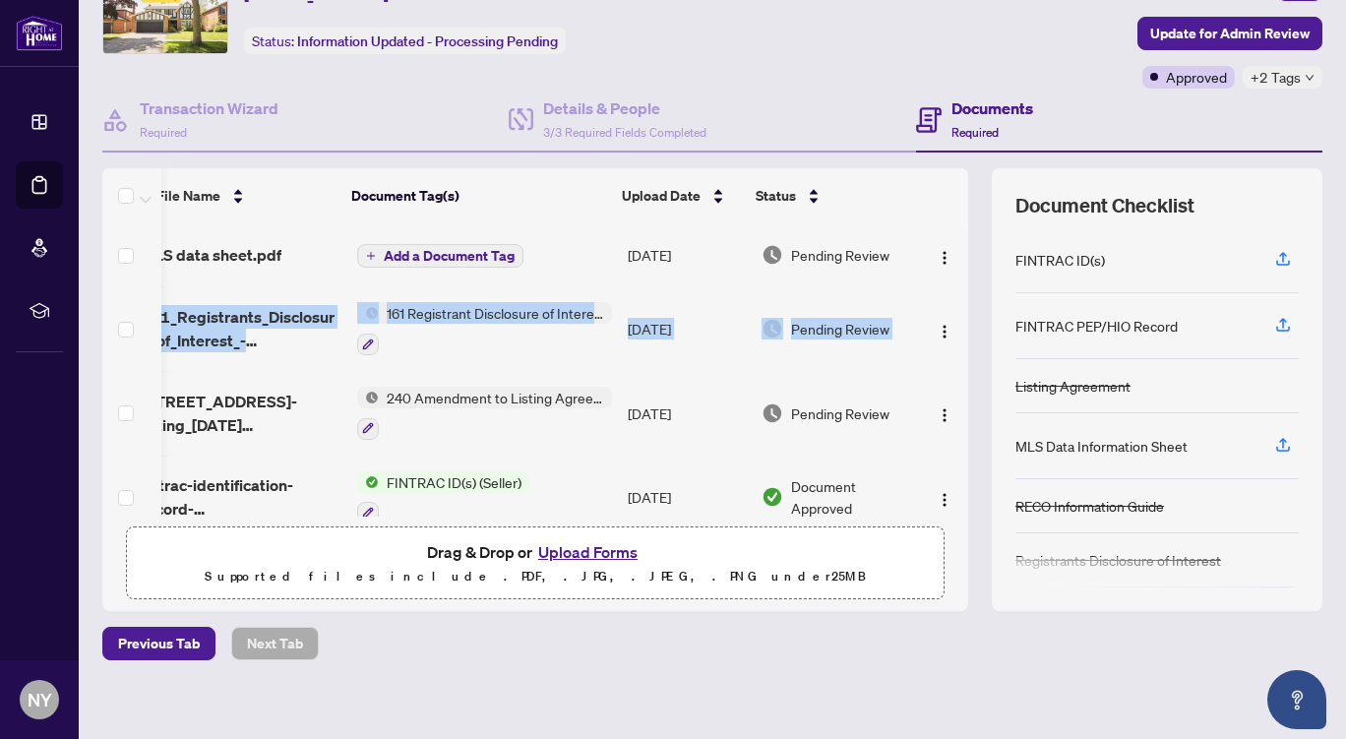
scroll to position [0, 49]
drag, startPoint x: 947, startPoint y: 259, endPoint x: 944, endPoint y: 338, distance: 78.8
click at [944, 338] on tbody "MLS data sheet.pdf Add a Document Tag [DATE] Pending Review 161_Registrants_Dis…" at bounding box center [521, 549] width 895 height 653
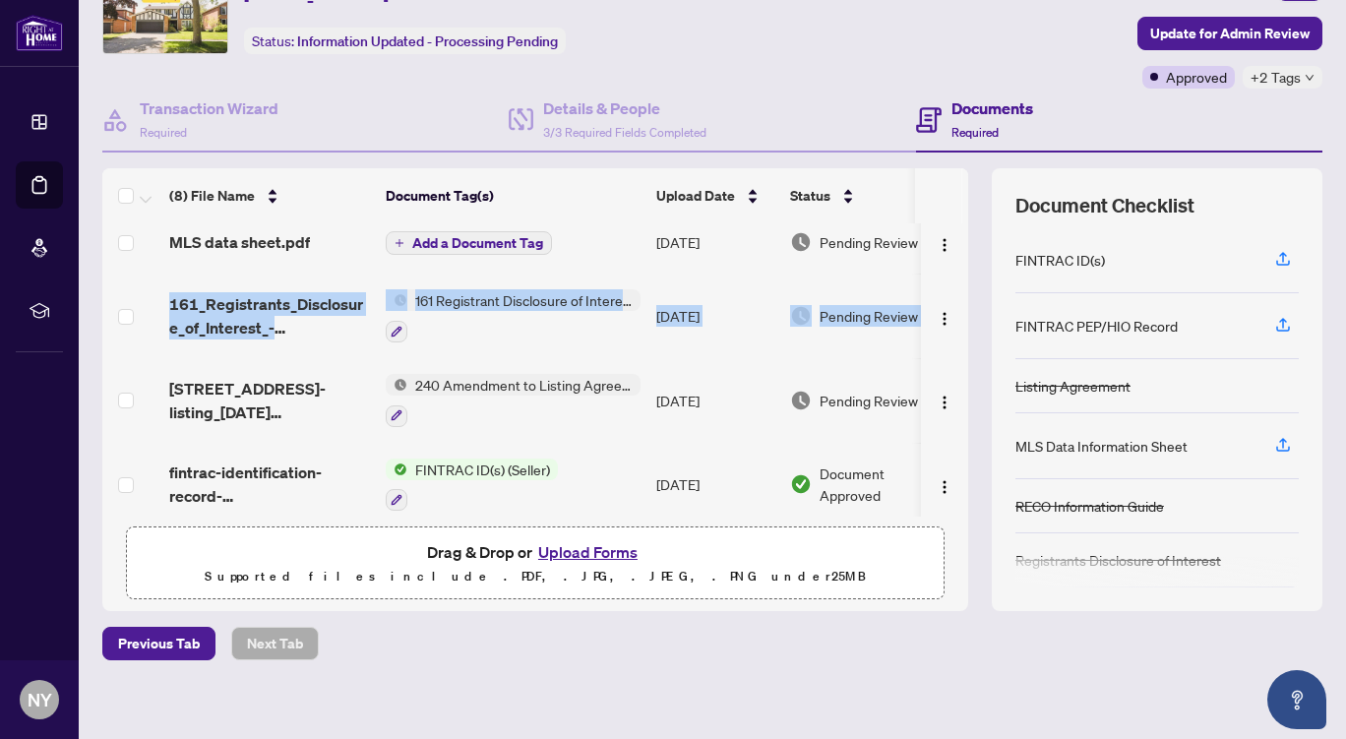
scroll to position [0, 0]
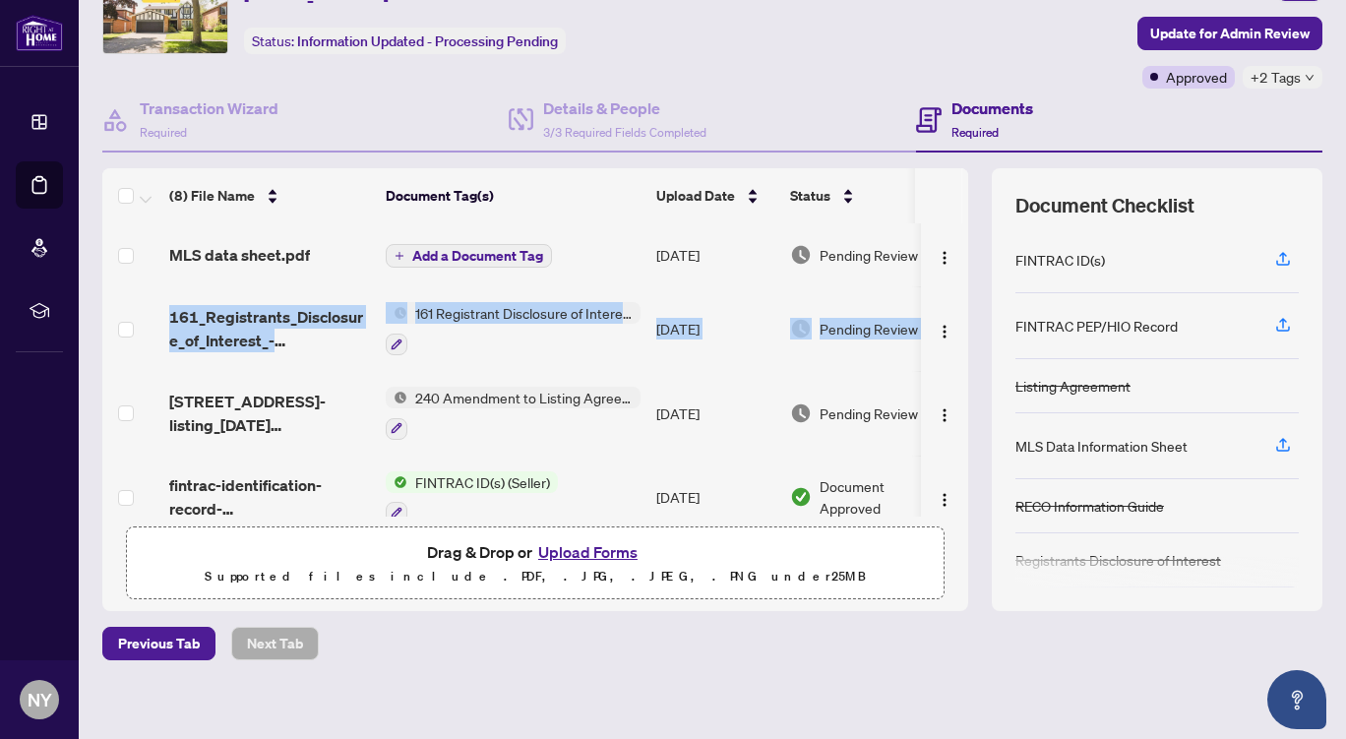
click at [515, 260] on span "Add a Document Tag" at bounding box center [477, 256] width 131 height 14
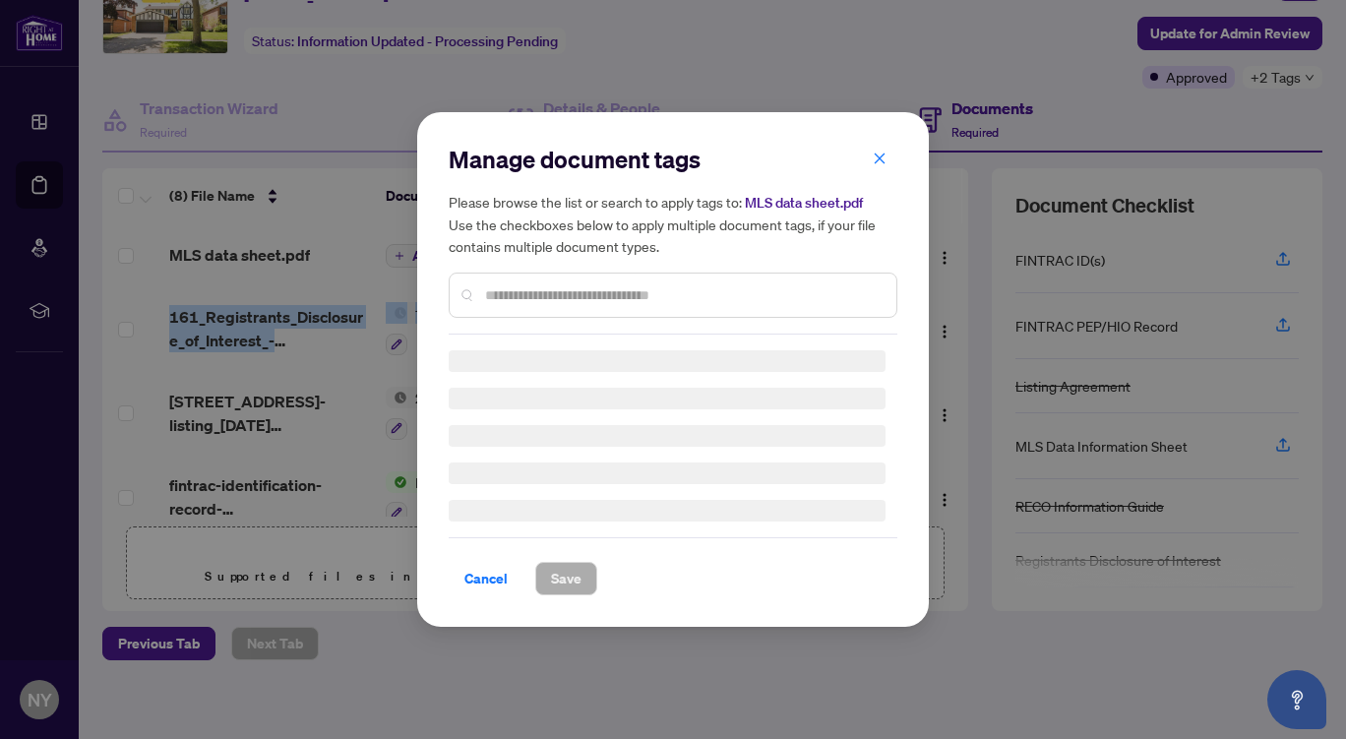
click at [512, 292] on div "Manage document tags Please browse the list or search to apply tags to: MLS dat…" at bounding box center [673, 239] width 449 height 191
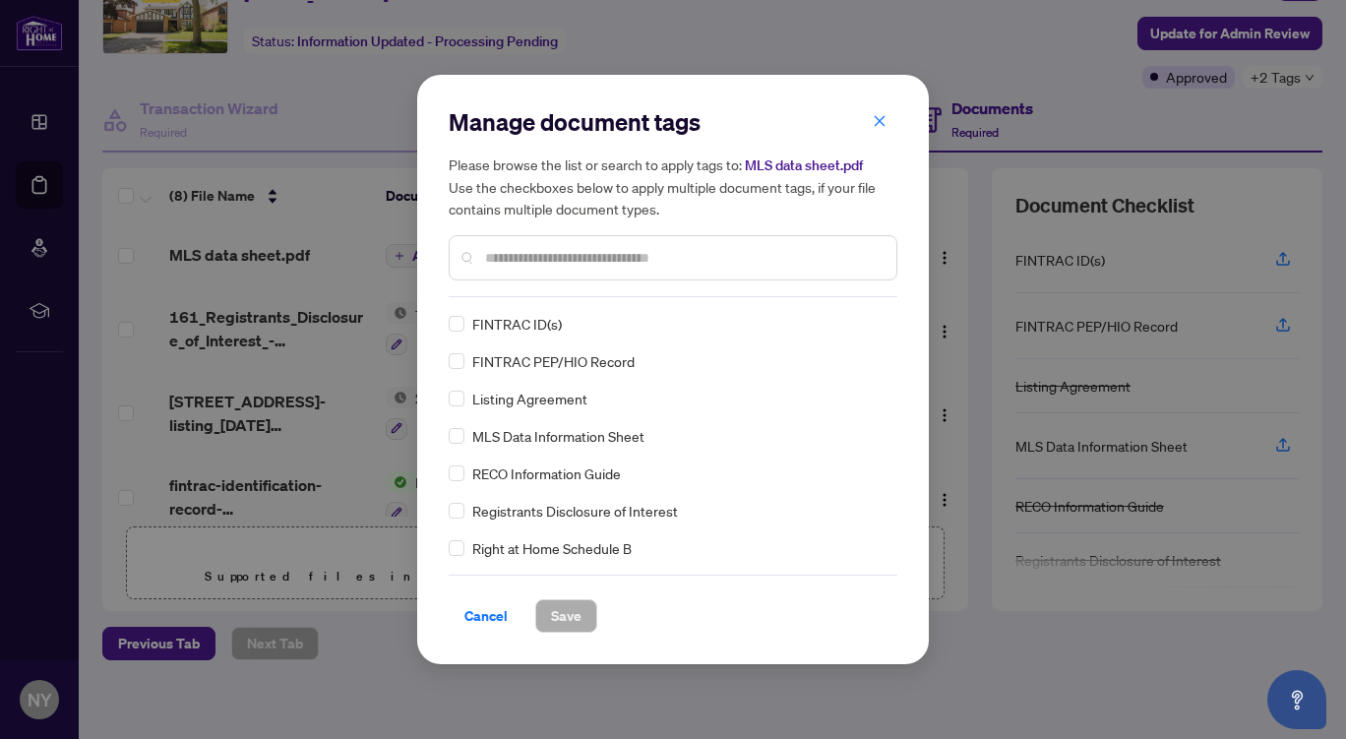
click at [494, 262] on input "text" at bounding box center [683, 258] width 396 height 22
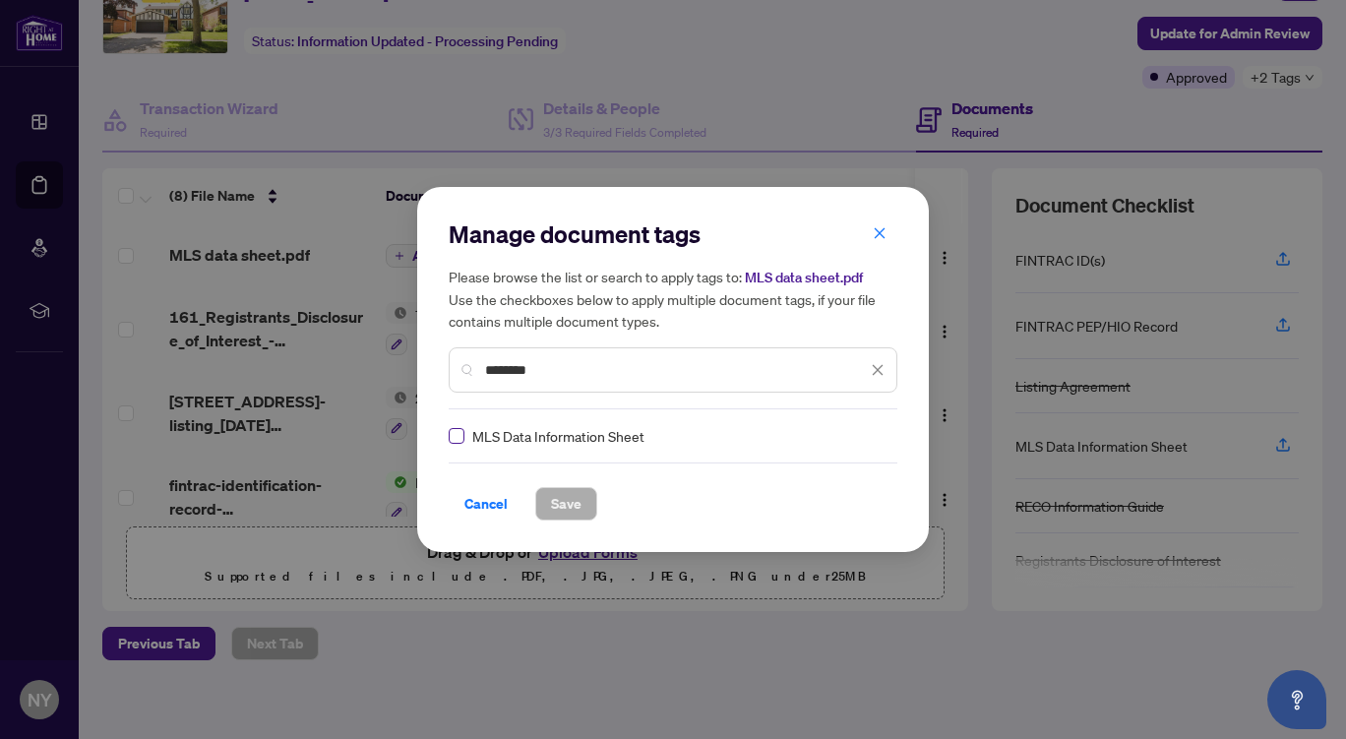
type input "********"
click at [575, 505] on span "Save" at bounding box center [566, 503] width 31 height 31
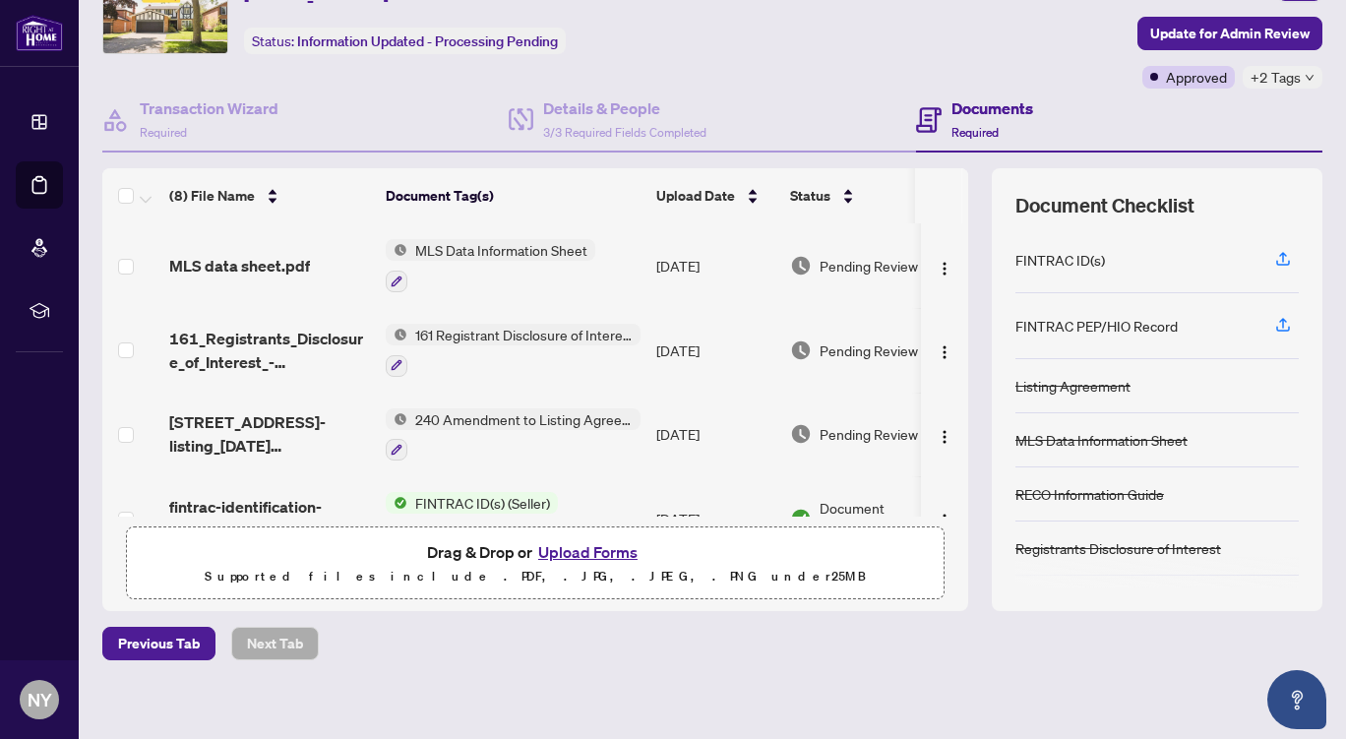
drag, startPoint x: 1342, startPoint y: 200, endPoint x: 946, endPoint y: 282, distance: 405.1
click at [946, 282] on td at bounding box center [944, 265] width 47 height 85
drag, startPoint x: 944, startPoint y: 271, endPoint x: 948, endPoint y: 337, distance: 66.1
click at [948, 337] on div "MLS data sheet.pdf MLS Data Information Sheet [DATE] Pending Review 161_Registr…" at bounding box center [535, 369] width 866 height 293
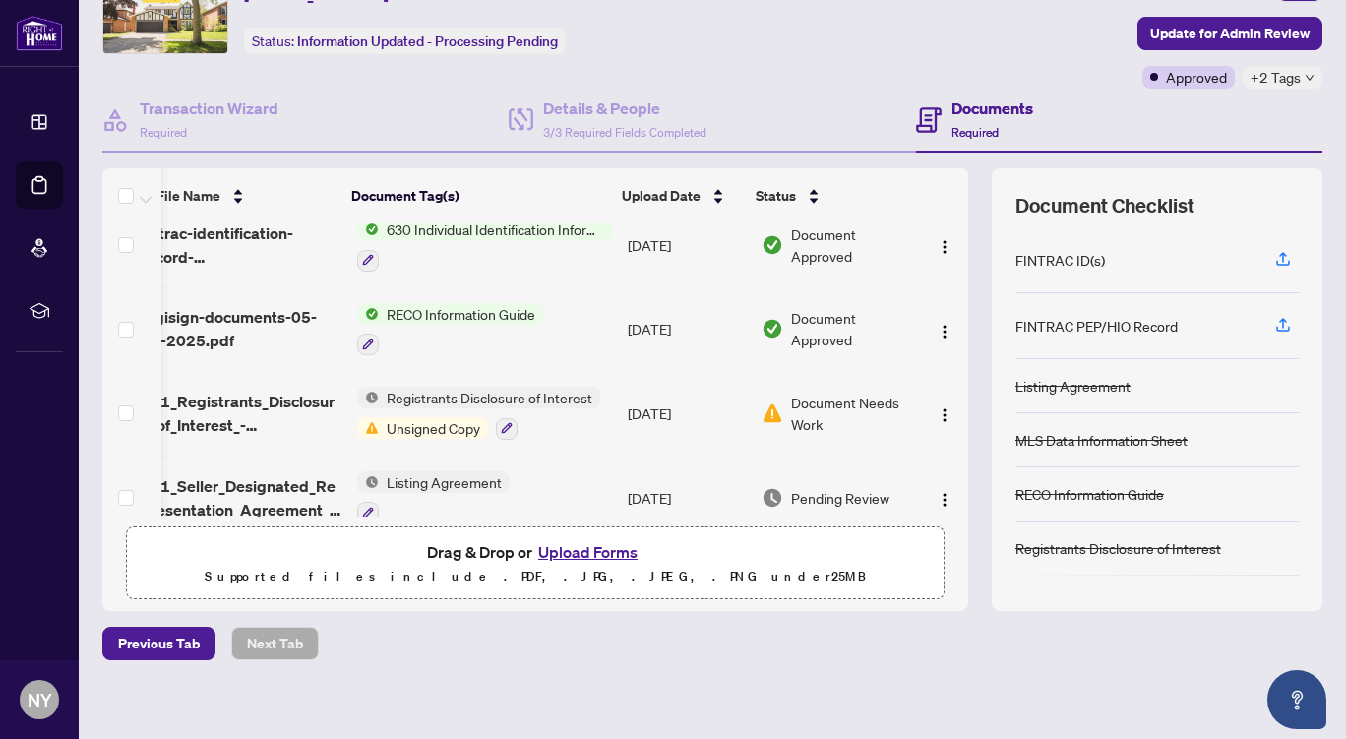
scroll to position [381, 49]
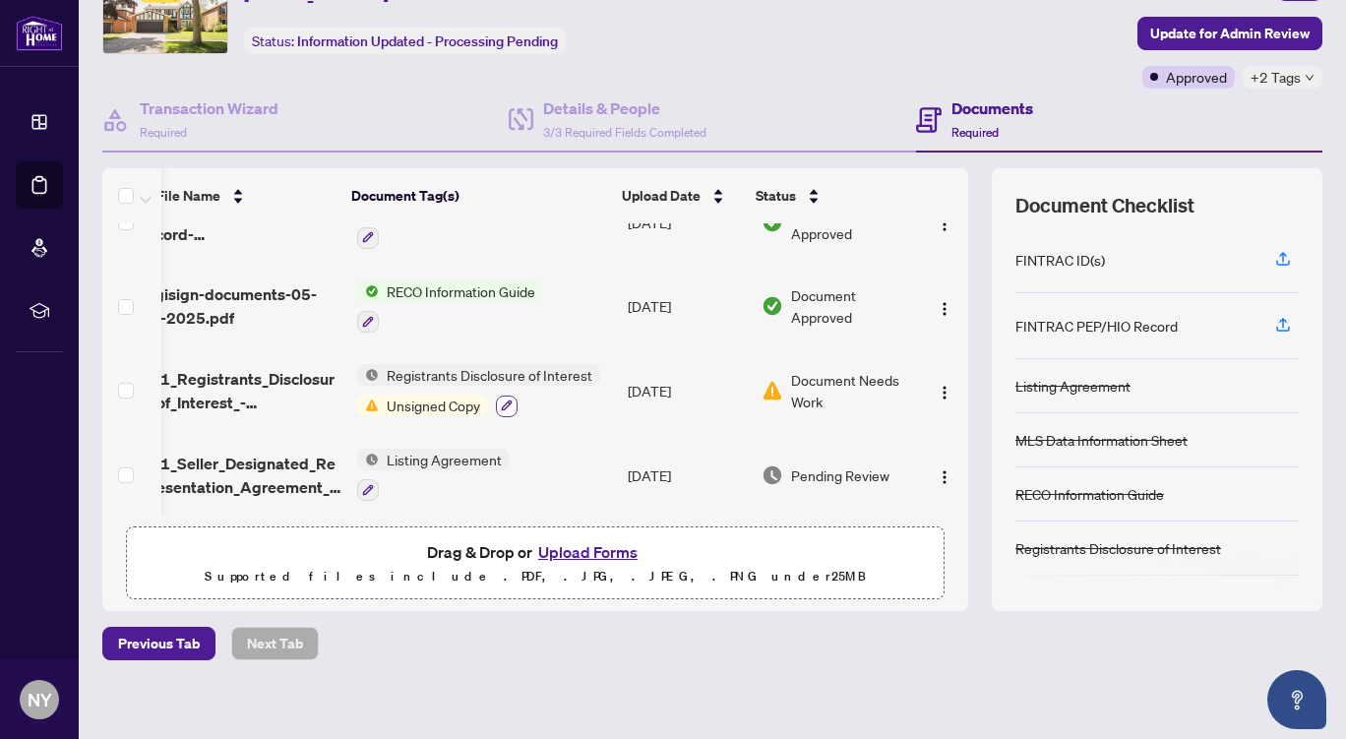
click at [501, 400] on icon "button" at bounding box center [507, 406] width 12 height 12
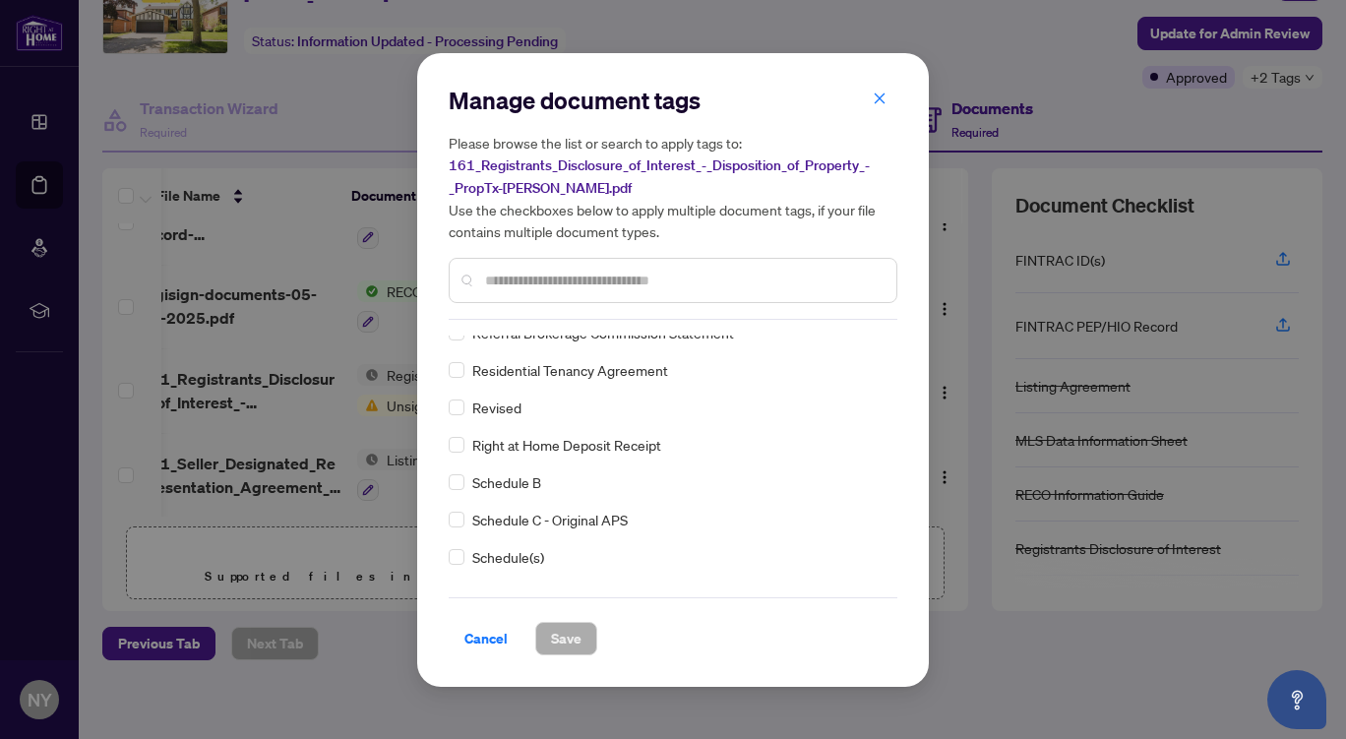
scroll to position [4478, 0]
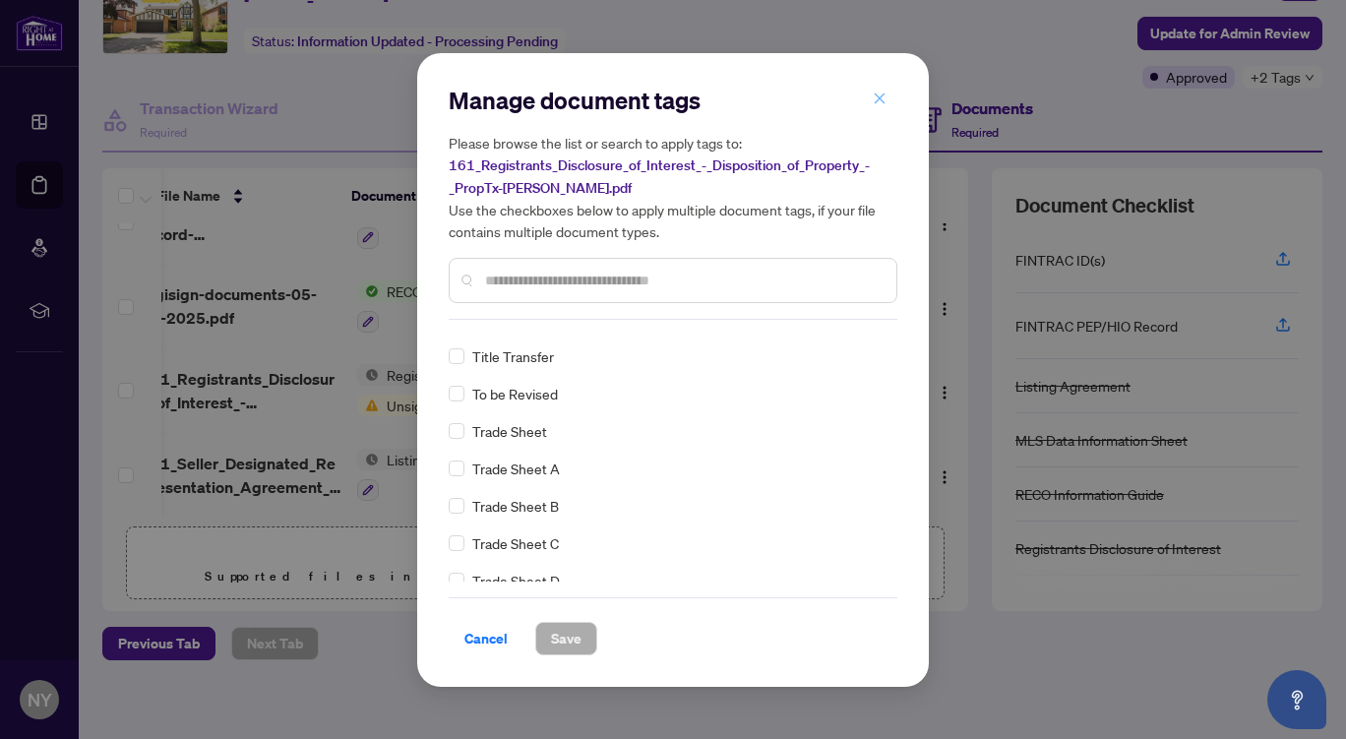
click at [880, 99] on icon "close" at bounding box center [880, 98] width 11 height 11
